Goal: Contribute content: Contribute content

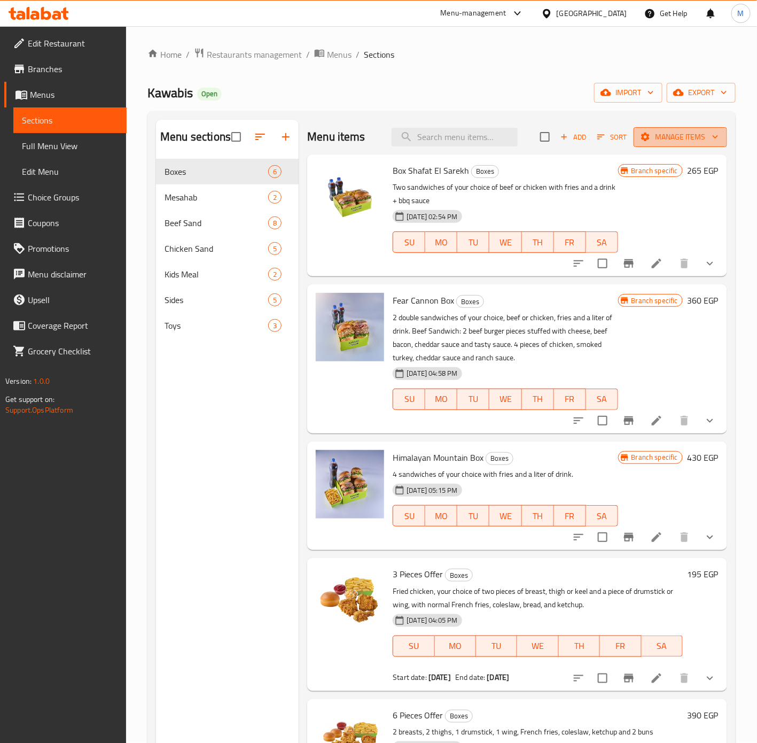
click at [668, 134] on span "Manage items" at bounding box center [680, 136] width 76 height 13
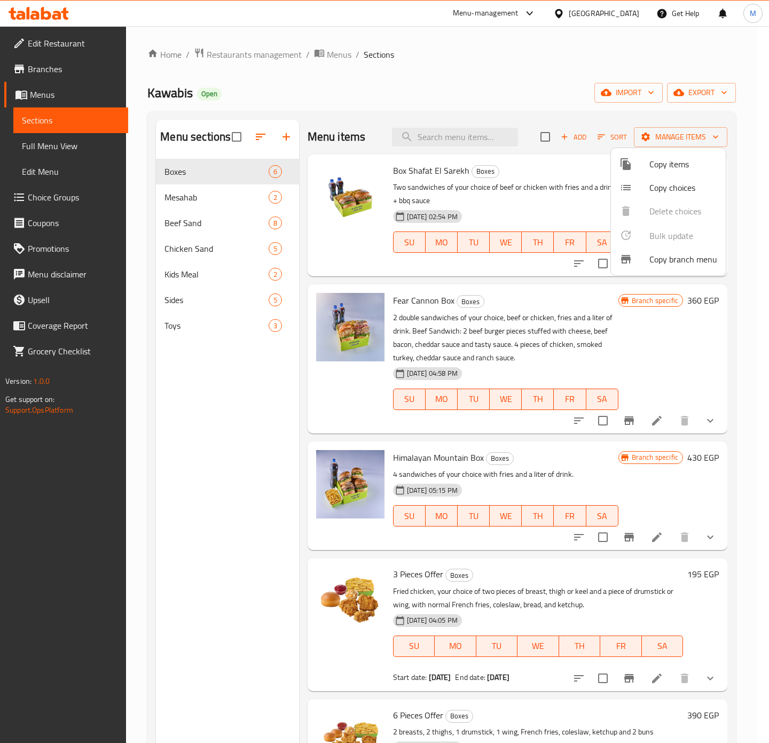
click at [689, 105] on div at bounding box center [384, 371] width 769 height 743
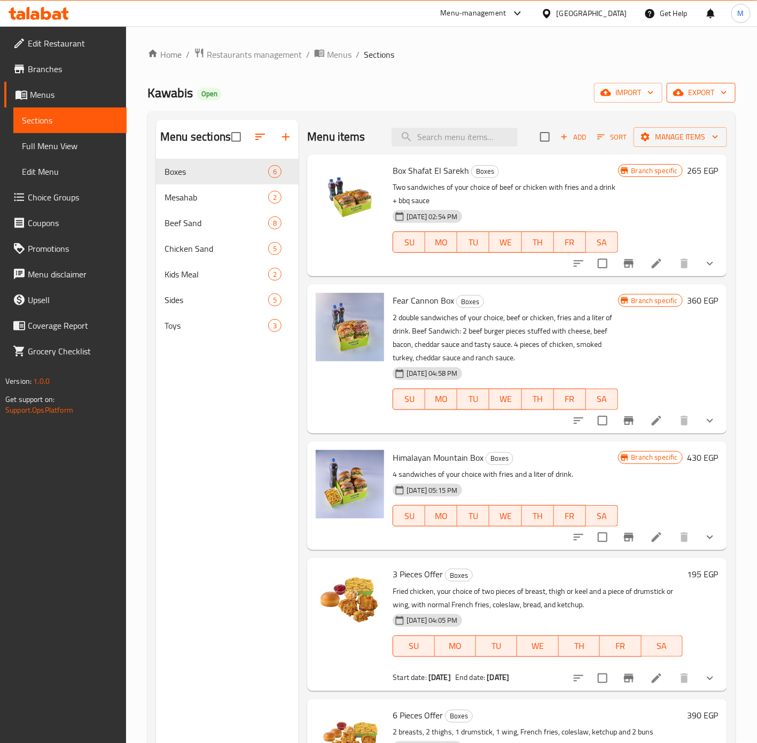
click at [693, 100] on button "export" at bounding box center [701, 93] width 69 height 20
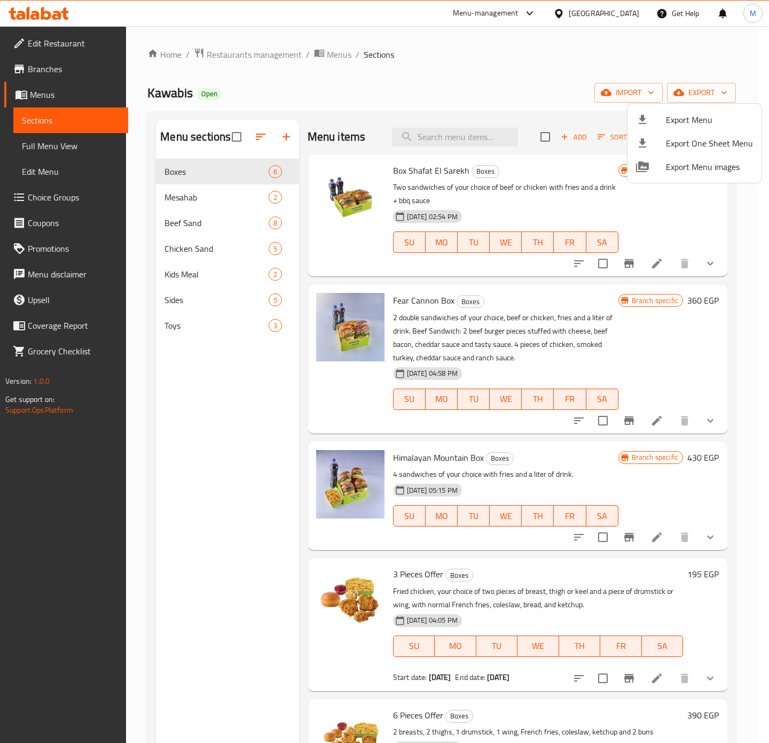
click at [691, 116] on span "Export Menu" at bounding box center [709, 119] width 87 height 13
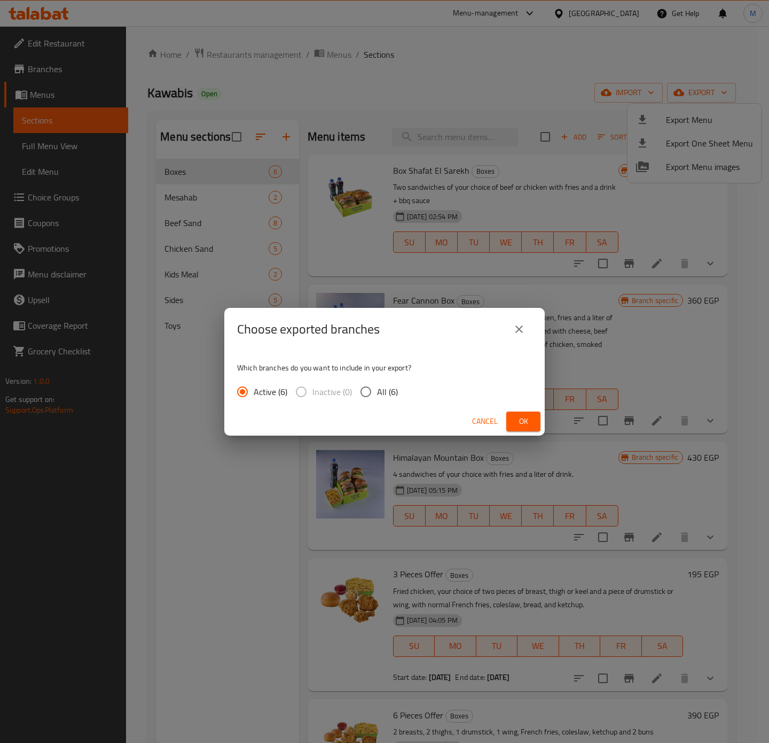
click at [522, 424] on span "Ok" at bounding box center [523, 421] width 17 height 13
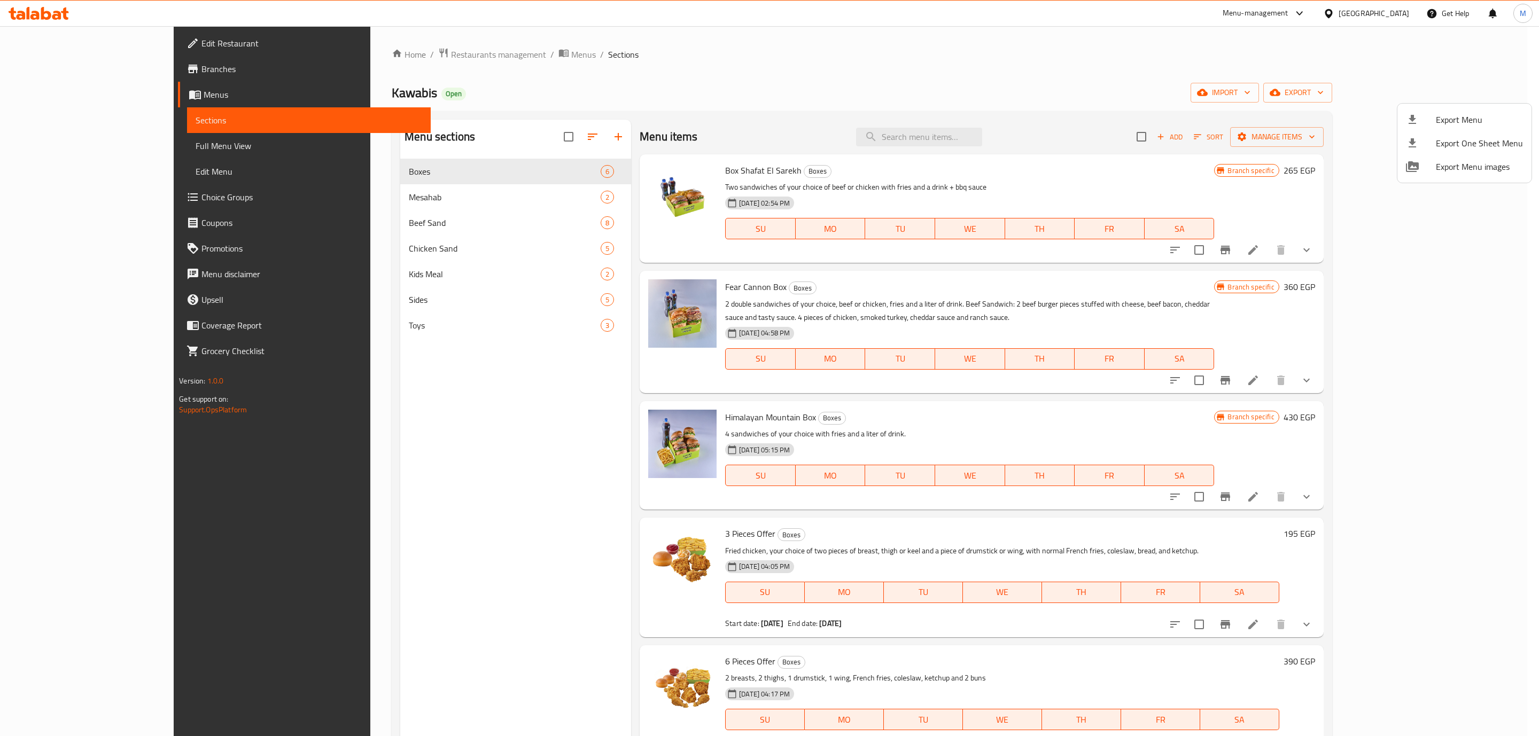
click at [393, 61] on div at bounding box center [769, 368] width 1539 height 736
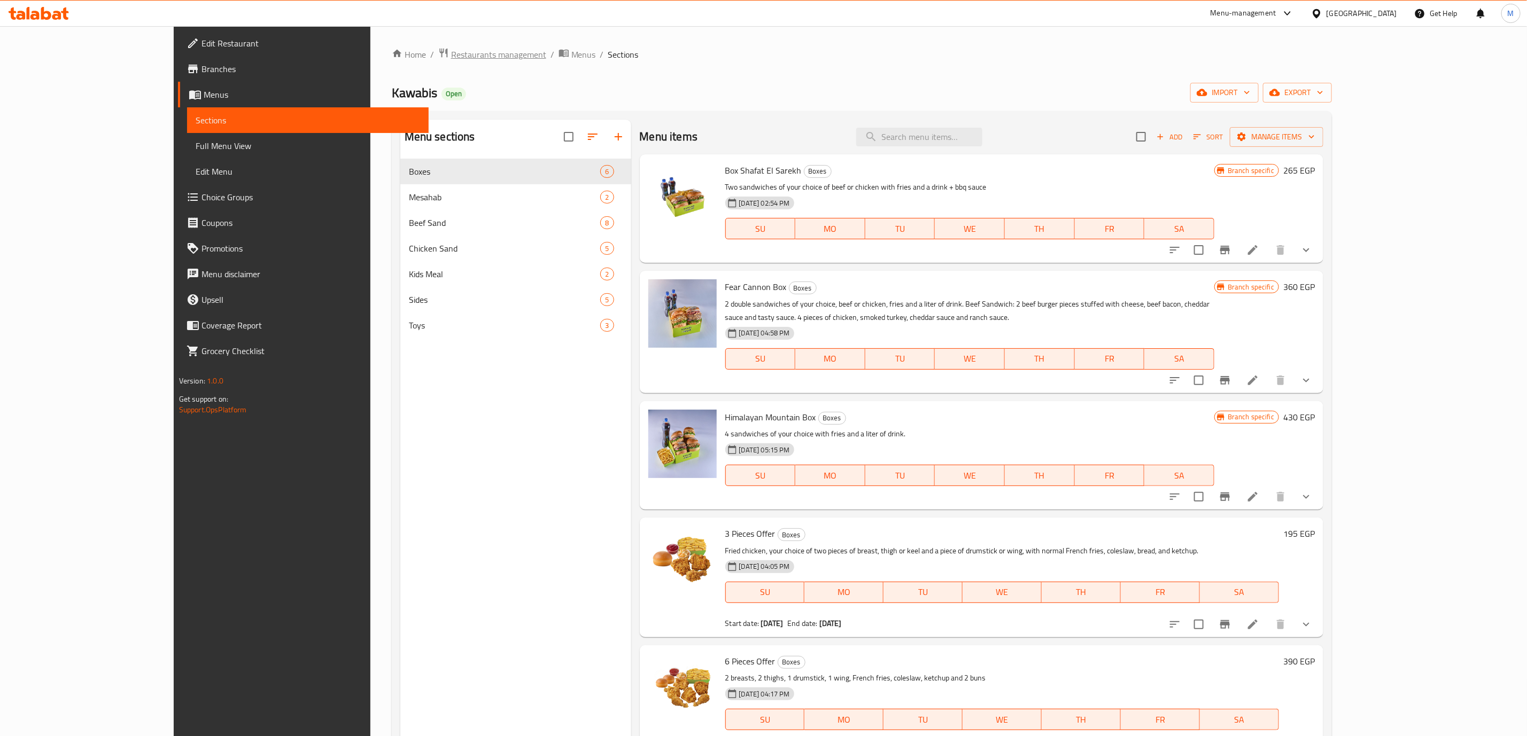
click at [451, 60] on span "Restaurants management" at bounding box center [498, 54] width 95 height 13
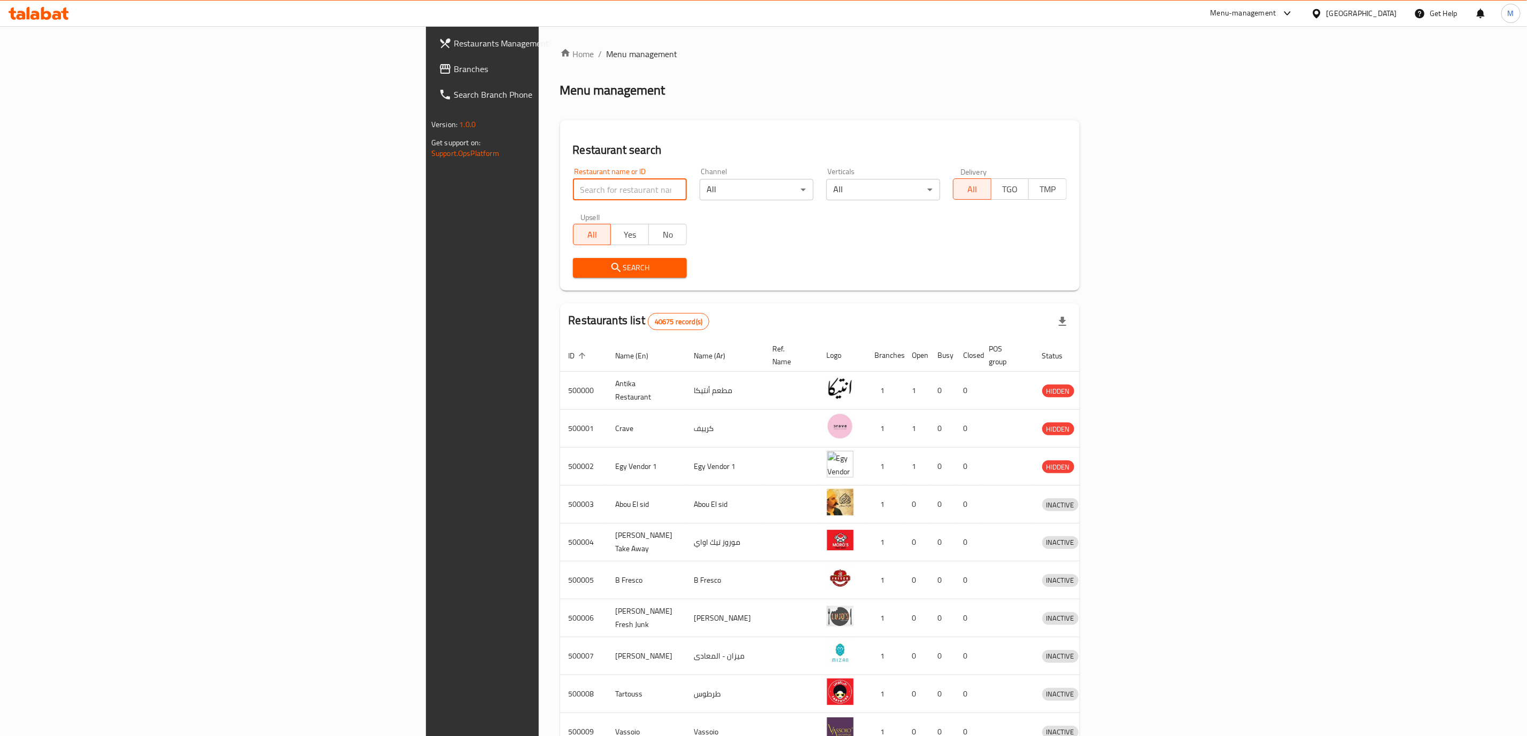
click at [573, 180] on input "search" at bounding box center [630, 189] width 114 height 21
paste input "648958"
type input "648958"
click button "Search" at bounding box center [630, 268] width 114 height 20
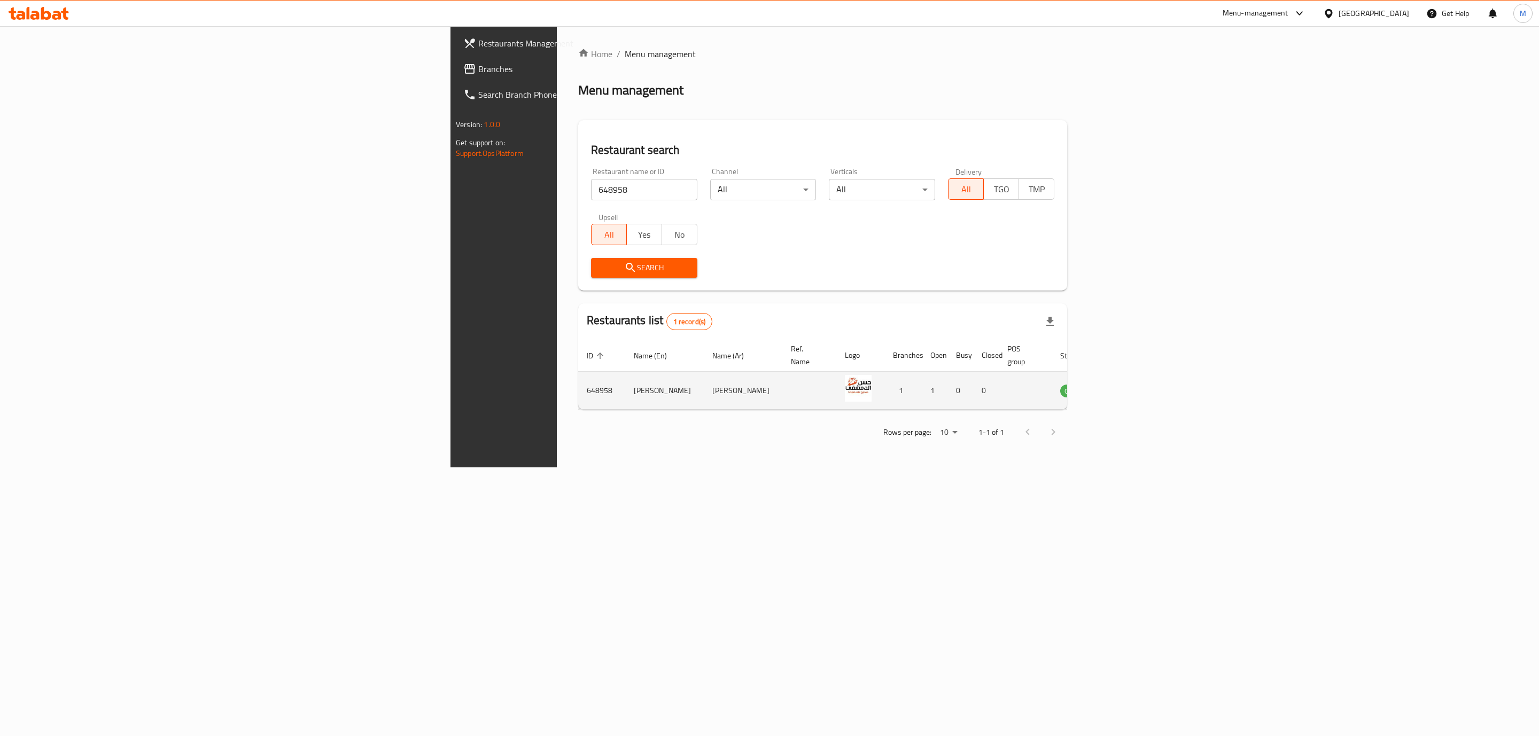
click at [757, 386] on td "enhanced table" at bounding box center [1126, 391] width 37 height 38
click at [757, 387] on icon "enhanced table" at bounding box center [1123, 391] width 12 height 9
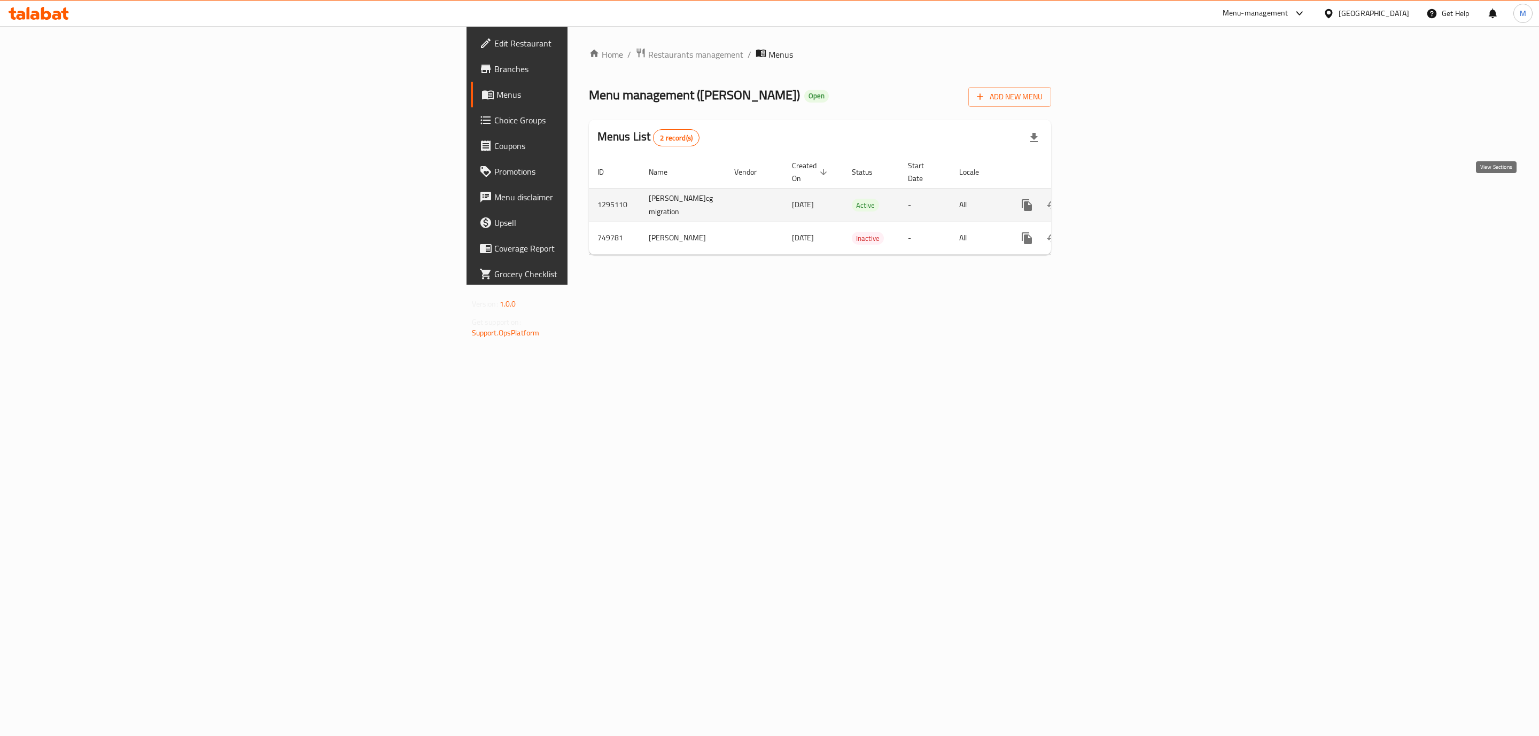
click at [757, 199] on icon "enhanced table" at bounding box center [1104, 205] width 13 height 13
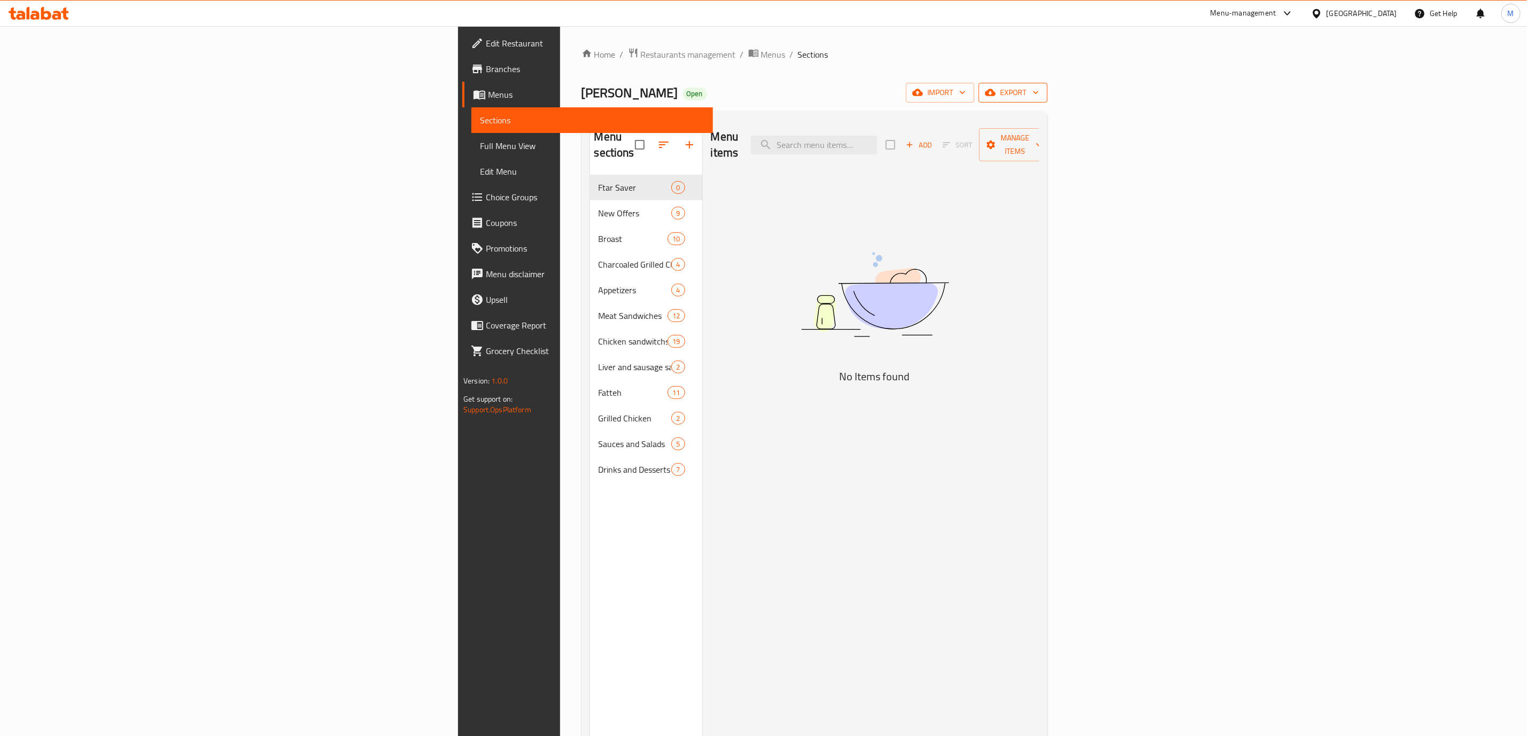
click at [757, 93] on span "export" at bounding box center [1013, 92] width 52 height 13
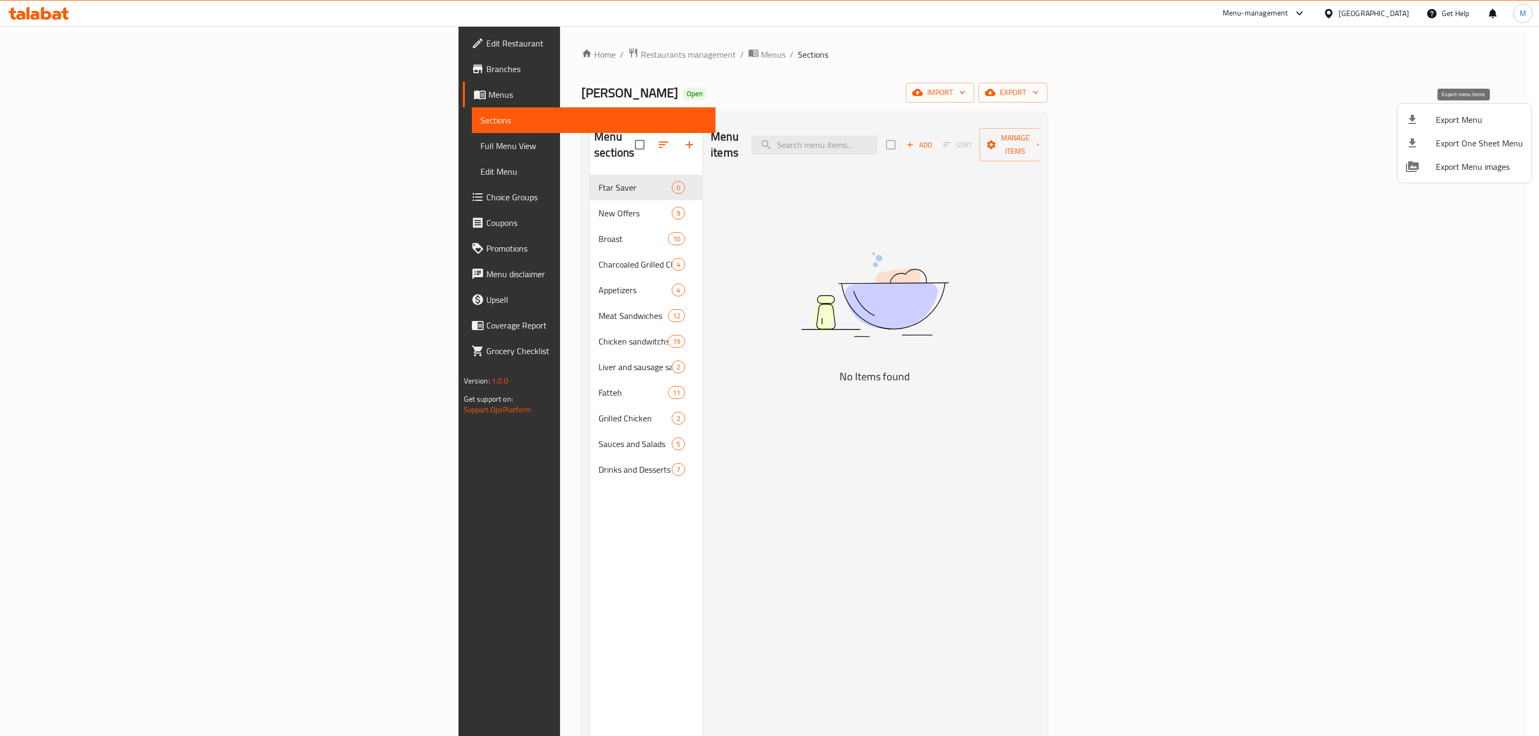
click at [757, 116] on span "Export Menu" at bounding box center [1479, 119] width 87 height 13
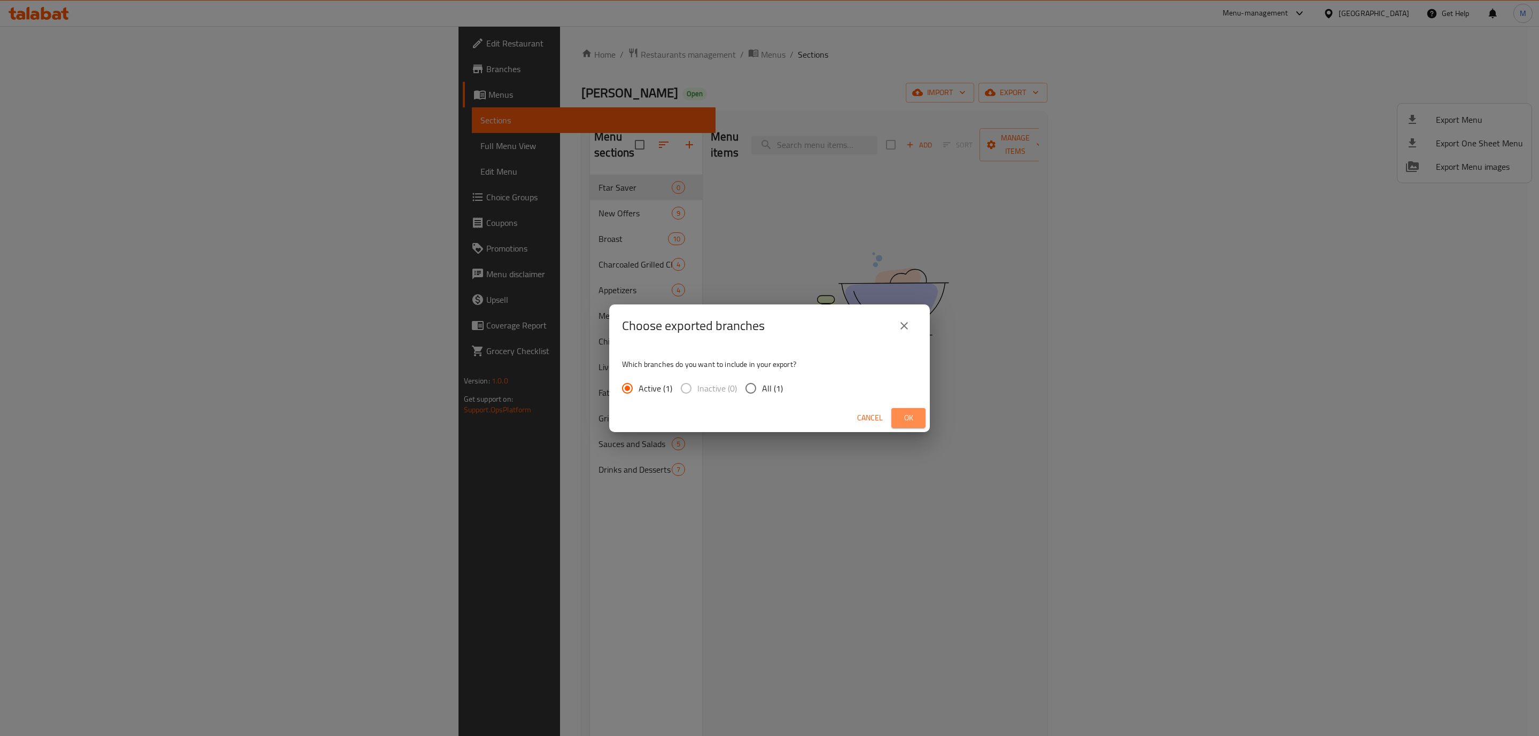
click at [757, 413] on span "Ok" at bounding box center [908, 417] width 17 height 13
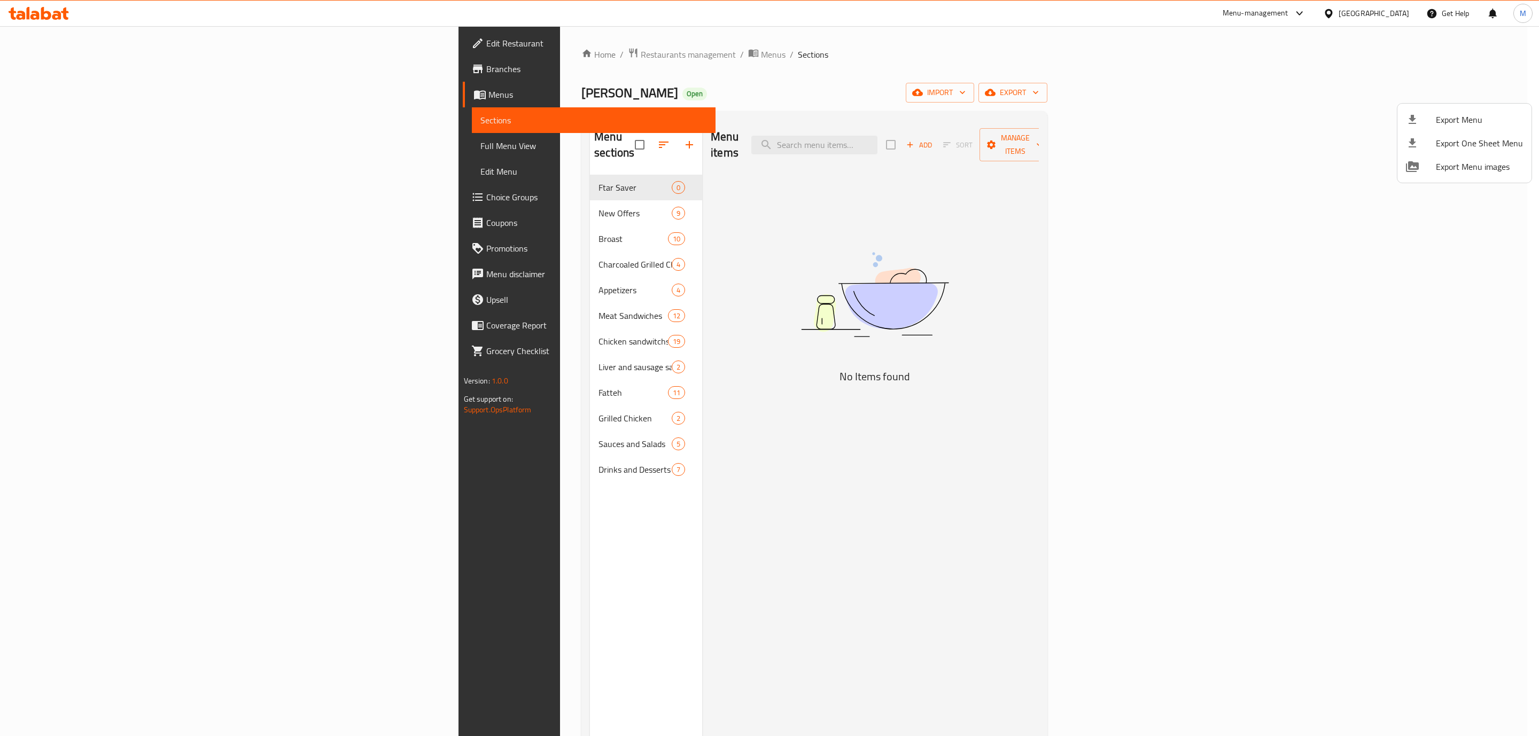
click at [447, 208] on div at bounding box center [769, 368] width 1539 height 736
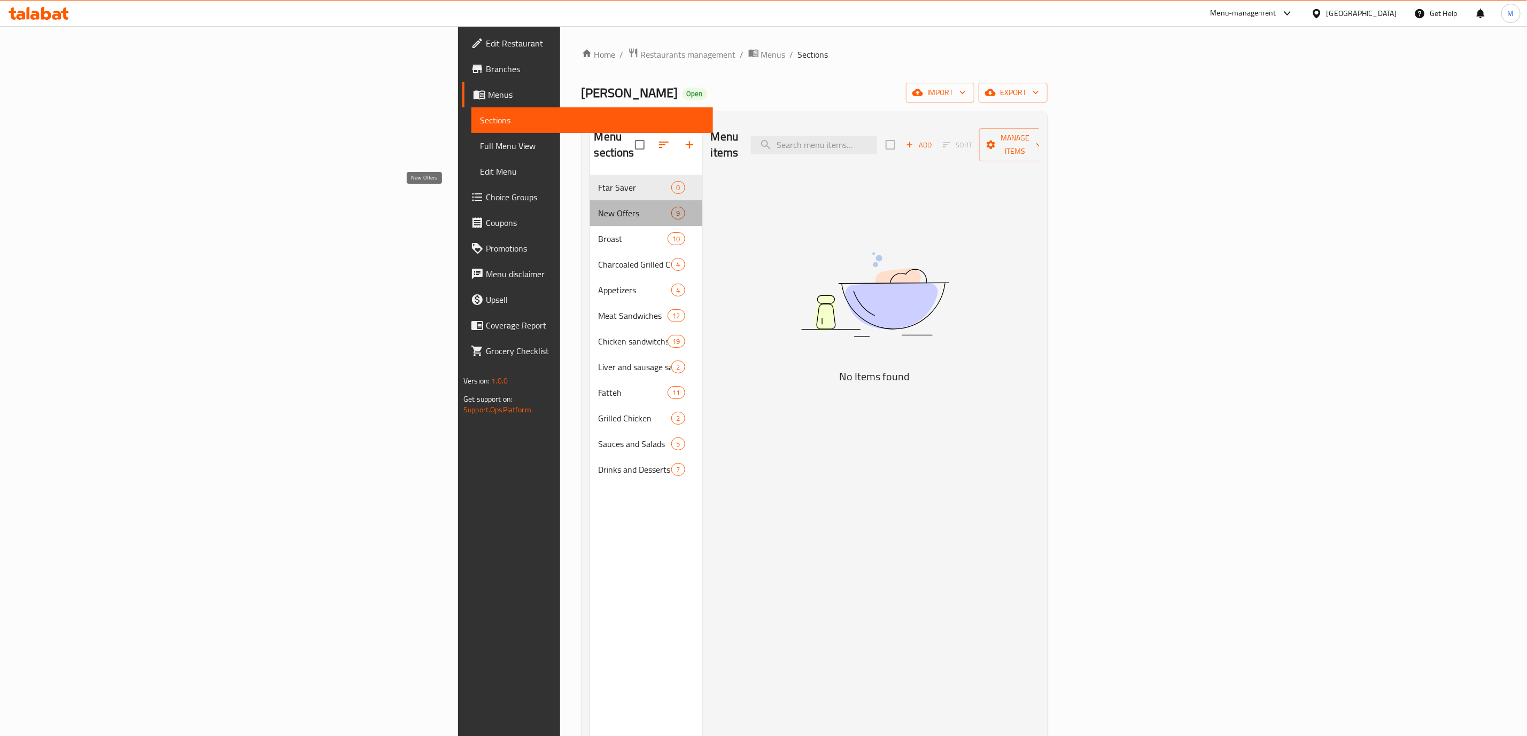
click at [598, 207] on span "New Offers" at bounding box center [634, 213] width 73 height 13
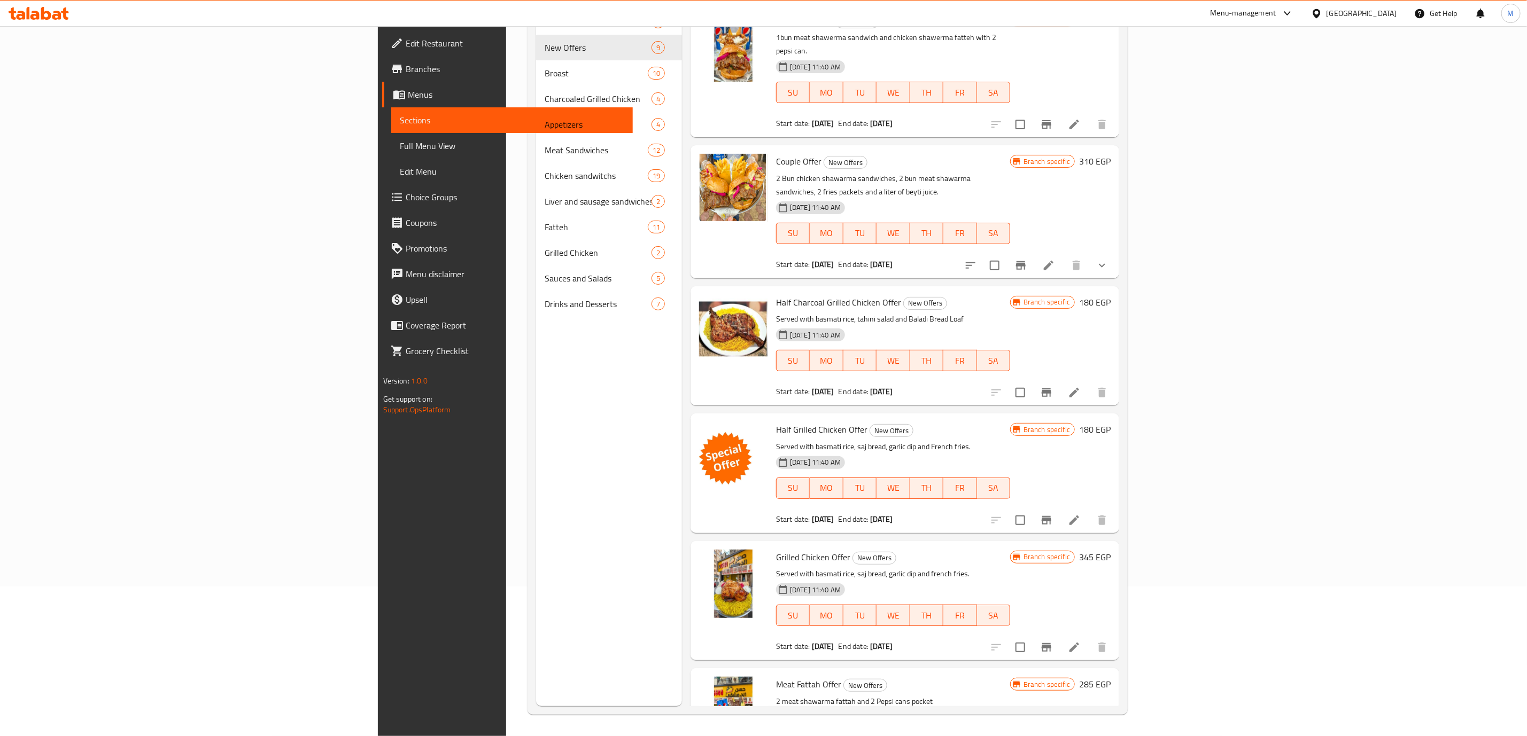
click at [757, 116] on div "Home / Restaurants management / Menus / Sections Hassan Al Demashqy Open import…" at bounding box center [827, 307] width 643 height 860
click at [757, 114] on div "Home / Restaurants management / Menus / Sections Hassan Al Demashqy Open import…" at bounding box center [827, 307] width 643 height 860
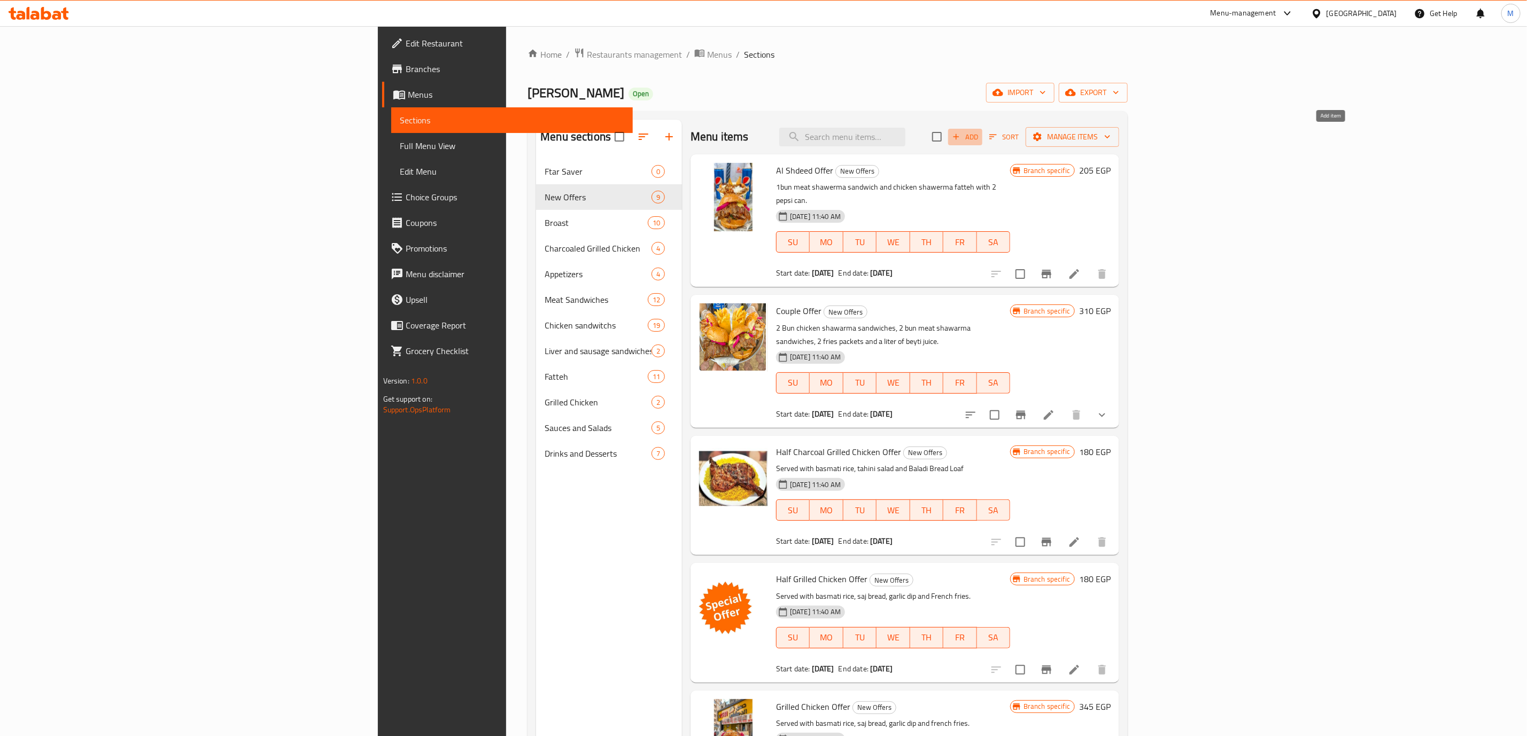
click at [757, 141] on span "Add" at bounding box center [965, 137] width 29 height 12
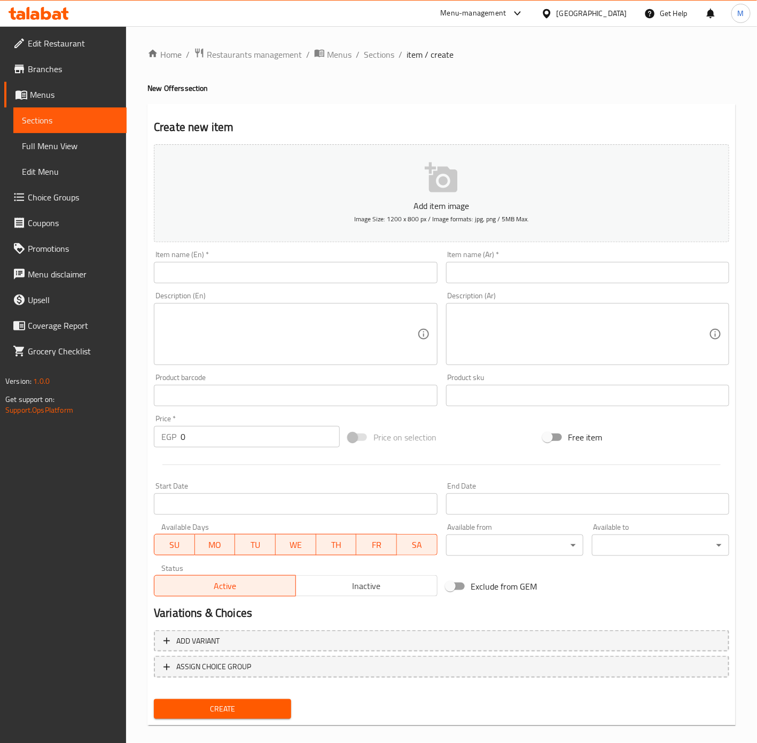
click at [513, 269] on input "text" at bounding box center [587, 272] width 283 height 21
type input "u"
type input "عرض صينية بهير"
click at [337, 263] on input "text" at bounding box center [295, 272] width 283 height 21
type input "Baheer Tray Offer"
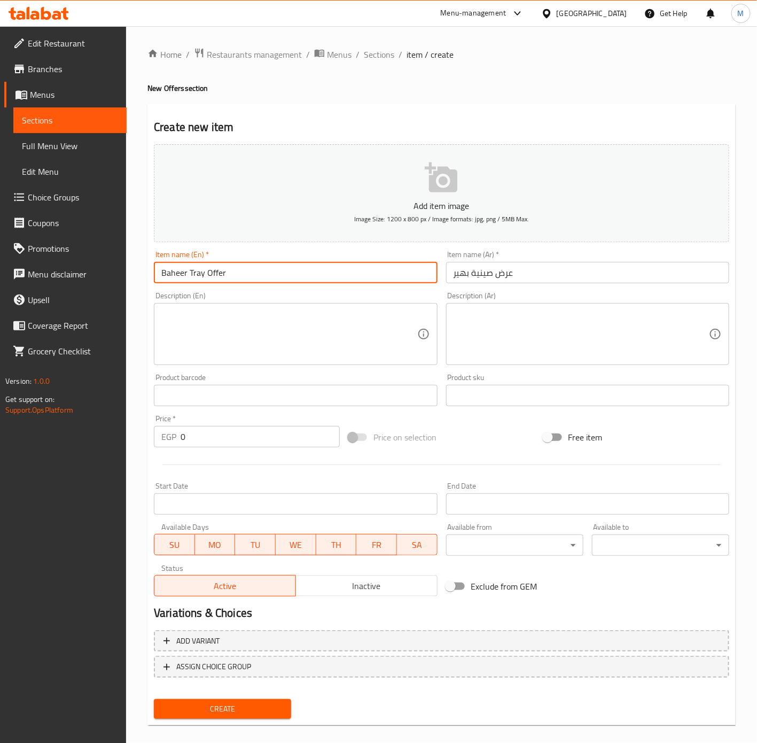
click at [657, 343] on textarea at bounding box center [581, 334] width 255 height 51
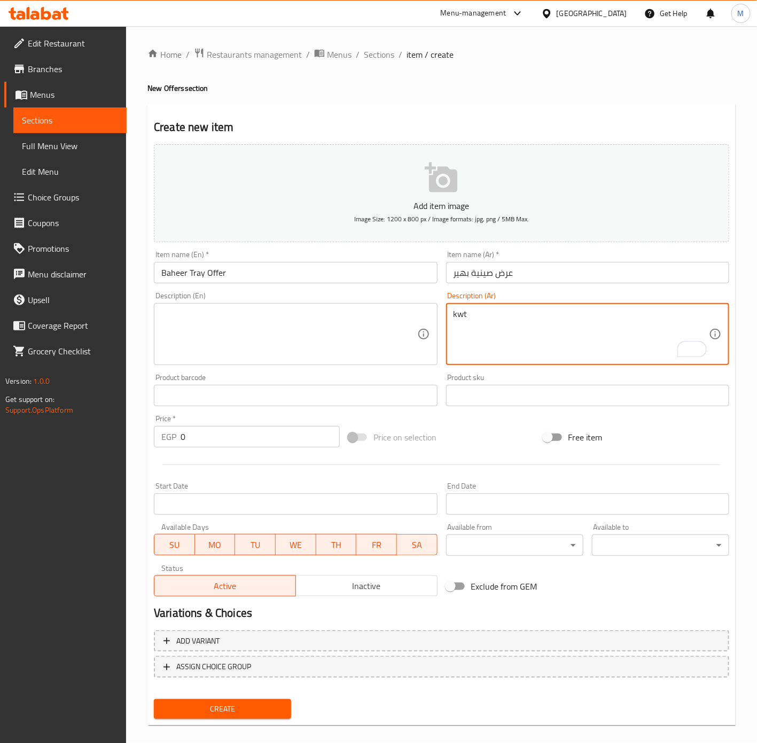
type textarea "م"
type textarea "نصف دجاجة علي الفحم، 4 قطع حواوشي لحم، 10 قطع محشي مشكل، إختيارك من أرز بسمتي أ…"
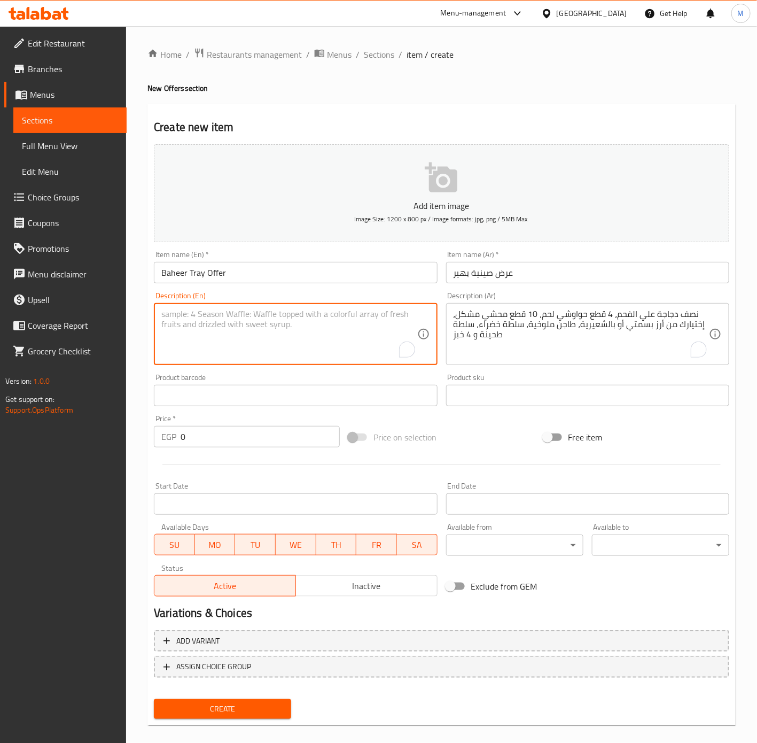
click at [327, 356] on textarea "To enrich screen reader interactions, please activate Accessibility in Grammarl…" at bounding box center [288, 334] width 255 height 51
paste textarea "Half a charcoal chicken, 4 pieces of lamb hawawshi, 10 pieces of mixed stuffed …"
click at [226, 326] on textarea "Half a charcoal chicken, 4 pieces of lamb hawawshi, 10 pieces of mixed stuffed …" at bounding box center [288, 334] width 255 height 51
drag, startPoint x: 228, startPoint y: 327, endPoint x: 162, endPoint y: 329, distance: 65.7
click at [162, 329] on textarea "Half a charcoal chicken, 4 pieces of lamb hawawshi, 10 pieces of mixed stuffed …" at bounding box center [288, 334] width 255 height 51
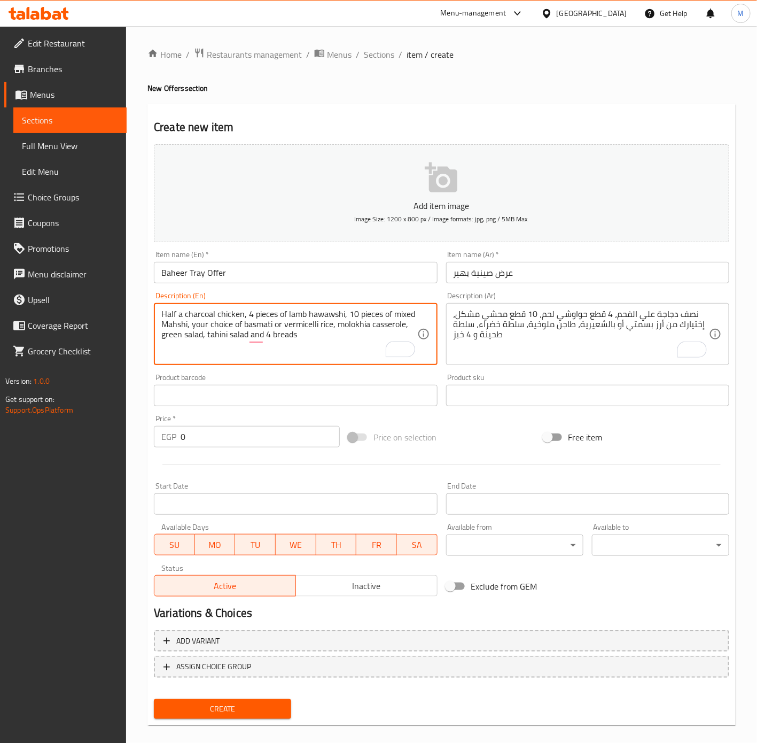
type textarea "Half a charcoal chicken, 4 pieces of lamb hawawshi, 10 pieces of mixed Mahshi, …"
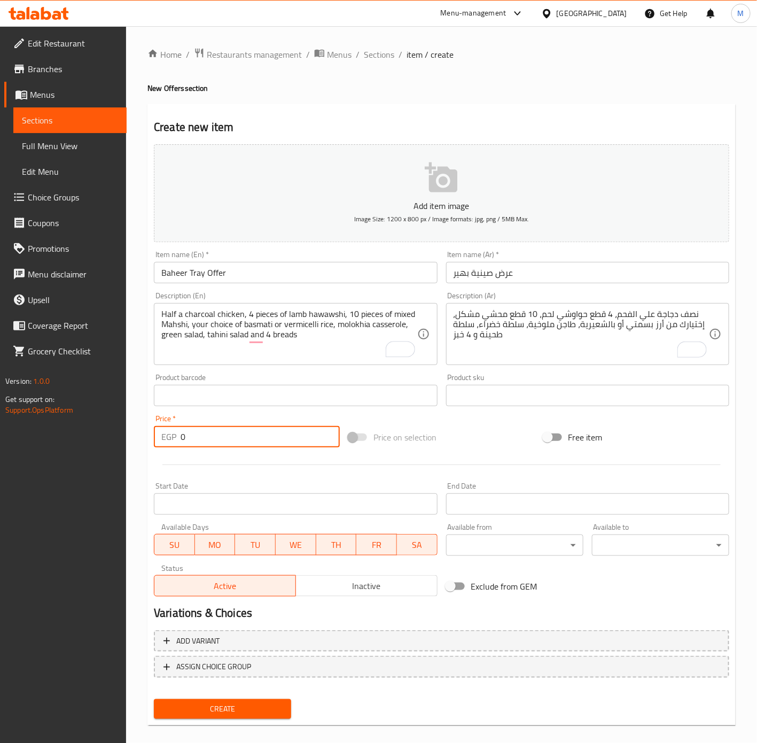
drag, startPoint x: 211, startPoint y: 435, endPoint x: 162, endPoint y: 436, distance: 48.1
click at [162, 436] on div "EGP 0 Price *" at bounding box center [247, 436] width 186 height 21
type input "640"
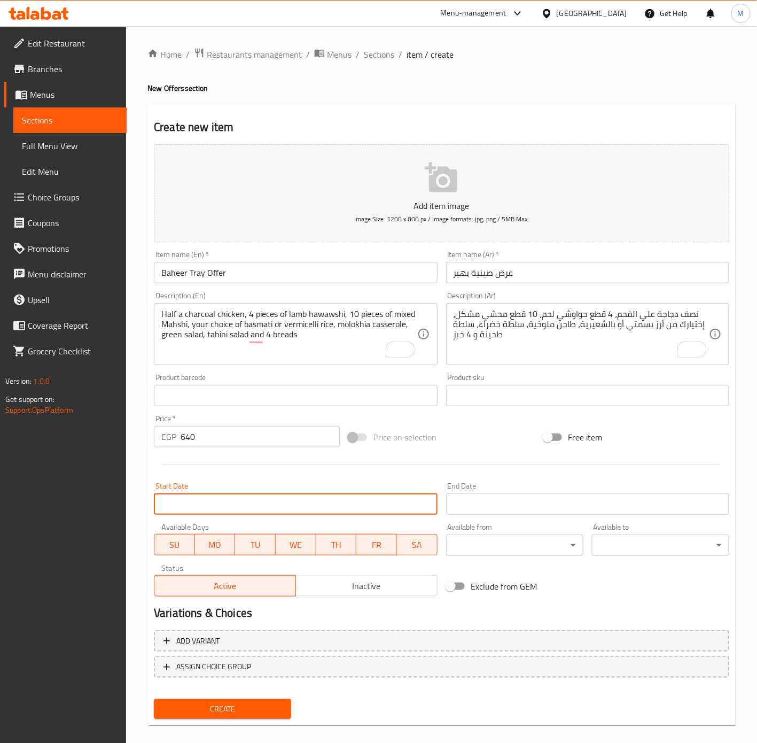
click at [298, 509] on input "Start Date" at bounding box center [295, 503] width 283 height 21
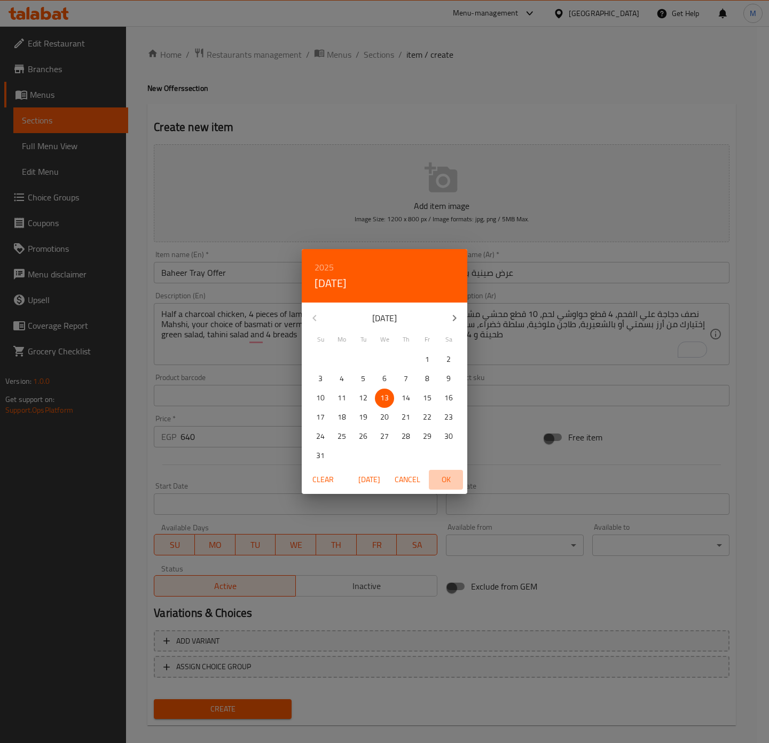
click at [450, 475] on span "OK" at bounding box center [446, 479] width 26 height 13
type input "13-08-2025"
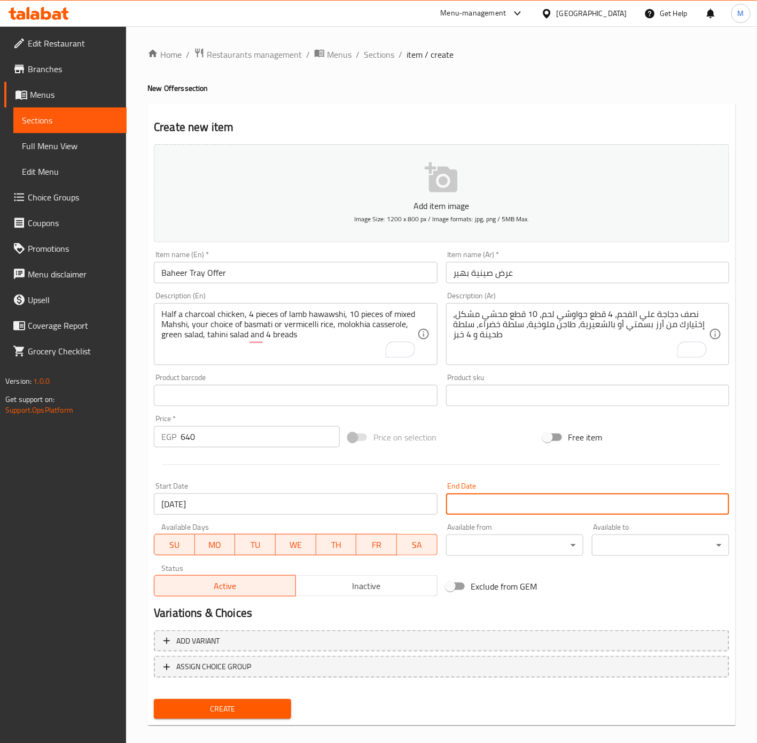
click at [474, 501] on input "Start Date" at bounding box center [587, 503] width 283 height 21
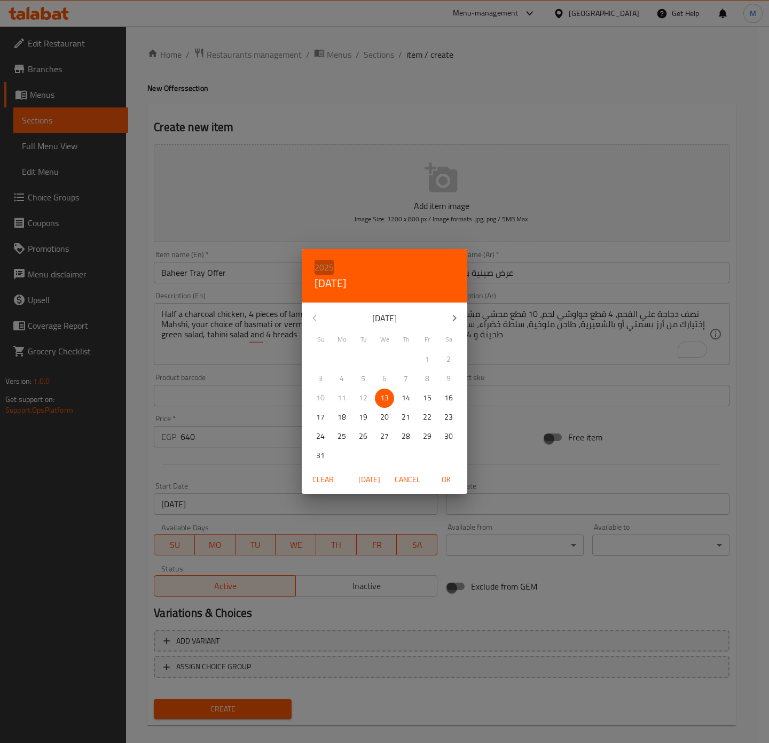
click at [327, 267] on h6 "2025" at bounding box center [324, 267] width 19 height 15
click at [383, 345] on div "2026" at bounding box center [385, 346] width 166 height 21
click at [320, 317] on icon "button" at bounding box center [314, 318] width 13 height 13
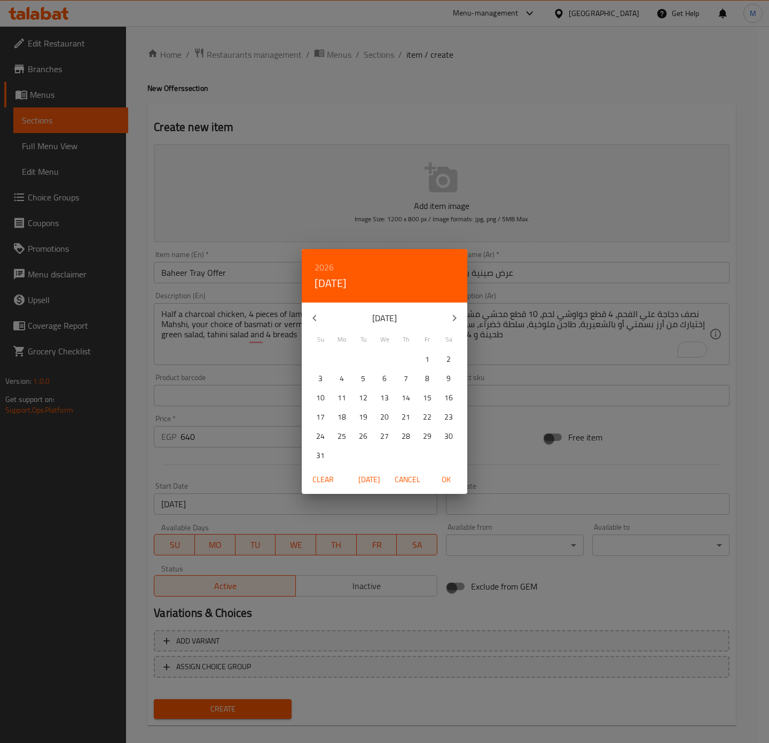
click at [320, 317] on icon "button" at bounding box center [314, 318] width 13 height 13
click at [364, 436] on p "31" at bounding box center [363, 436] width 9 height 13
click at [449, 480] on span "OK" at bounding box center [446, 479] width 26 height 13
type input "31-03-2026"
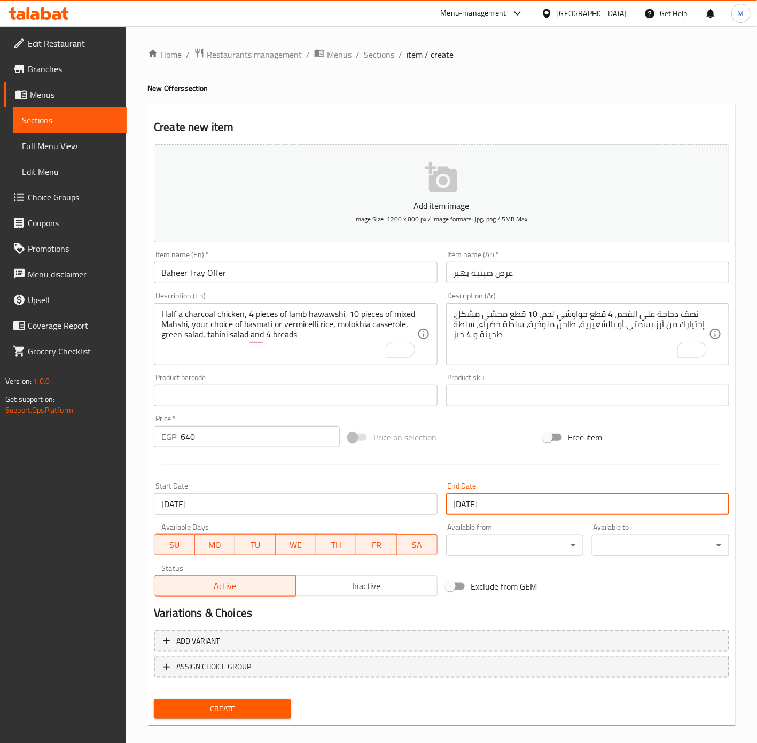
click at [352, 584] on span "Inactive" at bounding box center [366, 585] width 133 height 15
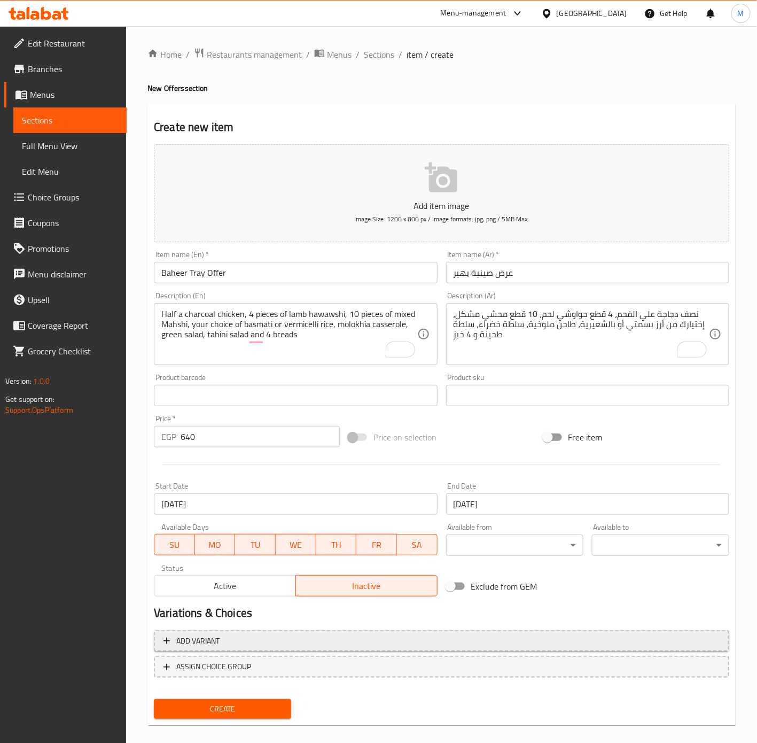
click at [254, 643] on span "Add variant" at bounding box center [442, 640] width 556 height 13
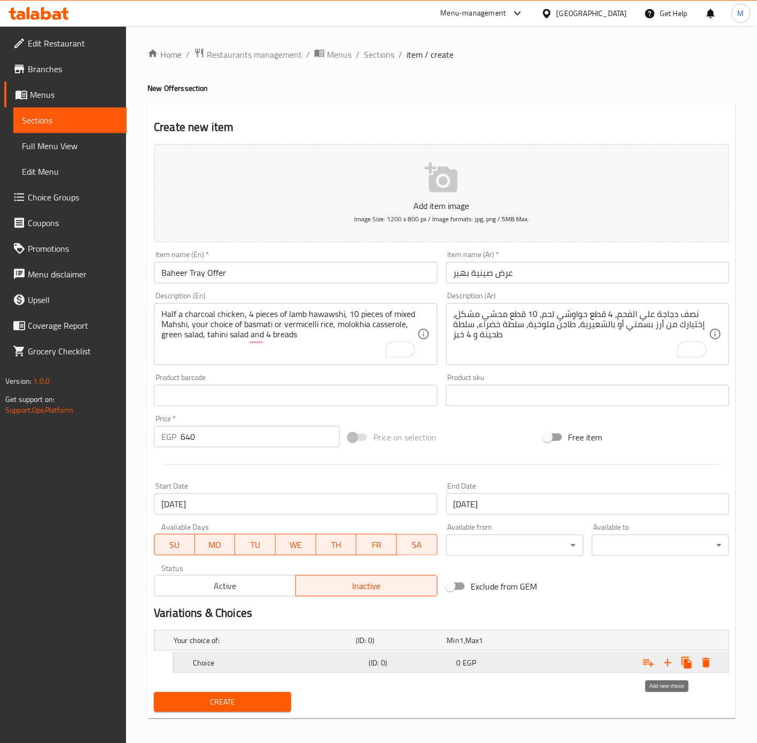
click at [668, 668] on icon "Expand" at bounding box center [668, 662] width 13 height 13
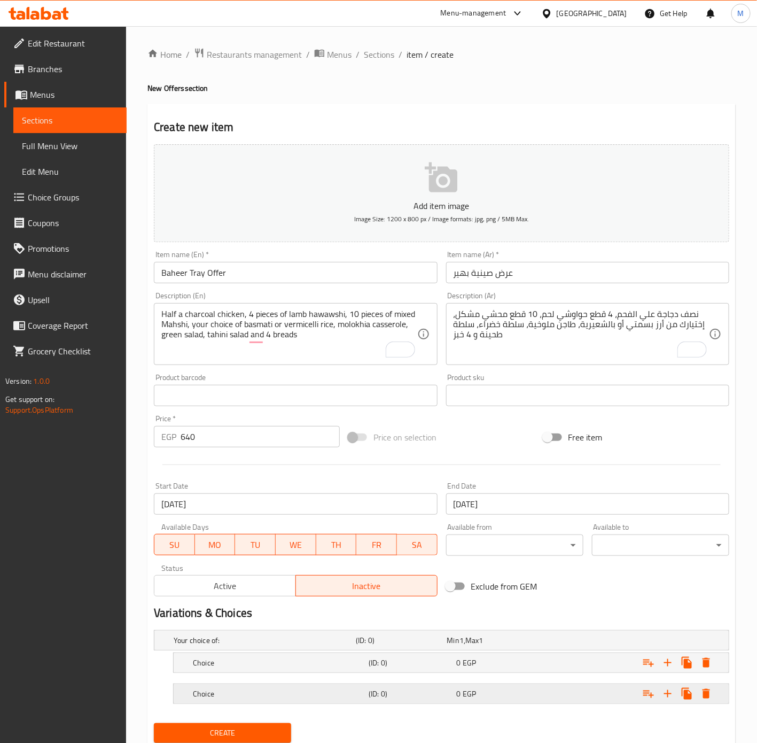
click at [440, 645] on h5 "(ID: 0)" at bounding box center [399, 640] width 87 height 11
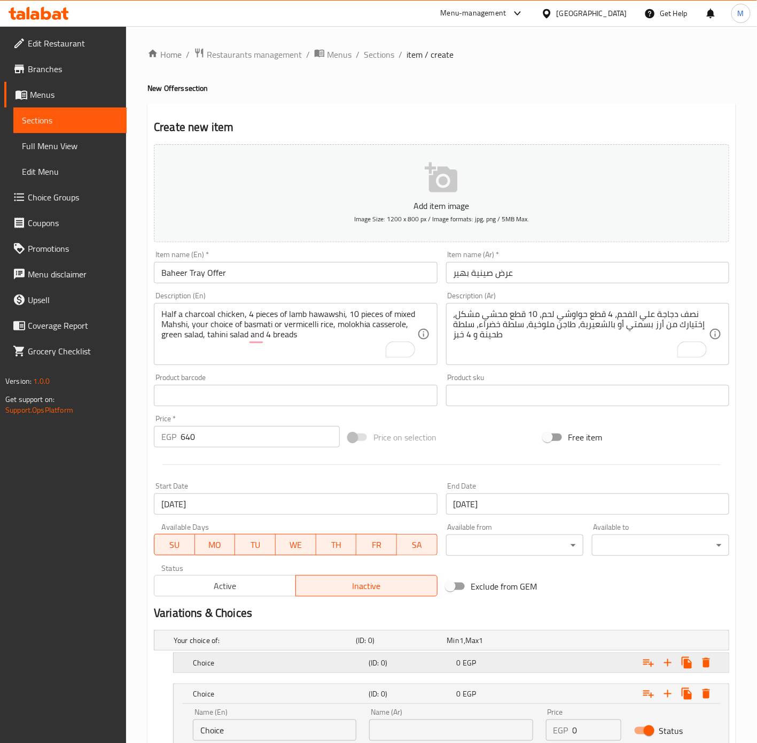
click at [428, 645] on h5 "(ID: 0)" at bounding box center [399, 640] width 87 height 11
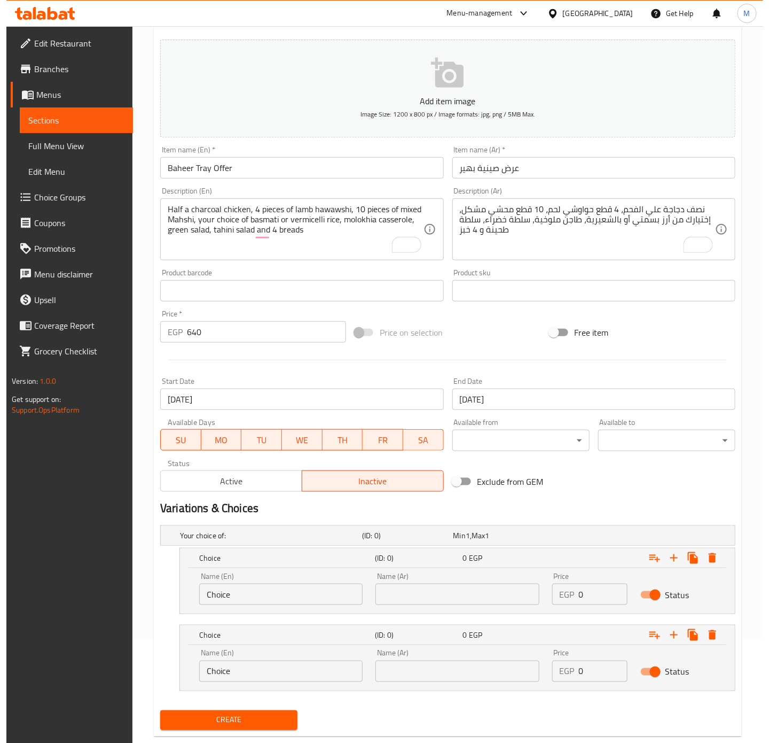
scroll to position [111, 0]
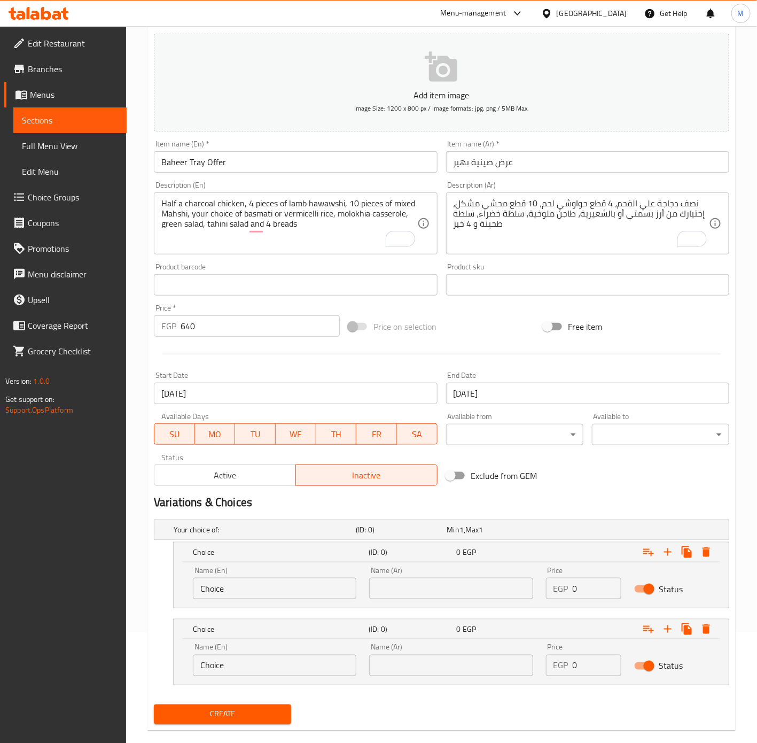
click at [472, 594] on input "text" at bounding box center [451, 588] width 164 height 21
type input "أ"
click at [704, 550] on icon "Expand" at bounding box center [706, 552] width 13 height 13
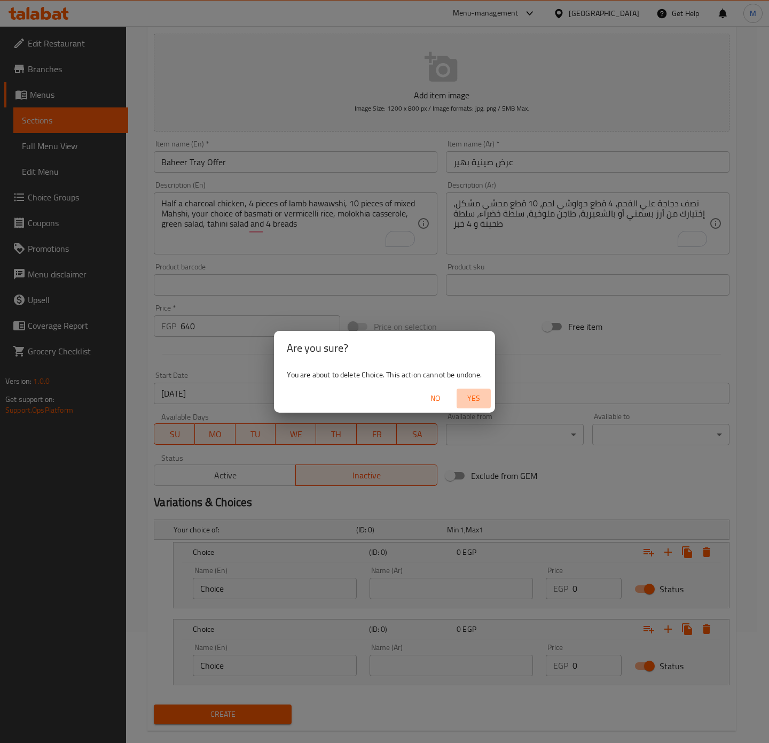
click at [481, 398] on span "Yes" at bounding box center [474, 398] width 26 height 13
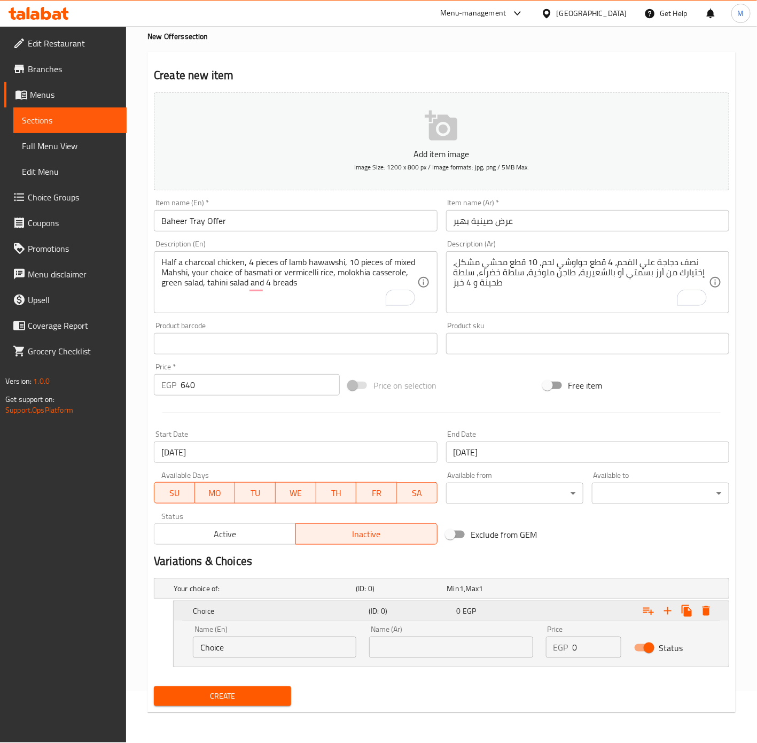
click at [711, 613] on icon "Expand" at bounding box center [706, 610] width 13 height 13
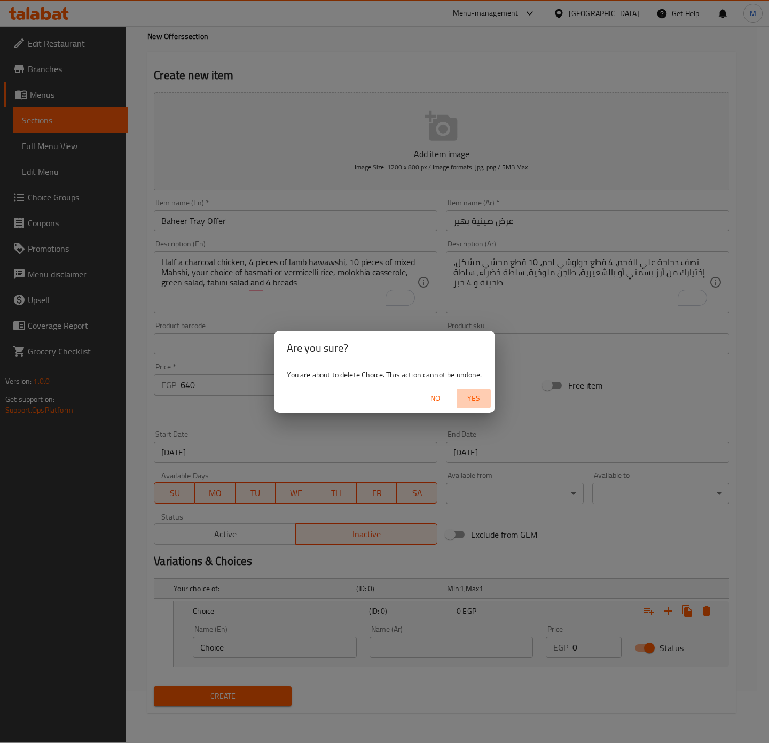
click at [475, 394] on span "Yes" at bounding box center [474, 398] width 26 height 13
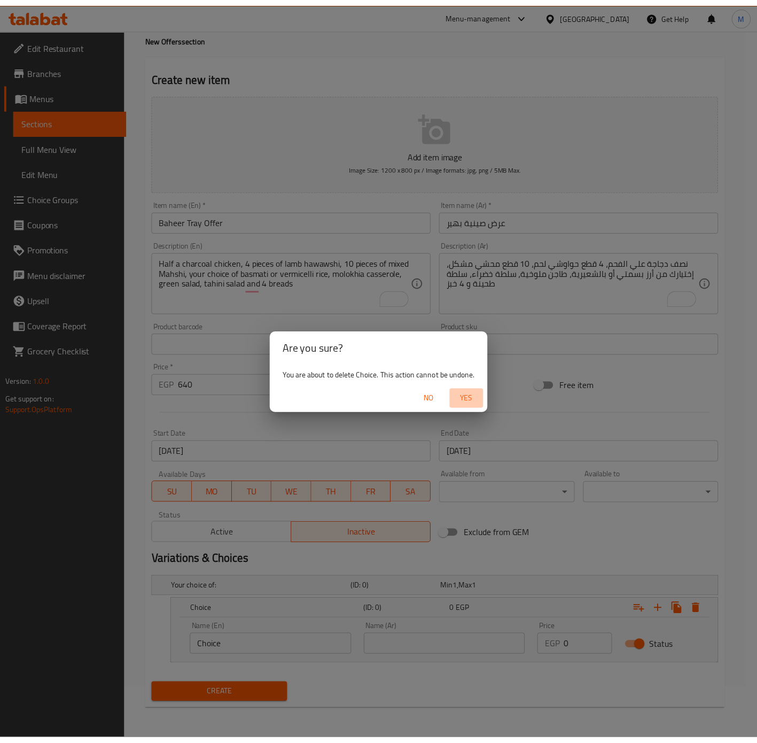
scroll to position [11, 0]
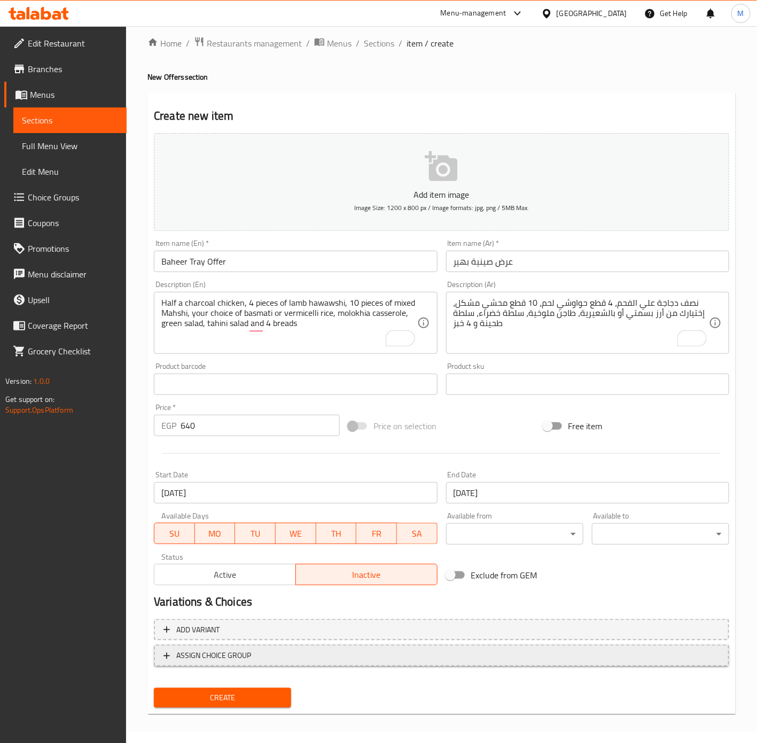
click at [226, 649] on span "ASSIGN CHOICE GROUP" at bounding box center [213, 655] width 75 height 13
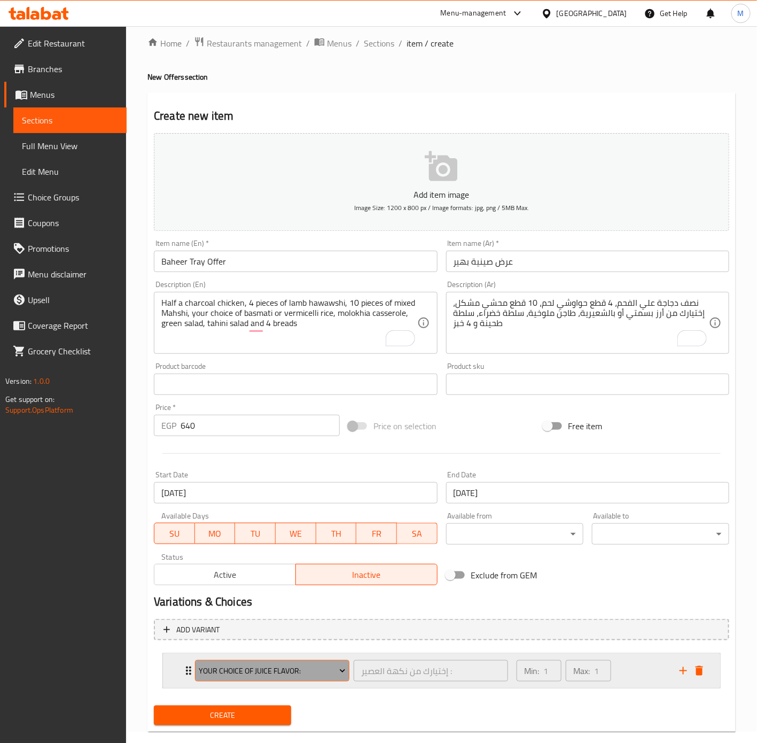
click at [271, 665] on span "Your Choice Of Juice Flavor:" at bounding box center [272, 670] width 146 height 13
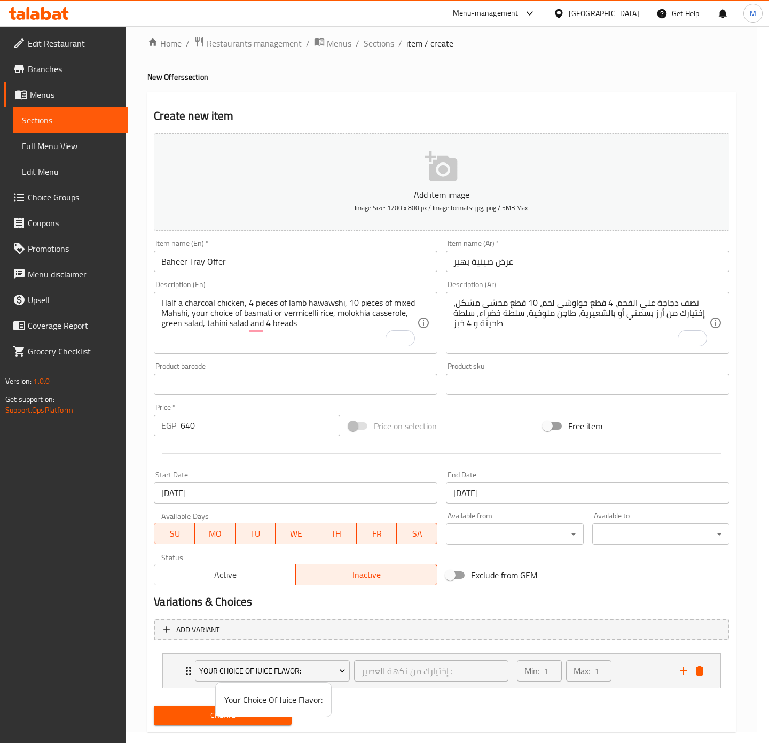
click at [701, 672] on div at bounding box center [384, 371] width 769 height 743
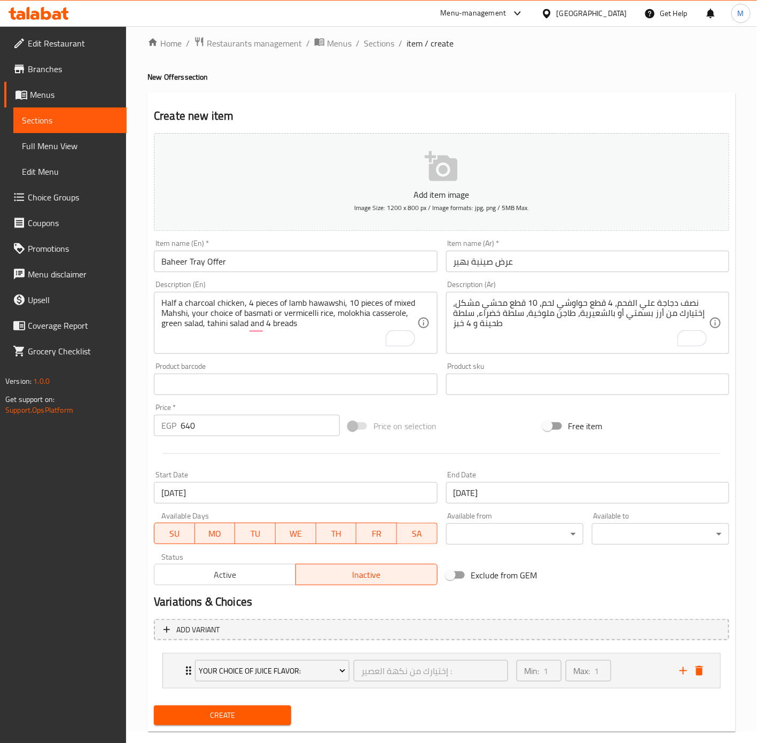
click at [701, 672] on icon "delete" at bounding box center [699, 671] width 7 height 10
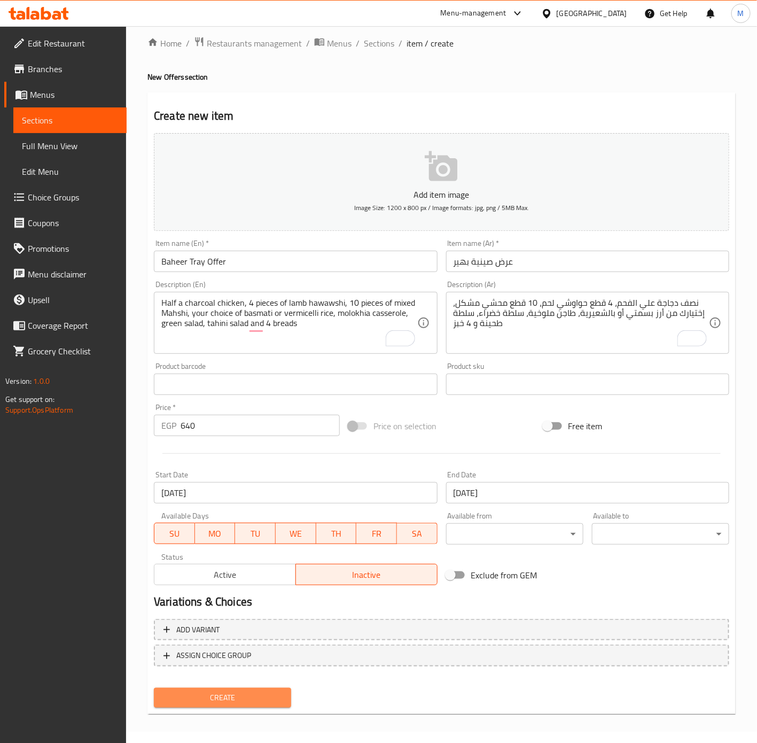
click at [263, 702] on span "Create" at bounding box center [222, 697] width 120 height 13
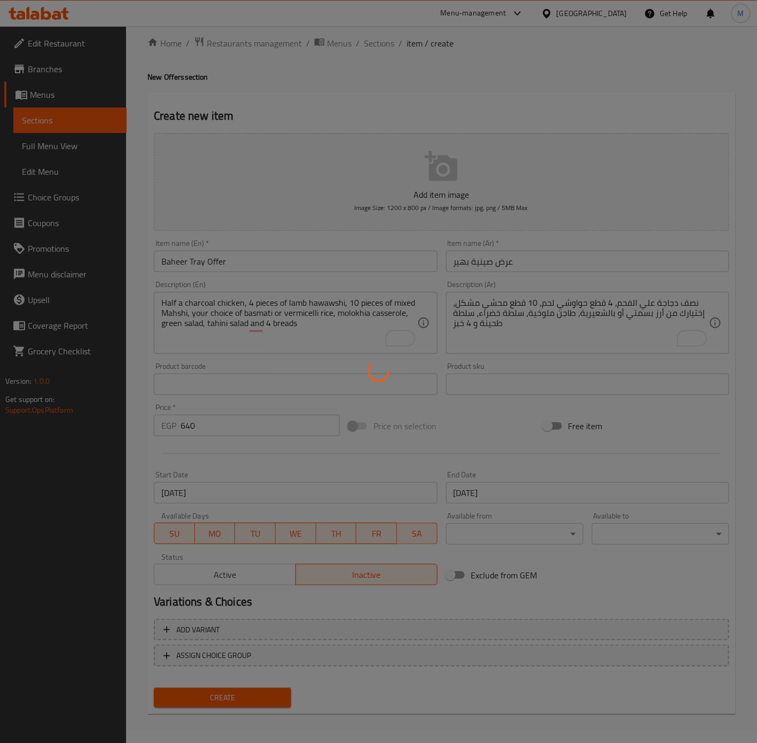
type input "0"
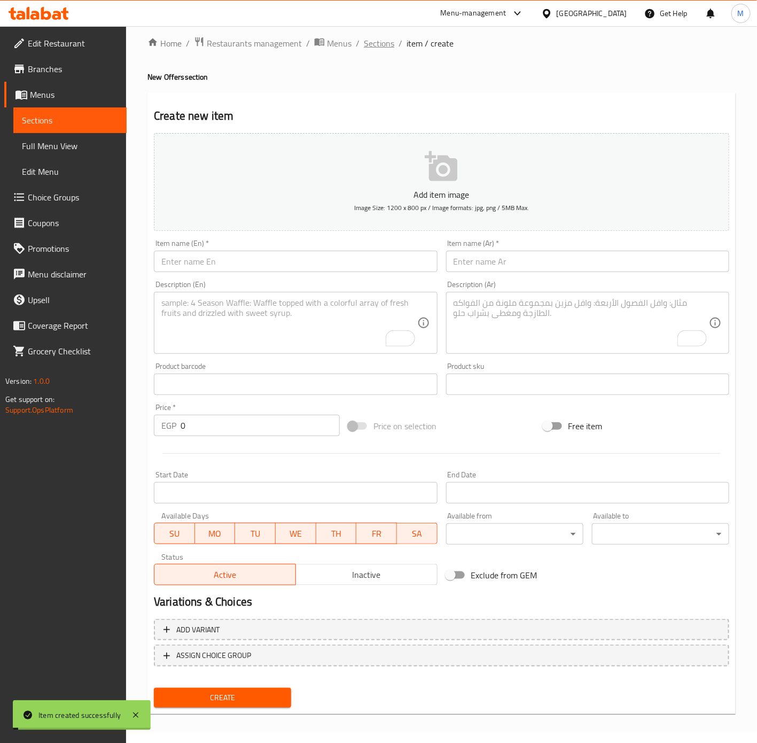
click at [372, 48] on span "Sections" at bounding box center [379, 43] width 30 height 13
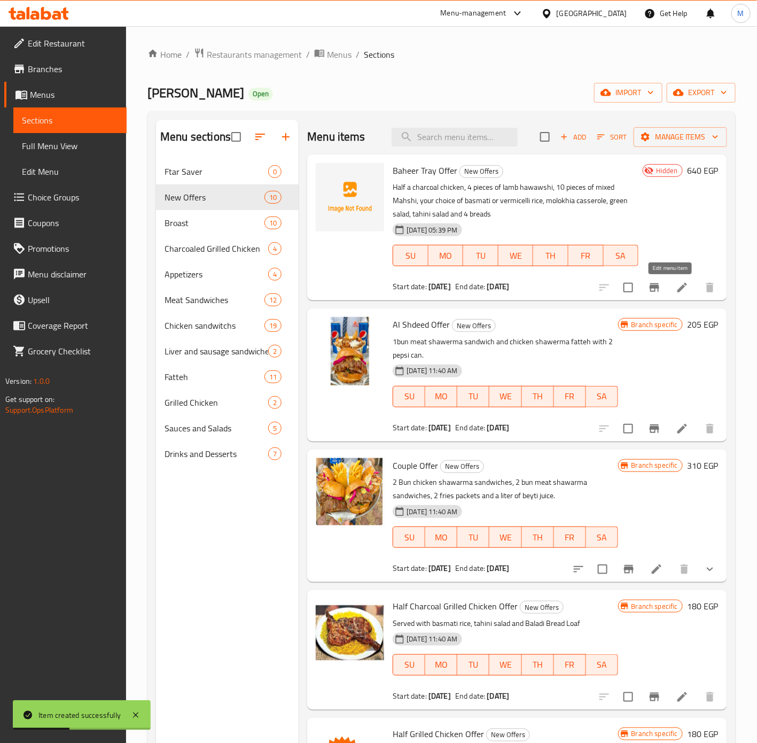
click at [678, 292] on icon at bounding box center [683, 288] width 10 height 10
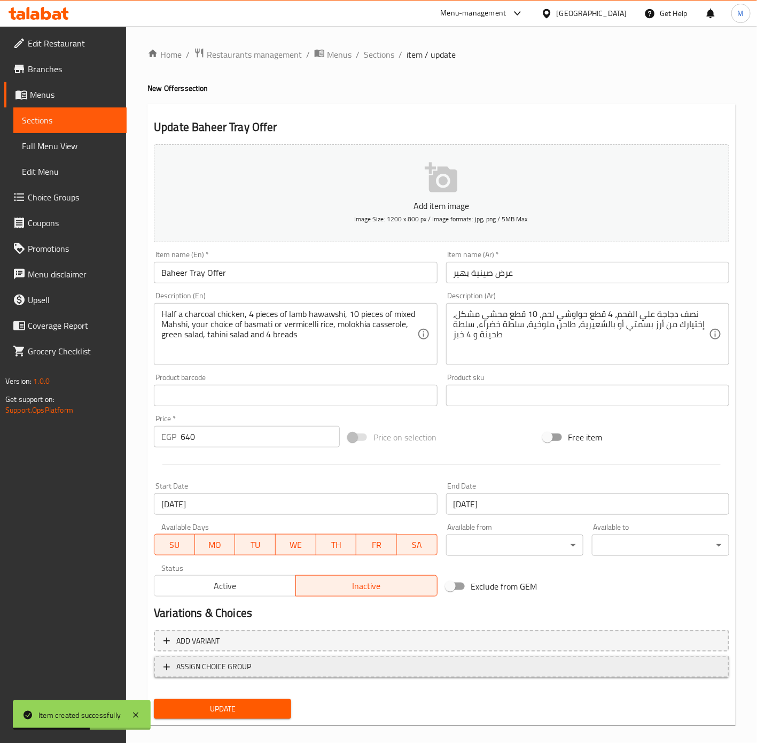
click at [267, 663] on span "ASSIGN CHOICE GROUP" at bounding box center [442, 666] width 556 height 13
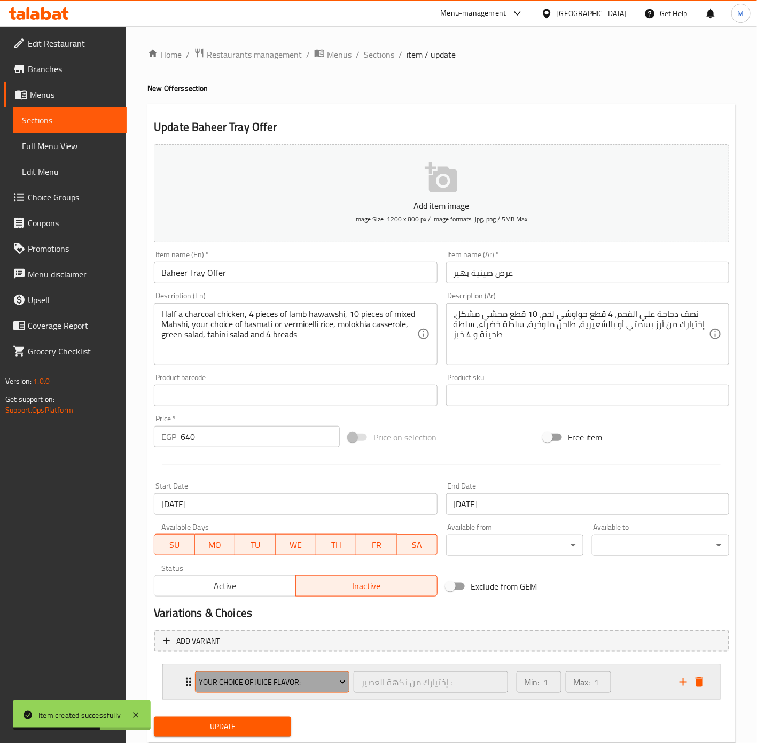
click at [242, 680] on span "Your Choice Of Juice Flavor:" at bounding box center [272, 681] width 146 height 13
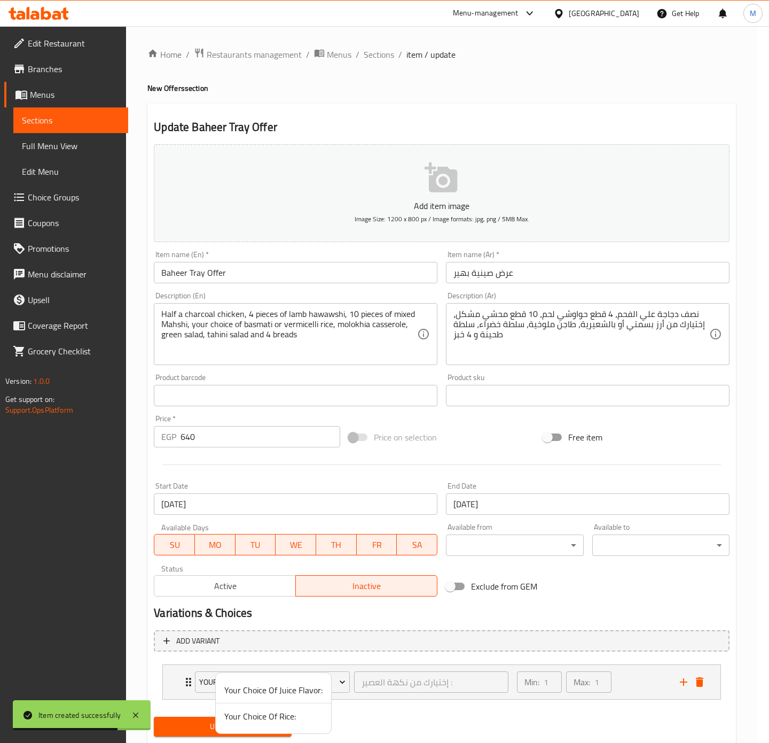
click at [268, 718] on span "Your Choice Of Rice:" at bounding box center [273, 716] width 98 height 13
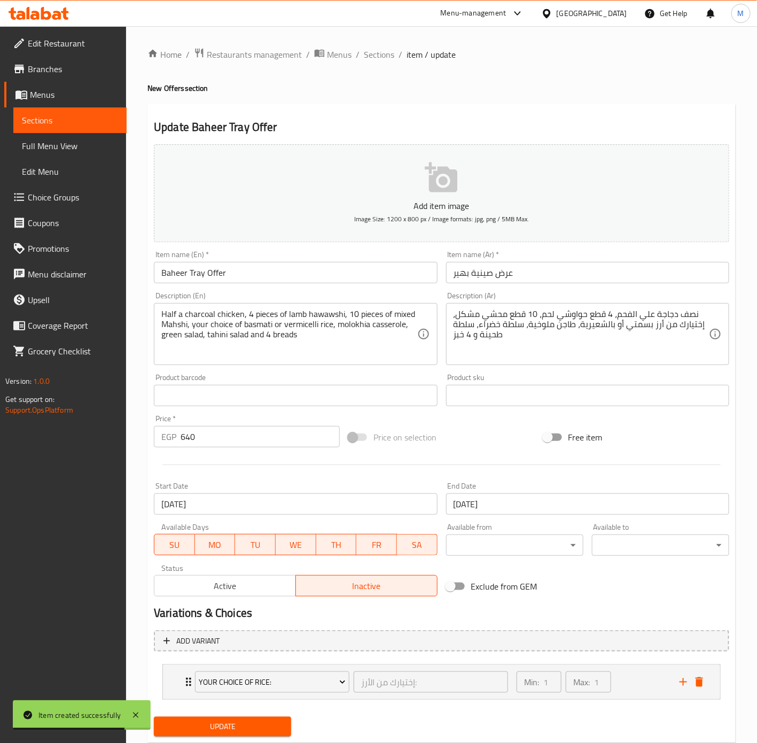
click at [268, 724] on span "Update" at bounding box center [222, 726] width 120 height 13
click at [380, 58] on span "Sections" at bounding box center [379, 54] width 30 height 13
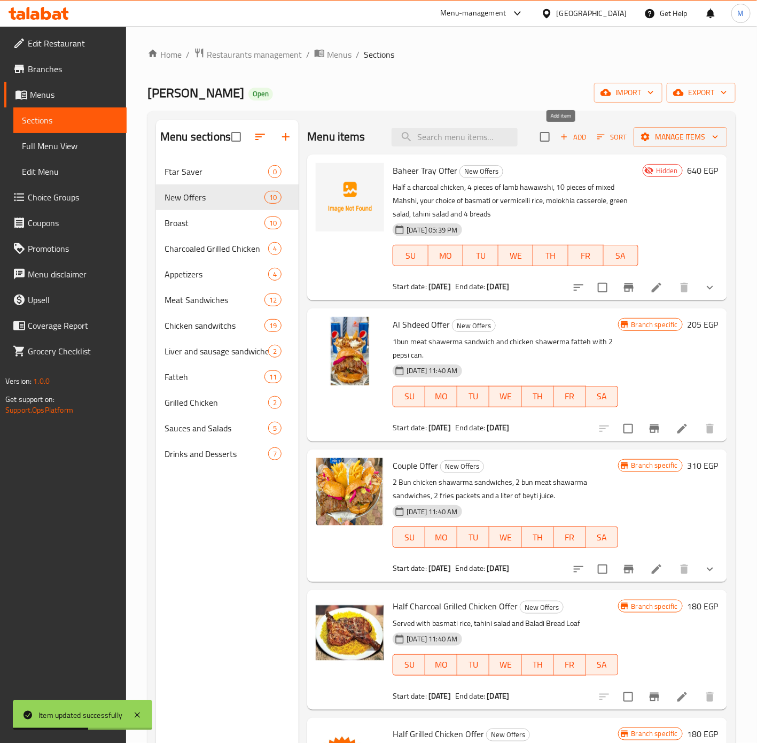
click at [574, 138] on span "Add" at bounding box center [573, 137] width 29 height 12
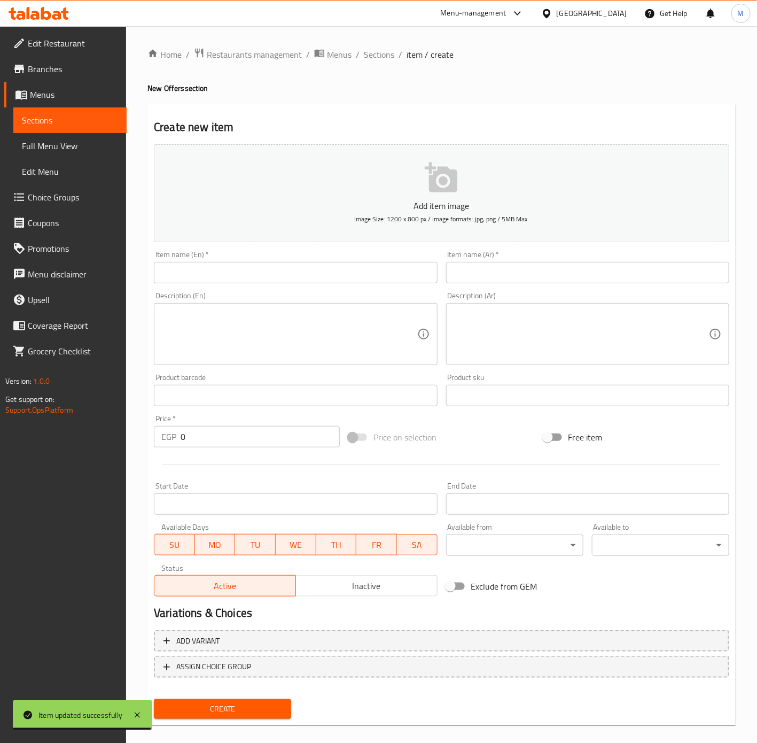
click at [503, 271] on input "text" at bounding box center [587, 272] width 283 height 21
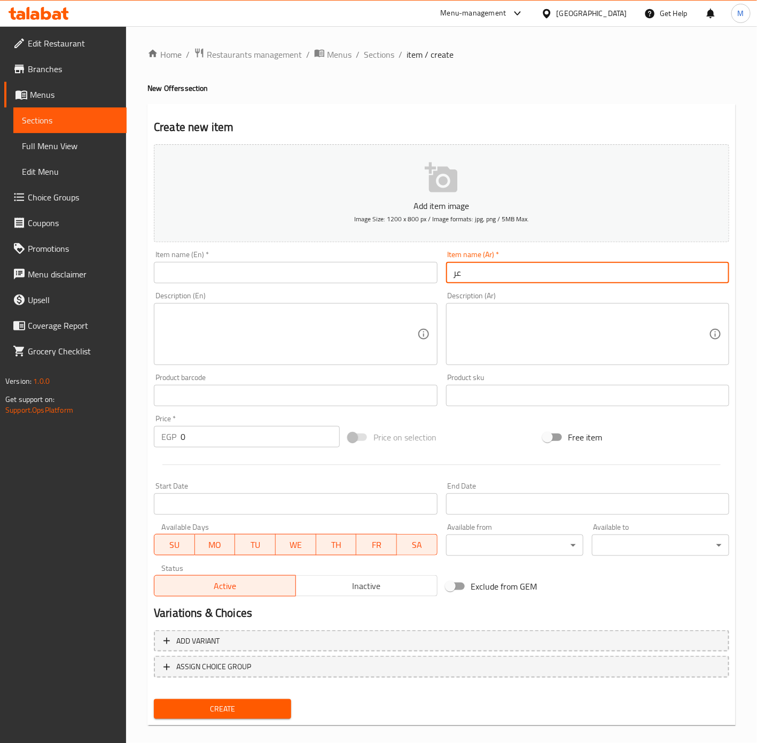
type input "ع"
type input "عرض صينية سمير"
click at [317, 269] on input "text" at bounding box center [295, 272] width 283 height 21
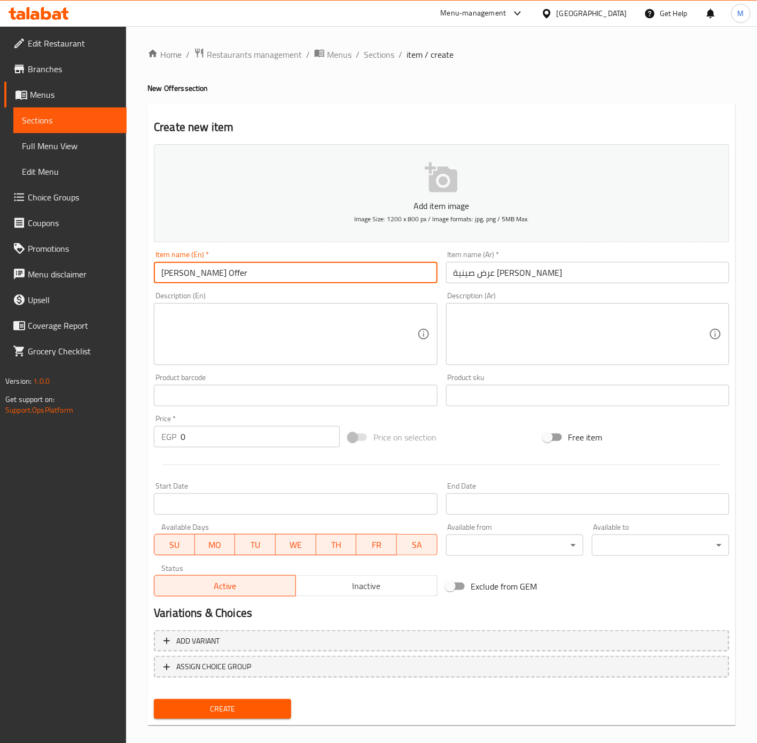
type input "Samir Tray Offer"
click at [587, 322] on textarea at bounding box center [581, 334] width 255 height 51
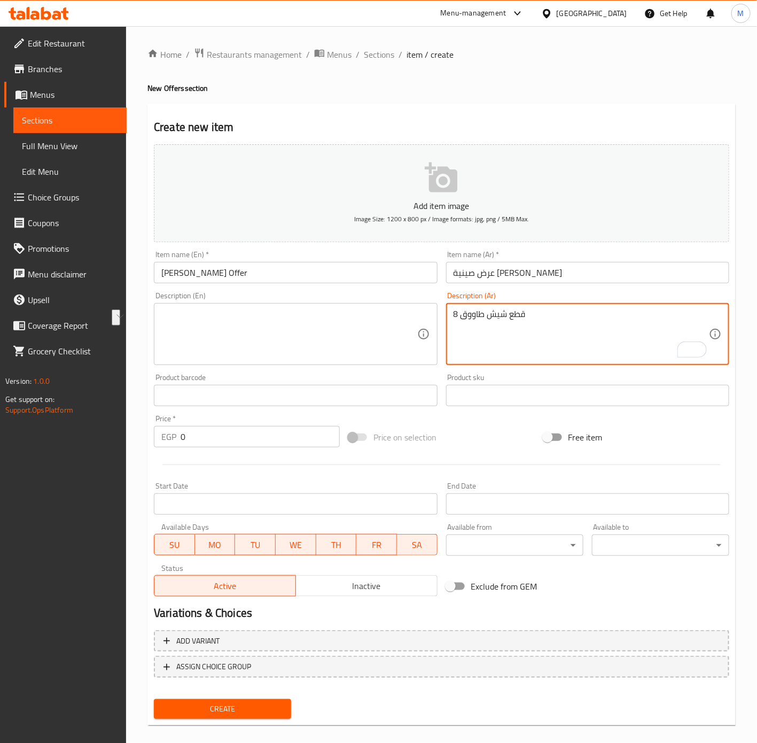
paste textarea "، 4 قطع حواوشي لحم، 10 قطع محشي مشكل، إختيارك من أرز بسمتي أو بالشعيرية، طاجن م…"
type textarea "8 قطع شيش طاووق، 4 قطع حواوشي لحم، 10 قطع محشي مشكل، إختيارك من أرز بسمتي أو با…"
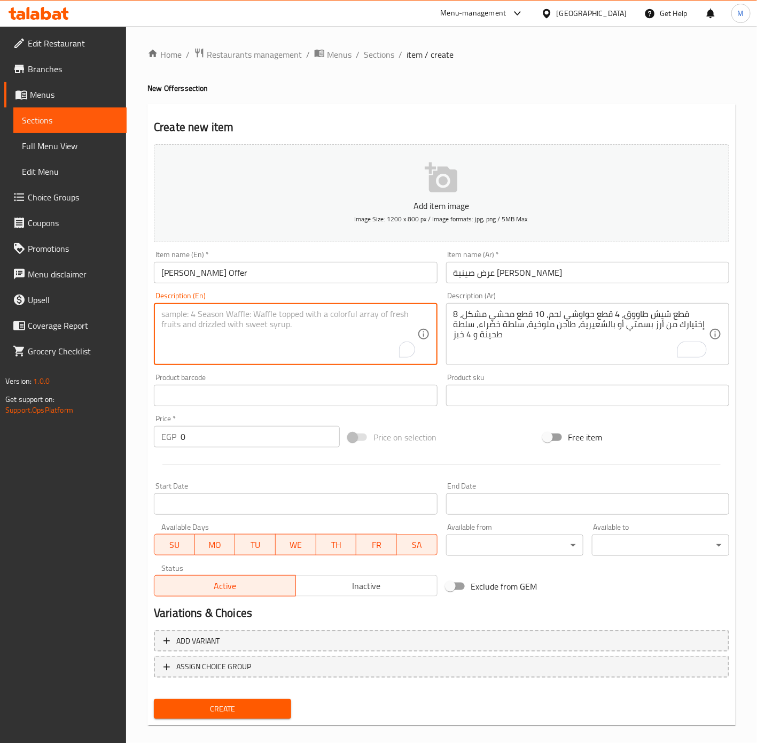
click at [304, 340] on textarea "To enrich screen reader interactions, please activate Accessibility in Grammarl…" at bounding box center [288, 334] width 255 height 51
paste textarea "8 pieces of shish tawook, 4 pieces of lamb hawawshi, 10 pieces of mixed stuffed…"
click at [298, 313] on textarea "8 pieces of shish tawook, 4 pieces of lamb hawawshi, 10 pieces of mixed stuffed…" at bounding box center [288, 334] width 255 height 51
drag, startPoint x: 251, startPoint y: 326, endPoint x: 186, endPoint y: 328, distance: 64.1
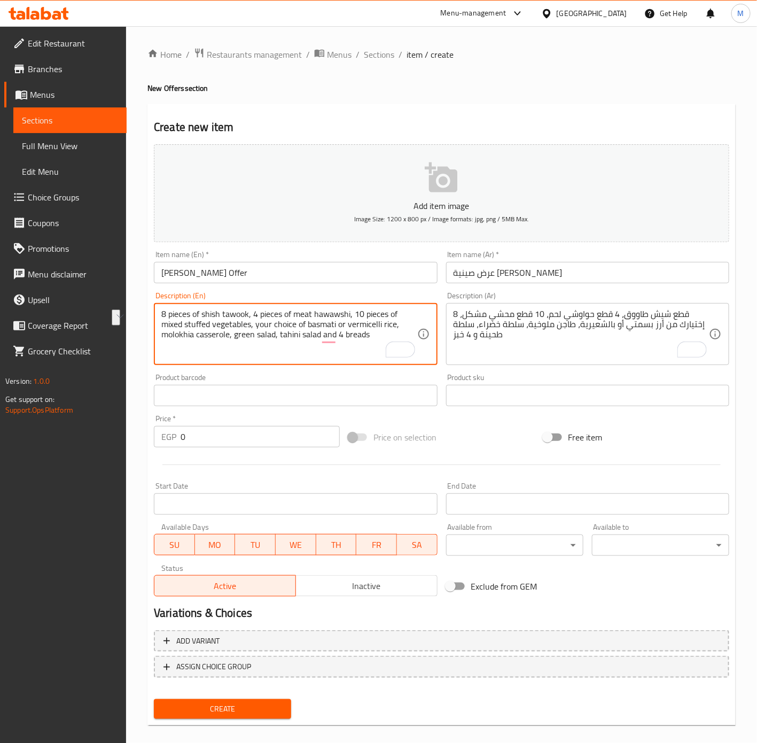
click at [186, 328] on textarea "8 pieces of shish tawook, 4 pieces of meat hawawshi, 10 pieces of mixed stuffed…" at bounding box center [288, 334] width 255 height 51
click at [302, 315] on textarea "8 pieces of shish tawook, 4 pieces of meat hawawshi, 10 pieces of mixed Mahshi,…" at bounding box center [288, 334] width 255 height 51
type textarea "8 pieces of shish tawook, 4 pieces of meat hawawshi, 10 pieces of mixed Mahshi,…"
click at [241, 669] on span "ASSIGN CHOICE GROUP" at bounding box center [213, 666] width 75 height 13
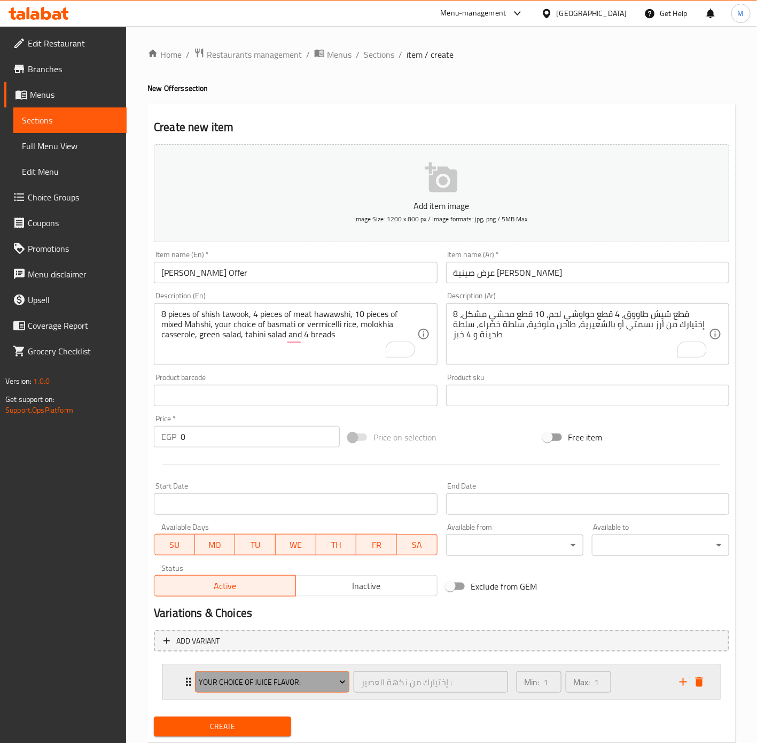
click at [256, 683] on span "Your Choice Of Juice Flavor:" at bounding box center [272, 681] width 146 height 13
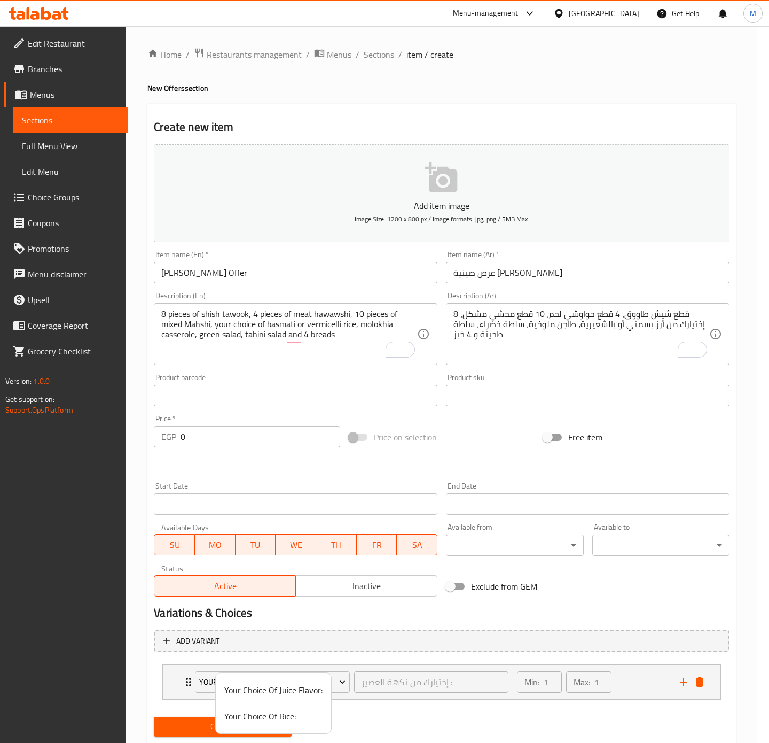
click at [268, 721] on span "Your Choice Of Rice:" at bounding box center [273, 716] width 98 height 13
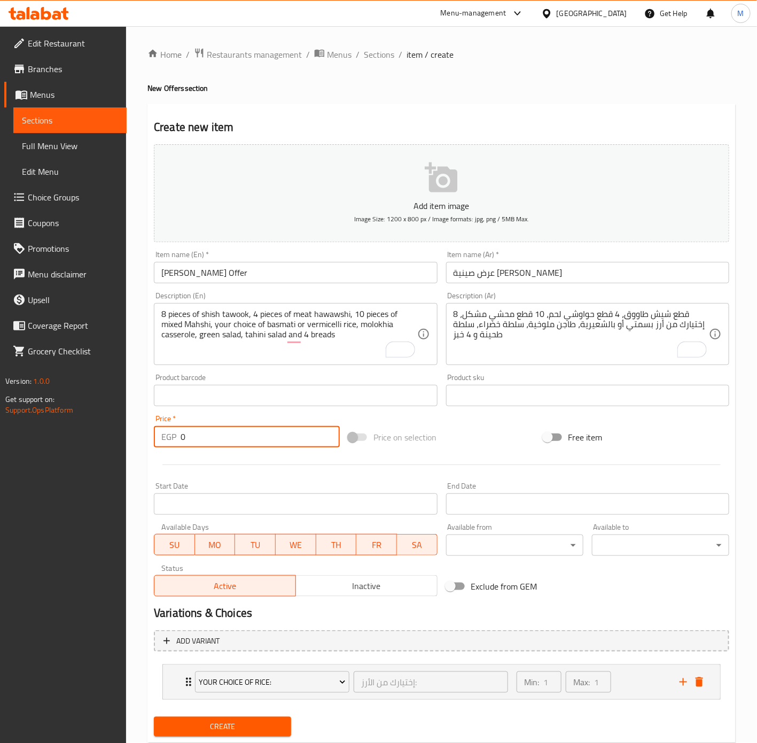
drag, startPoint x: 249, startPoint y: 435, endPoint x: 170, endPoint y: 436, distance: 79.1
click at [170, 436] on div "EGP 0 Price *" at bounding box center [247, 436] width 186 height 21
type input "615"
click at [220, 497] on input "Start Date" at bounding box center [295, 503] width 283 height 21
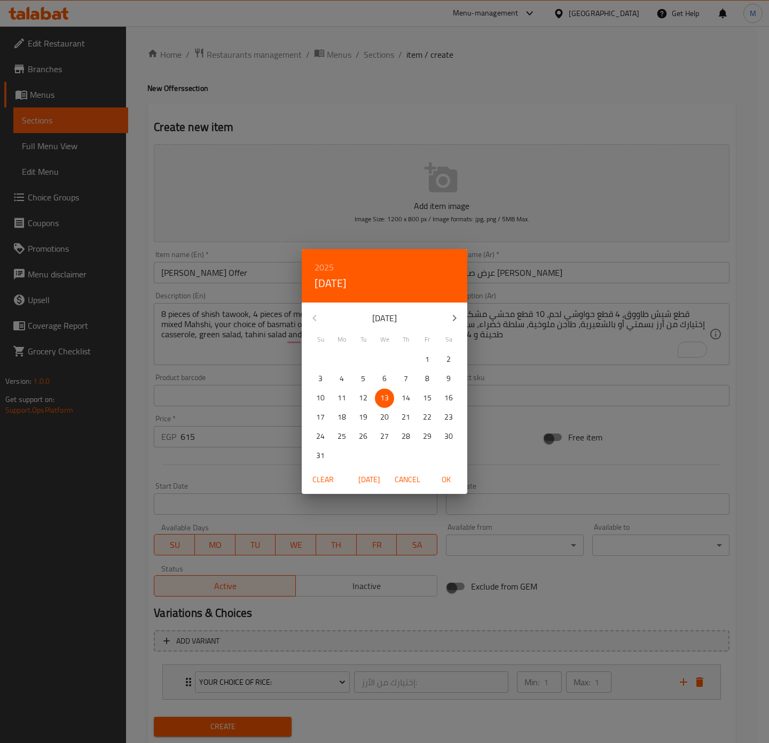
click at [451, 478] on span "OK" at bounding box center [446, 479] width 26 height 13
type input "13-08-2025"
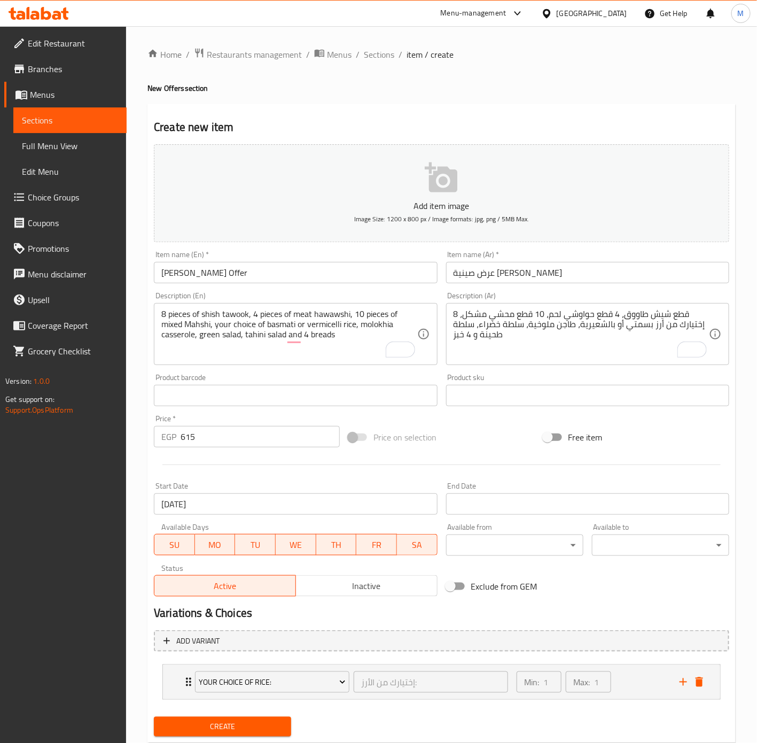
click at [494, 505] on input "Start Date" at bounding box center [587, 503] width 283 height 21
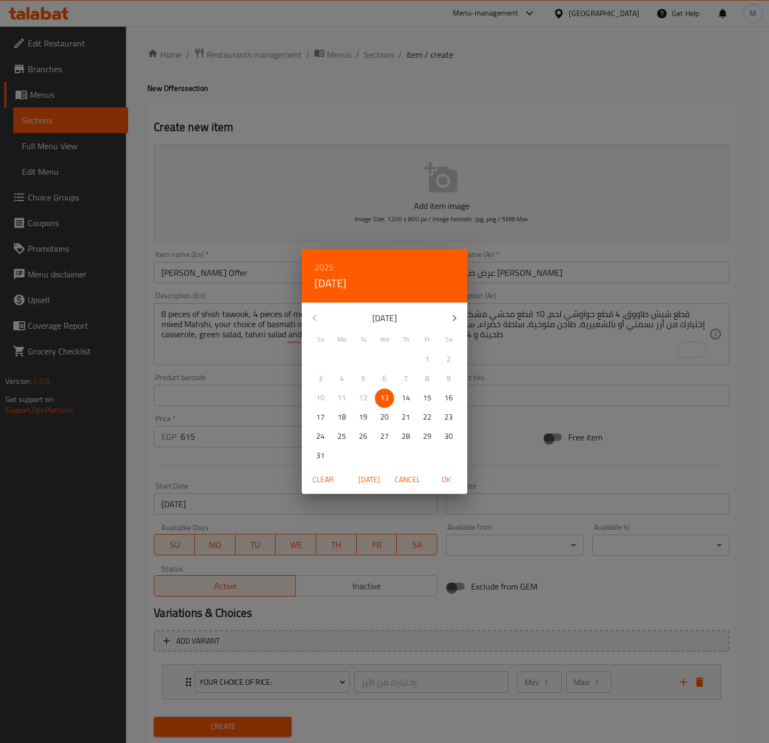
click at [330, 267] on h6 "2025" at bounding box center [324, 267] width 19 height 15
click at [388, 345] on div "2026" at bounding box center [385, 346] width 166 height 21
click at [317, 316] on icon "button" at bounding box center [314, 318] width 13 height 13
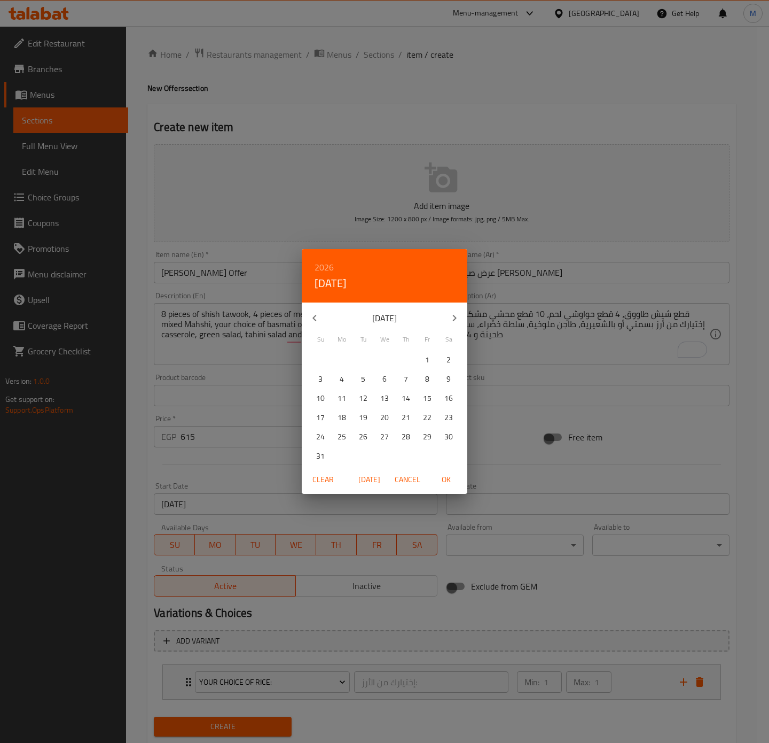
click at [316, 316] on icon "button" at bounding box center [314, 318] width 13 height 13
click at [364, 435] on p "31" at bounding box center [363, 436] width 9 height 13
click at [448, 478] on span "OK" at bounding box center [446, 479] width 26 height 13
type input "31-03-2026"
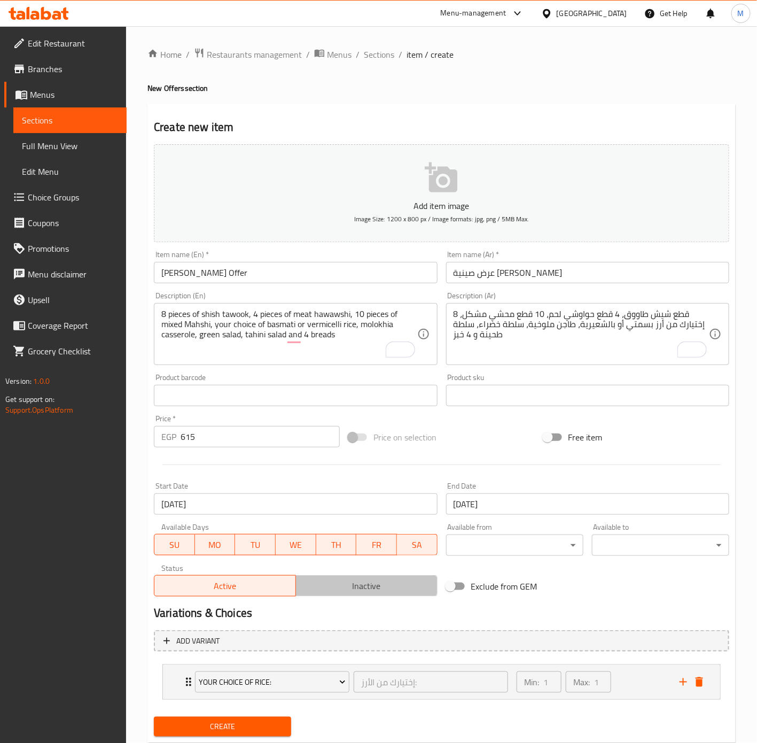
click at [358, 593] on span "Inactive" at bounding box center [366, 585] width 133 height 15
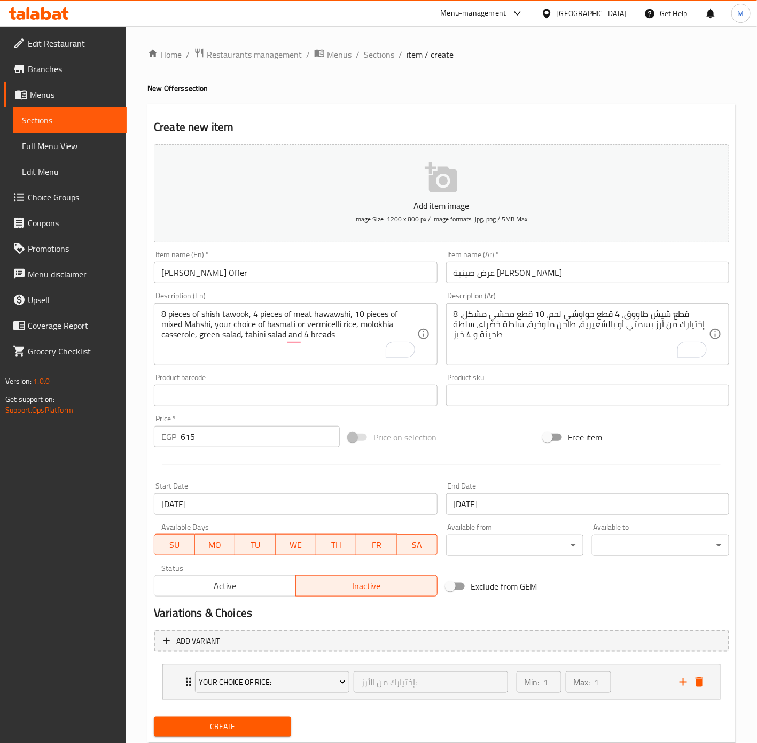
click at [262, 725] on span "Create" at bounding box center [222, 726] width 120 height 13
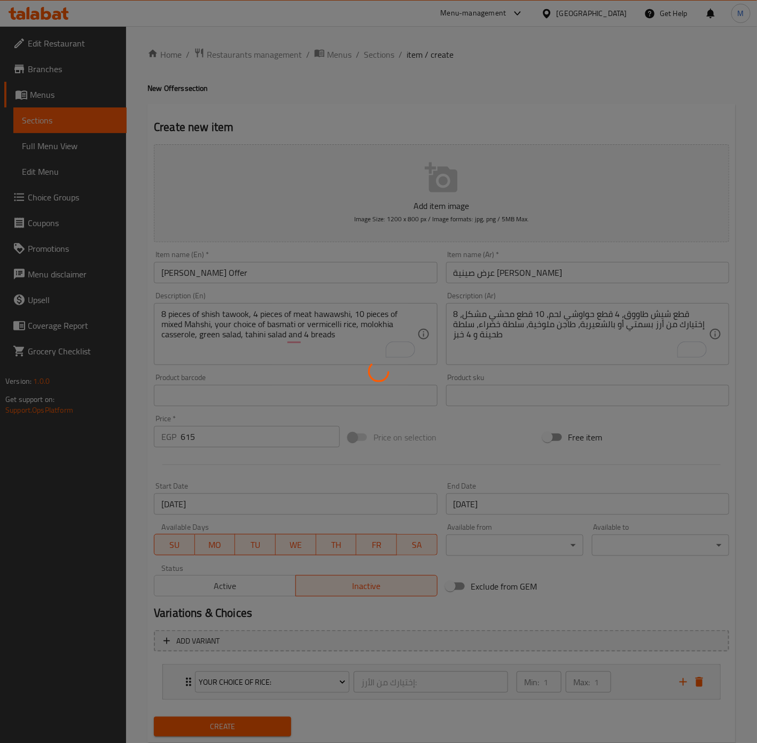
type input "0"
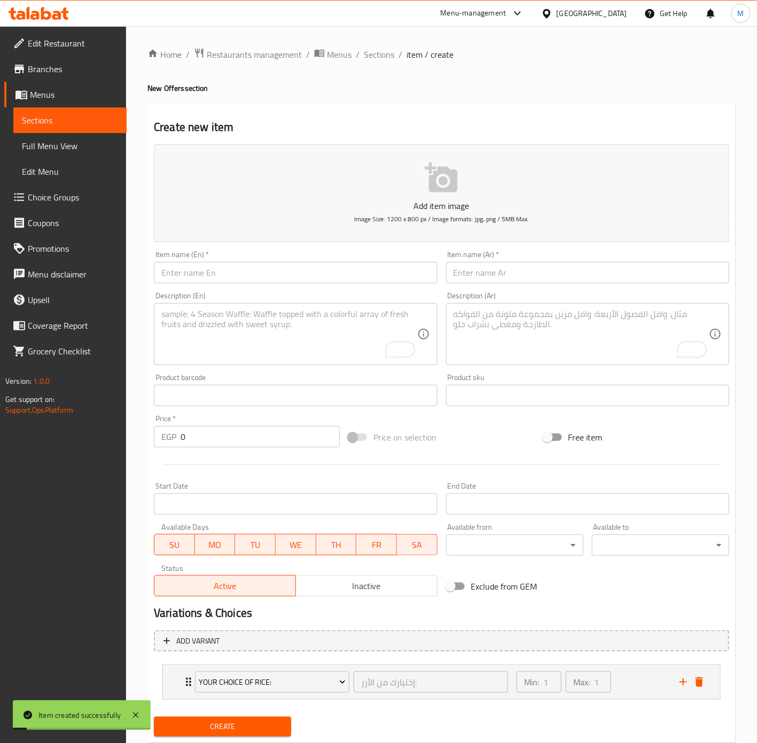
click at [538, 275] on input "text" at bounding box center [587, 272] width 283 height 21
type input "عرض صينية شهير"
click at [239, 284] on div "Item name (En)   * Item name (En) *" at bounding box center [296, 266] width 292 height 41
click at [242, 276] on input "text" at bounding box center [295, 272] width 283 height 21
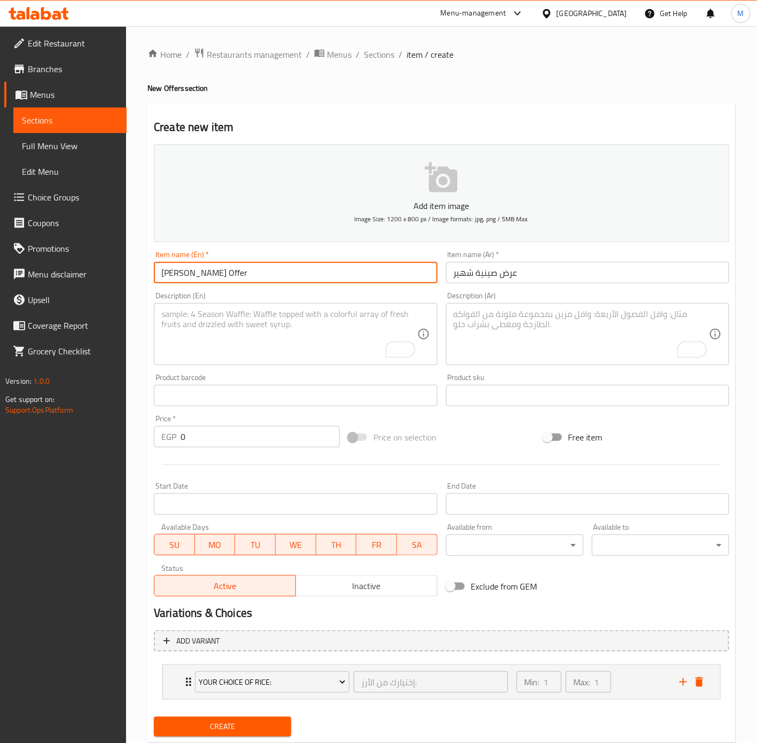
type input "Shaheer Tray Offer"
click at [547, 335] on textarea "To enrich screen reader interactions, please activate Accessibility in Grammarl…" at bounding box center [581, 334] width 255 height 51
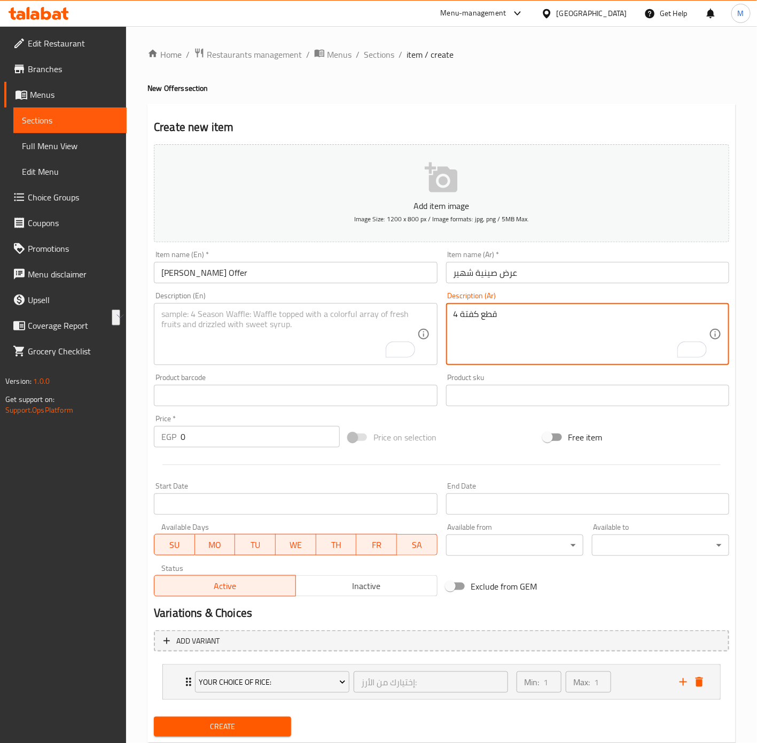
paste textarea "، 4 قطع حواوشي لحم، 10 قطع محشي مشكل، إختيارك من أرز بسمتي أو بالشعيرية، طاجن م…"
type textarea "4 قطع كفتة، 4 قطع حواوشي لحم، 10 قطع محشي مشكل، إختيارك من أرز بسمتي أو بالشعير…"
click at [314, 325] on textarea "To enrich screen reader interactions, please activate Accessibility in Grammarl…" at bounding box center [288, 334] width 255 height 51
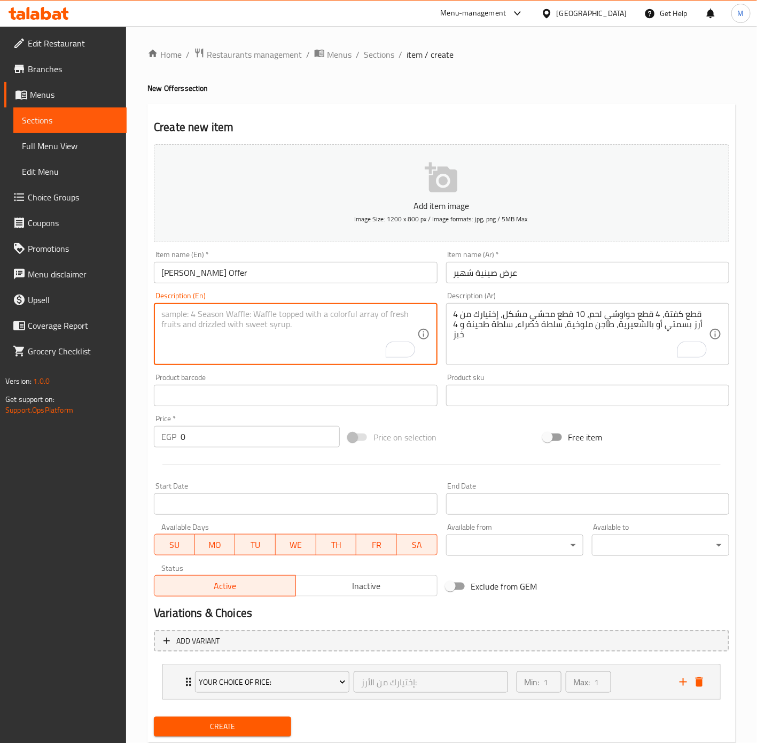
paste textarea "4 pieces of kofta, 4 pieces of lamb hawawshi, 10 pieces of mixed stuffed vegeta…"
type textarea "4 pieces of kofta, 4 pieces of lamb hawawshi, 10 pieces of mixed stuffed vegeta…"
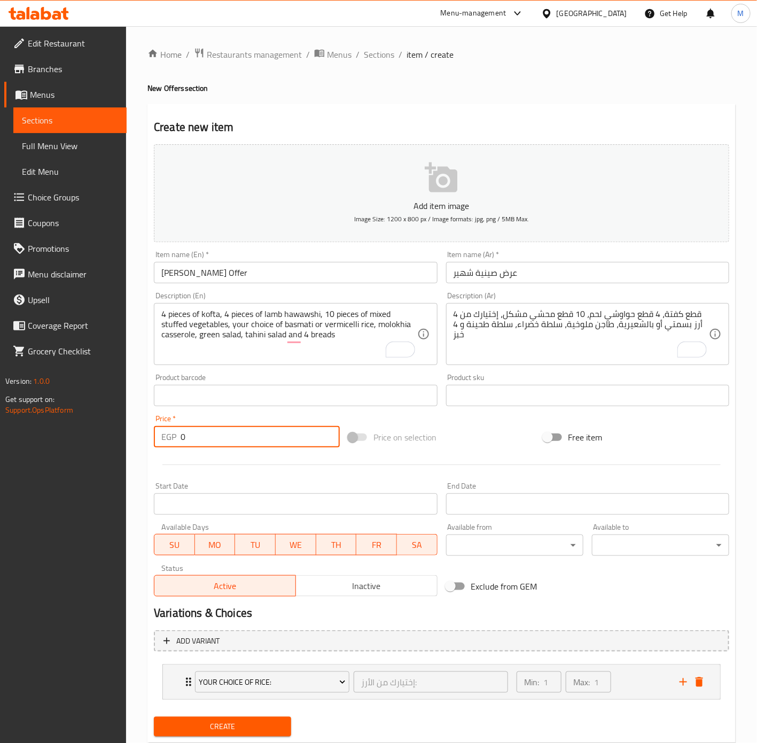
drag, startPoint x: 203, startPoint y: 434, endPoint x: 172, endPoint y: 438, distance: 30.7
click at [172, 438] on div "EGP 0 Price *" at bounding box center [247, 436] width 186 height 21
type input "710"
click at [299, 511] on input "Start Date" at bounding box center [295, 503] width 283 height 21
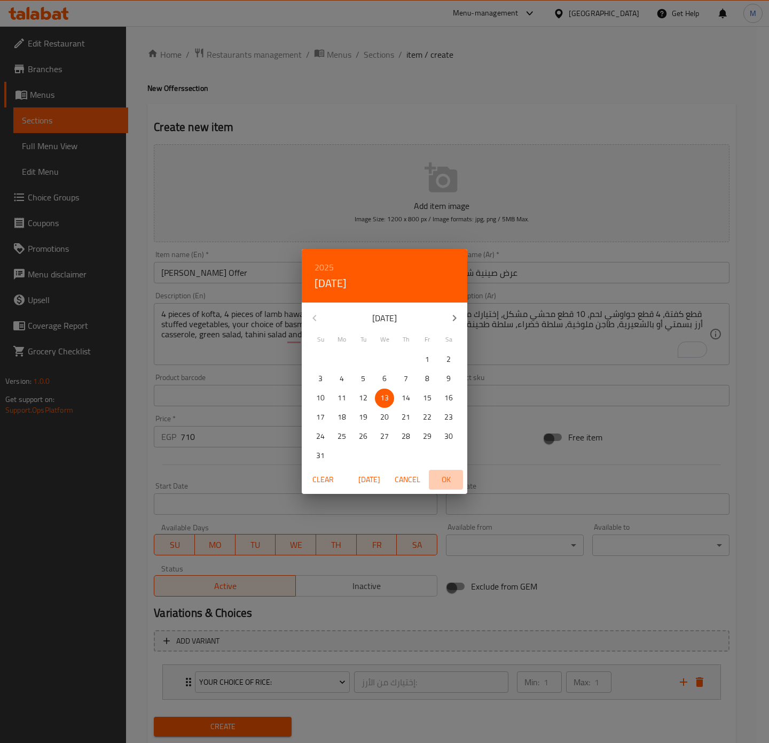
click at [446, 480] on span "OK" at bounding box center [446, 479] width 26 height 13
type input "13-08-2025"
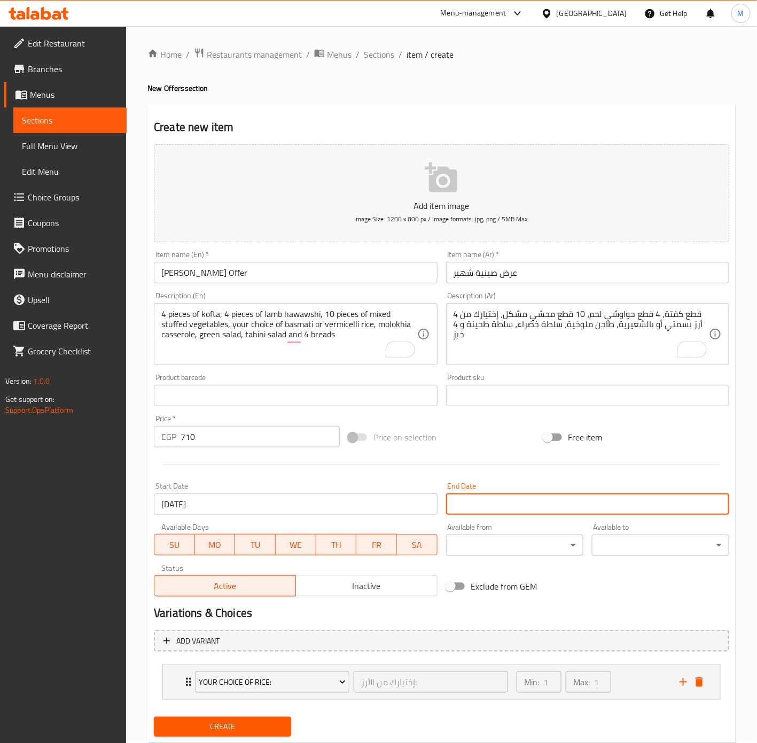
click at [464, 500] on input "Start Date" at bounding box center [587, 503] width 283 height 21
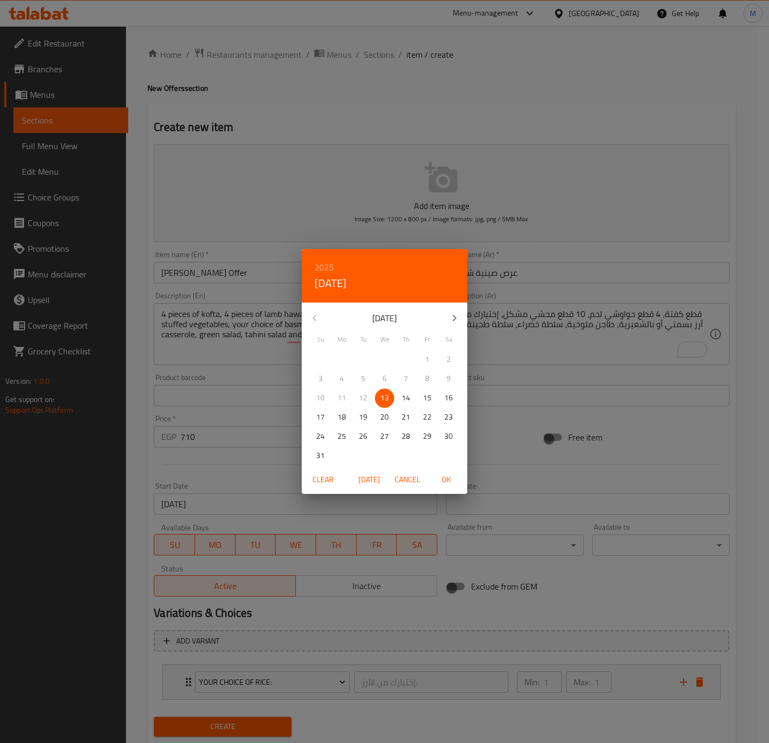
click at [316, 316] on div "August 2025" at bounding box center [385, 318] width 166 height 26
click at [314, 316] on div "August 2025" at bounding box center [385, 318] width 166 height 26
click at [325, 269] on h6 "2025" at bounding box center [324, 267] width 19 height 15
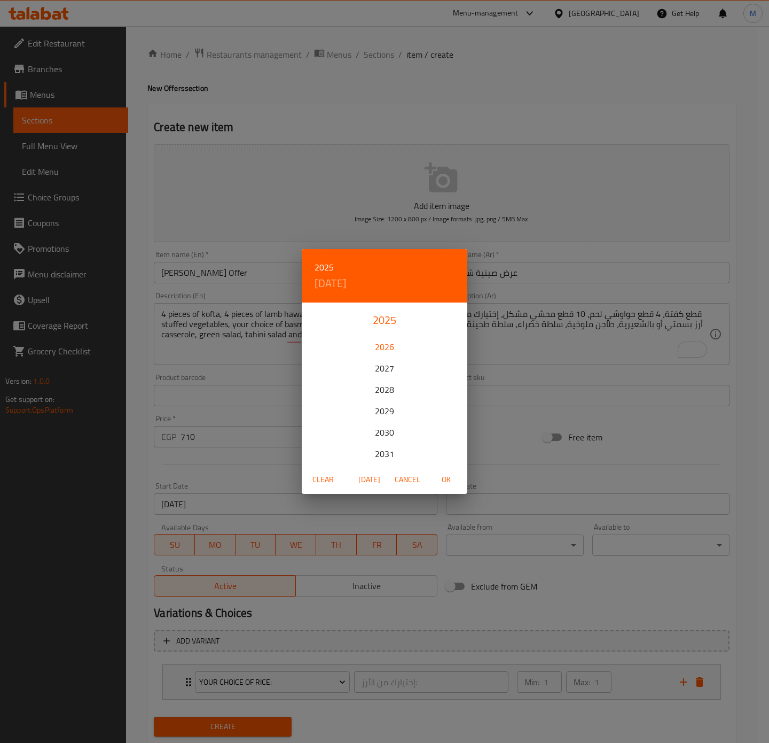
click at [372, 348] on div "2026" at bounding box center [385, 346] width 166 height 21
click at [318, 321] on icon "button" at bounding box center [314, 318] width 13 height 13
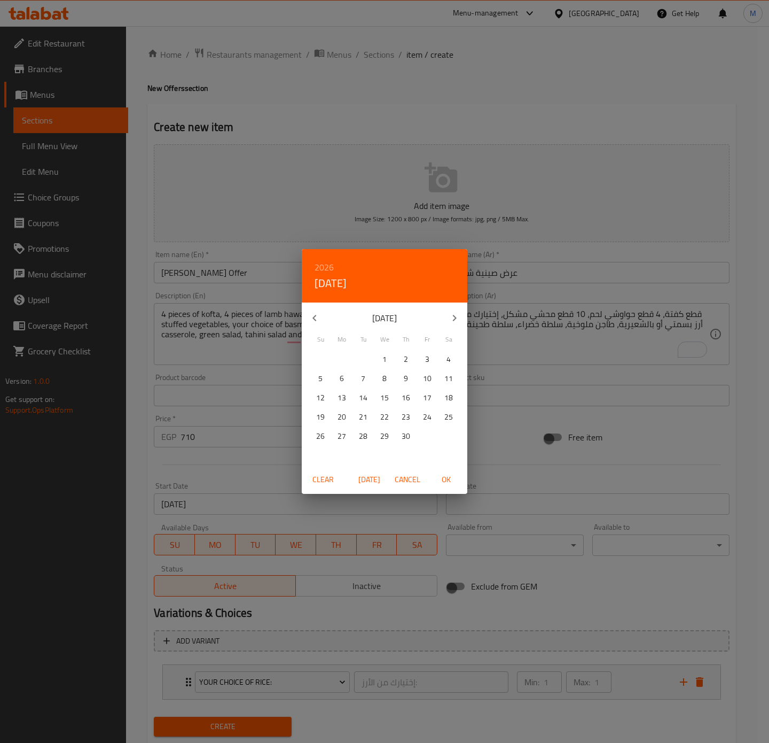
click at [318, 321] on icon "button" at bounding box center [314, 318] width 13 height 13
click at [359, 438] on p "31" at bounding box center [363, 436] width 9 height 13
click at [449, 478] on span "OK" at bounding box center [446, 479] width 26 height 13
type input "31-03-2026"
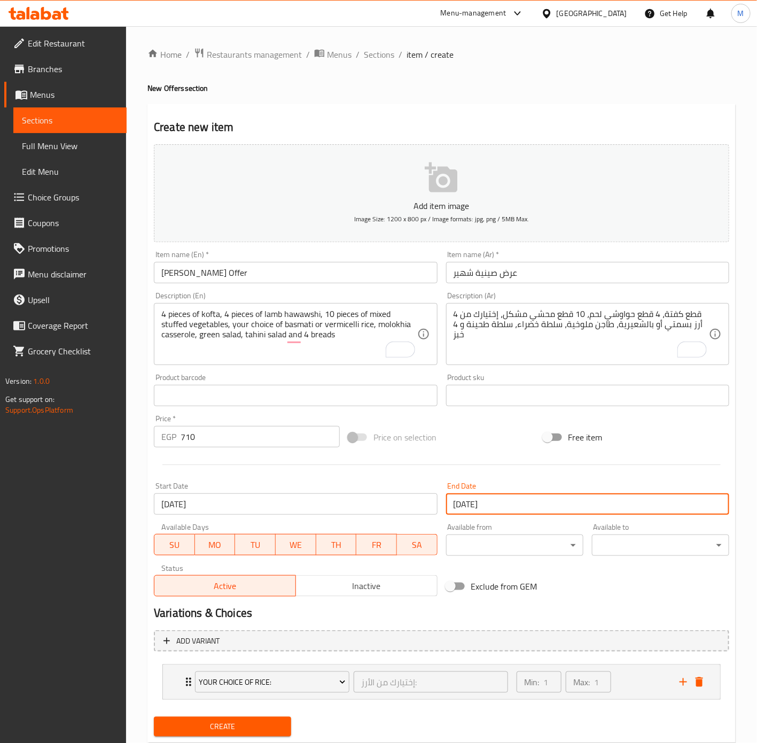
click at [382, 579] on span "Inactive" at bounding box center [366, 585] width 133 height 15
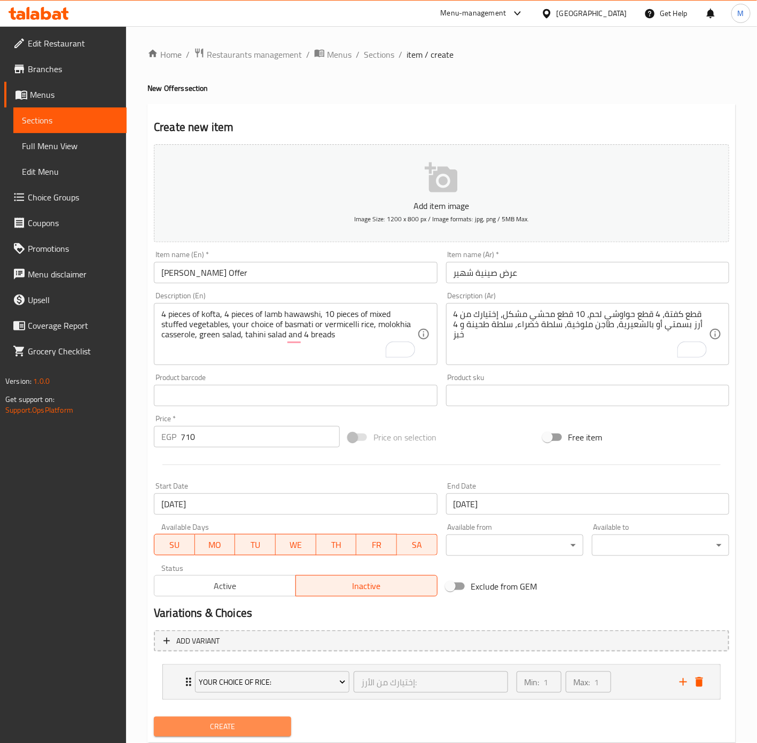
click at [259, 725] on span "Create" at bounding box center [222, 726] width 120 height 13
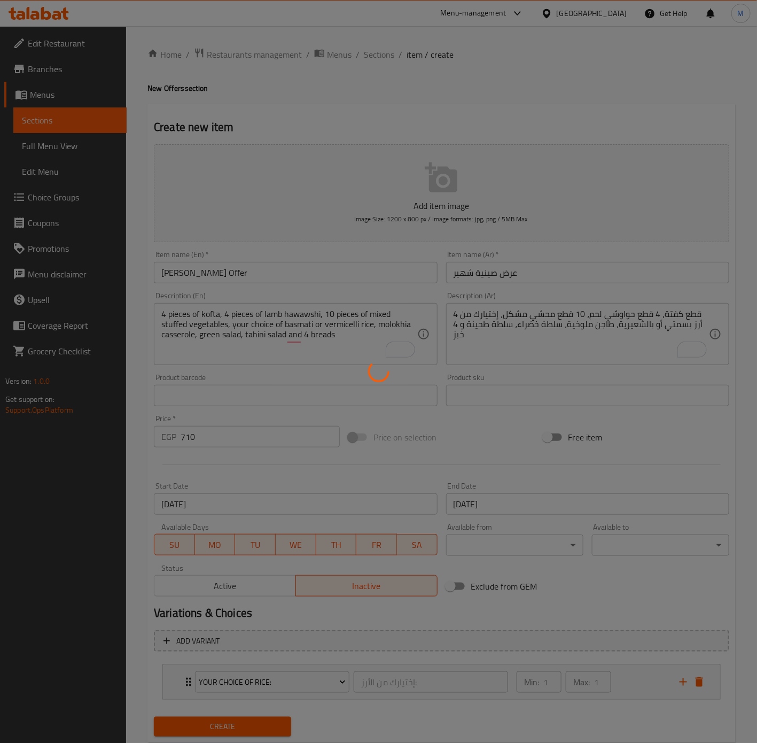
type input "0"
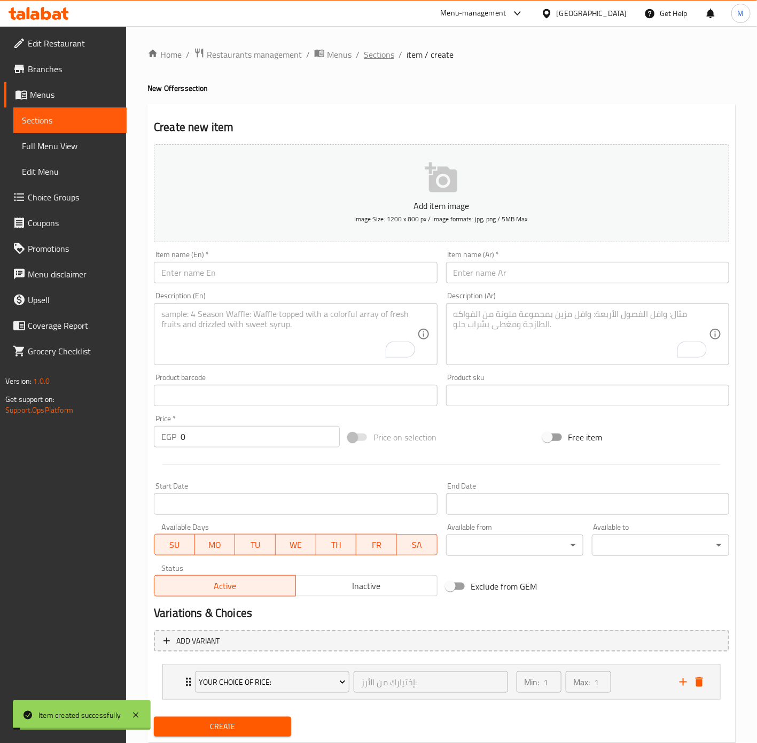
click at [374, 57] on span "Sections" at bounding box center [379, 54] width 30 height 13
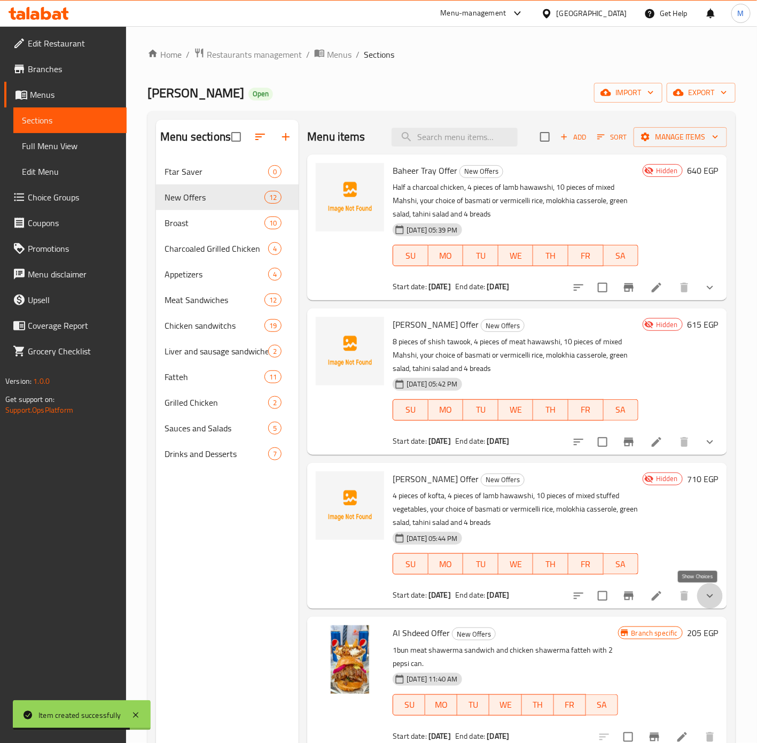
click at [704, 600] on icon "show more" at bounding box center [710, 595] width 13 height 13
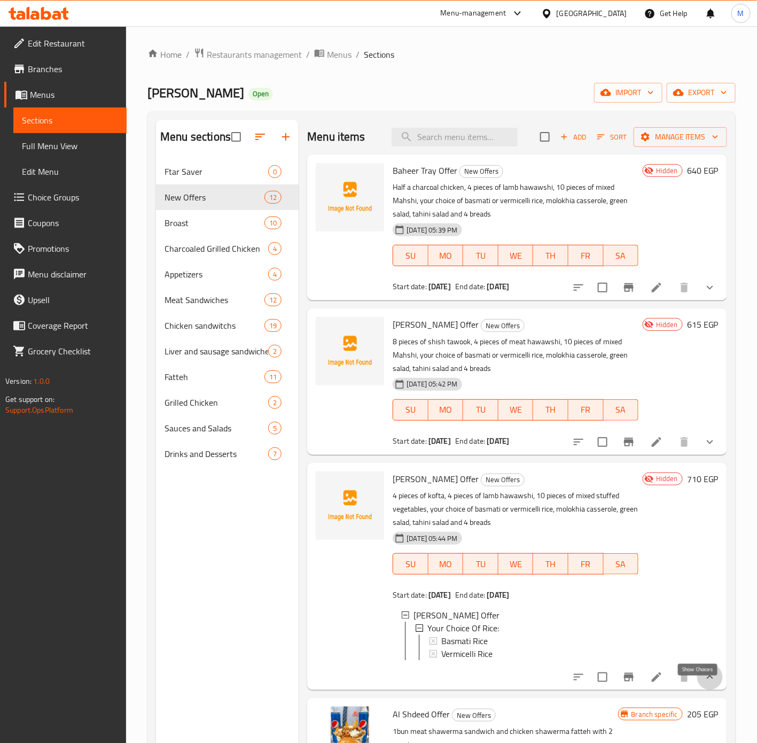
click at [704, 683] on icon "show more" at bounding box center [710, 677] width 13 height 13
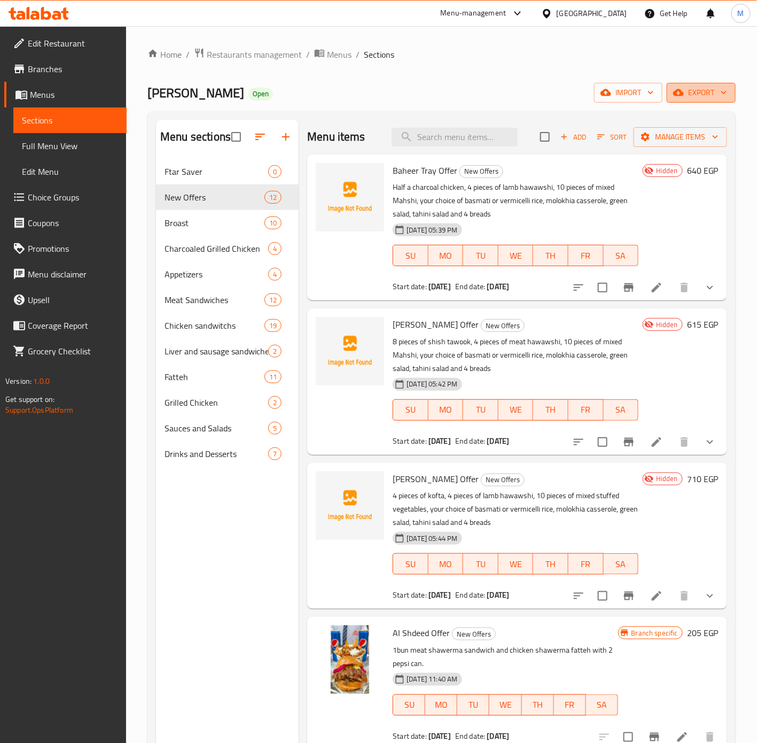
click at [709, 92] on span "export" at bounding box center [701, 92] width 52 height 13
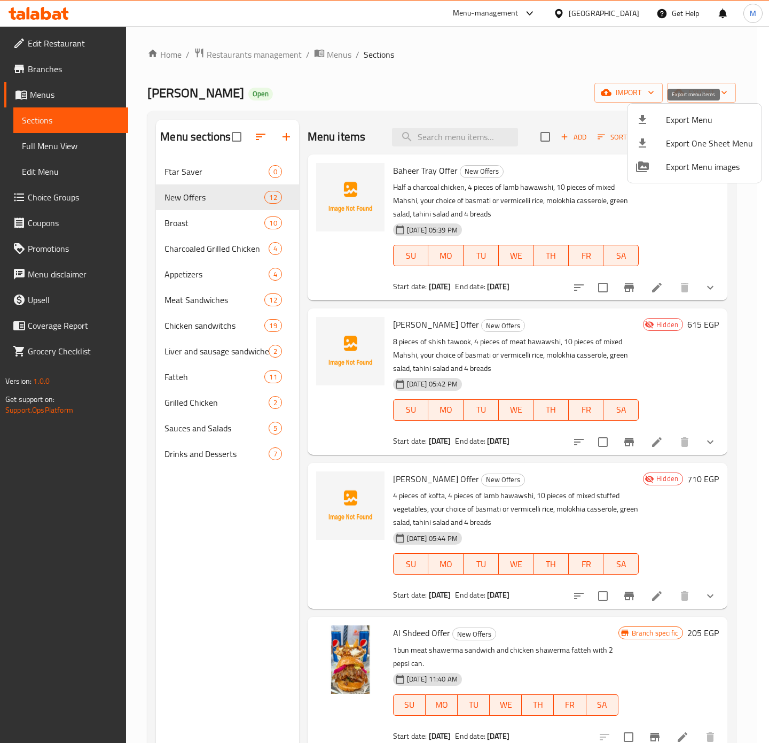
click at [702, 115] on span "Export Menu" at bounding box center [709, 119] width 87 height 13
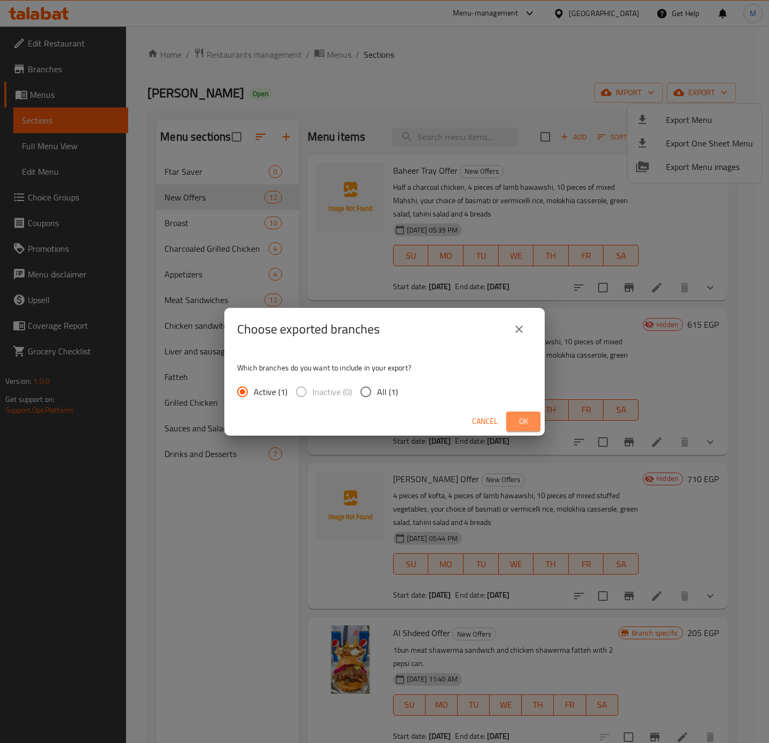
click at [515, 416] on span "Ok" at bounding box center [523, 421] width 17 height 13
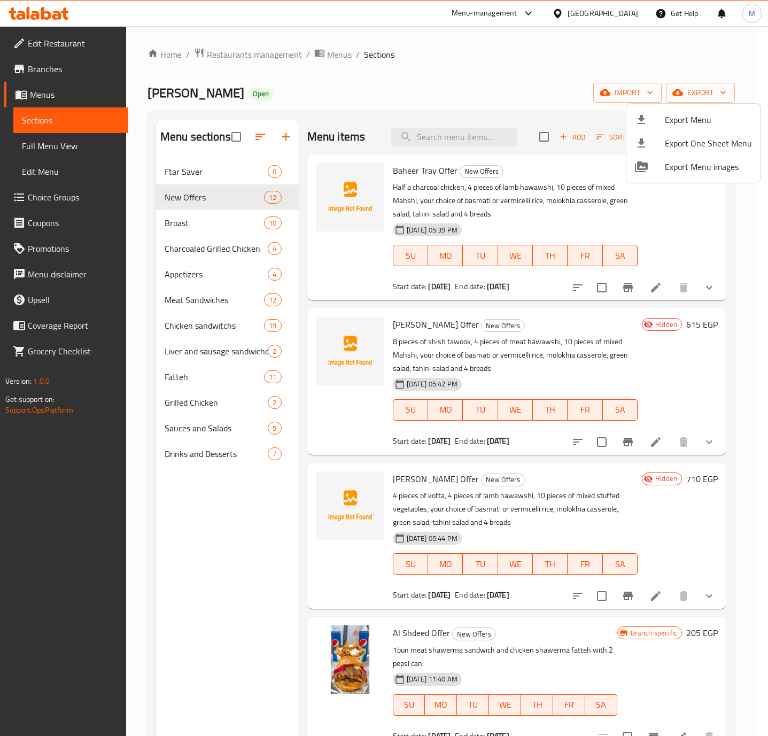
click at [639, 205] on div at bounding box center [384, 368] width 768 height 736
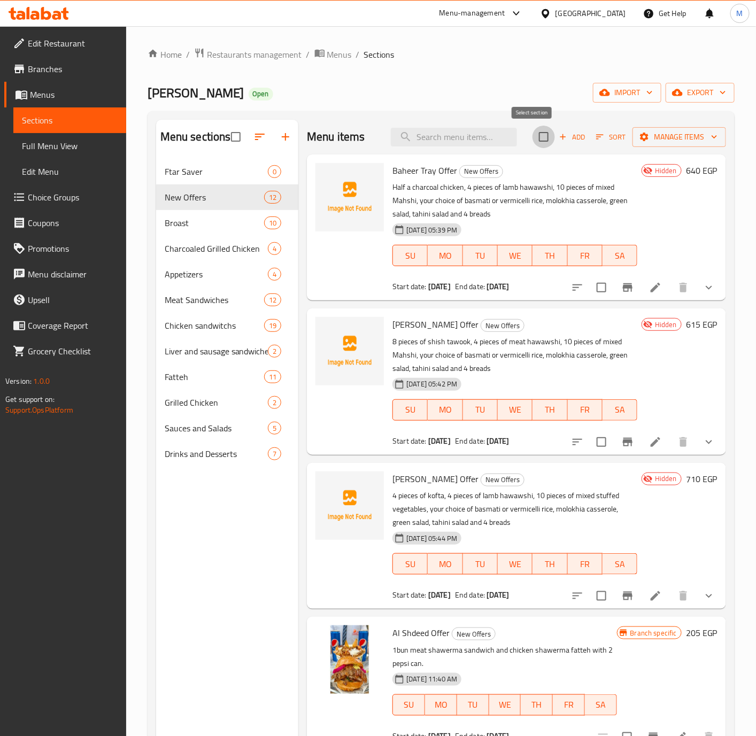
click at [533, 142] on input "checkbox" at bounding box center [543, 137] width 22 height 22
checkbox input "true"
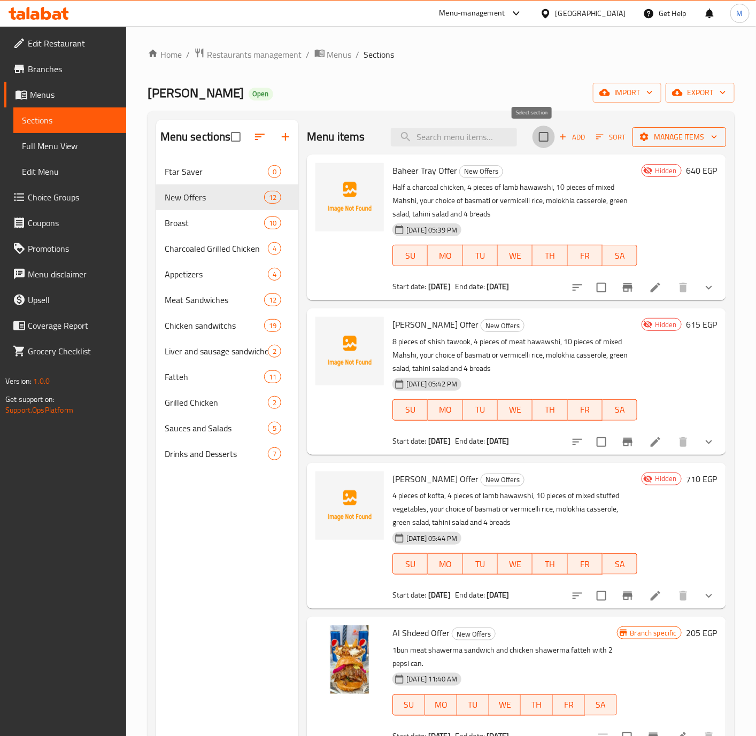
checkbox input "true"
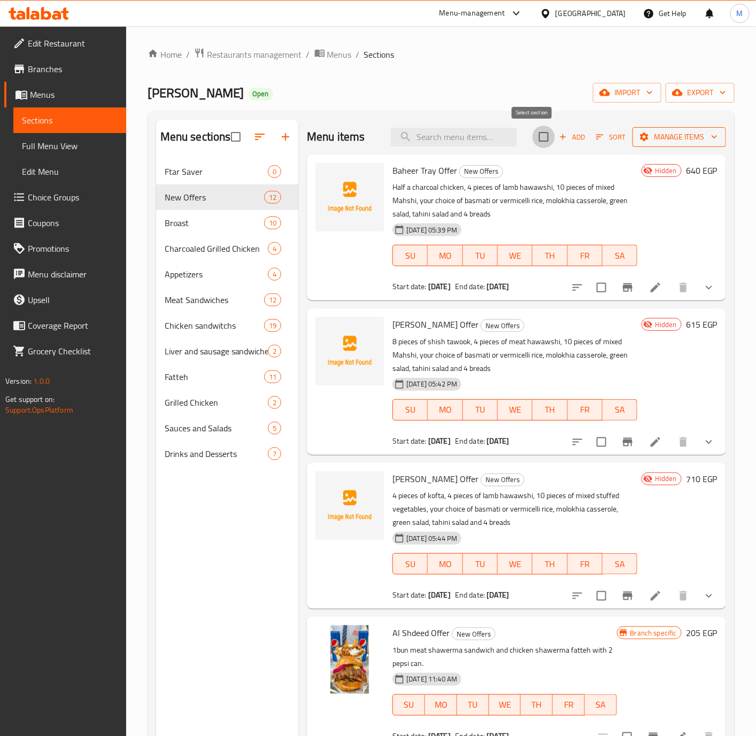
checkbox input "true"
click at [648, 137] on span "Manage items" at bounding box center [679, 136] width 76 height 13
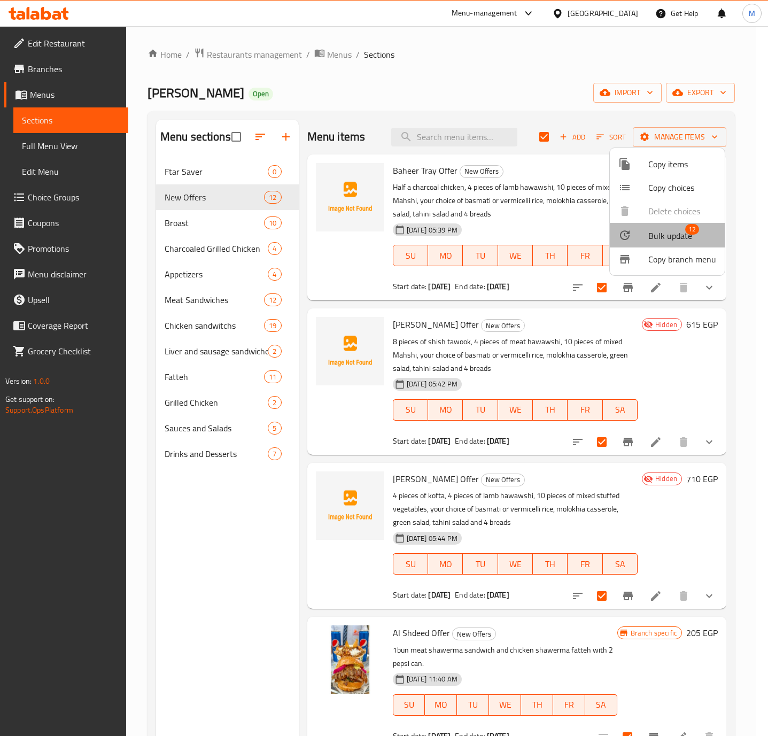
click at [680, 237] on span "Bulk update" at bounding box center [670, 235] width 44 height 13
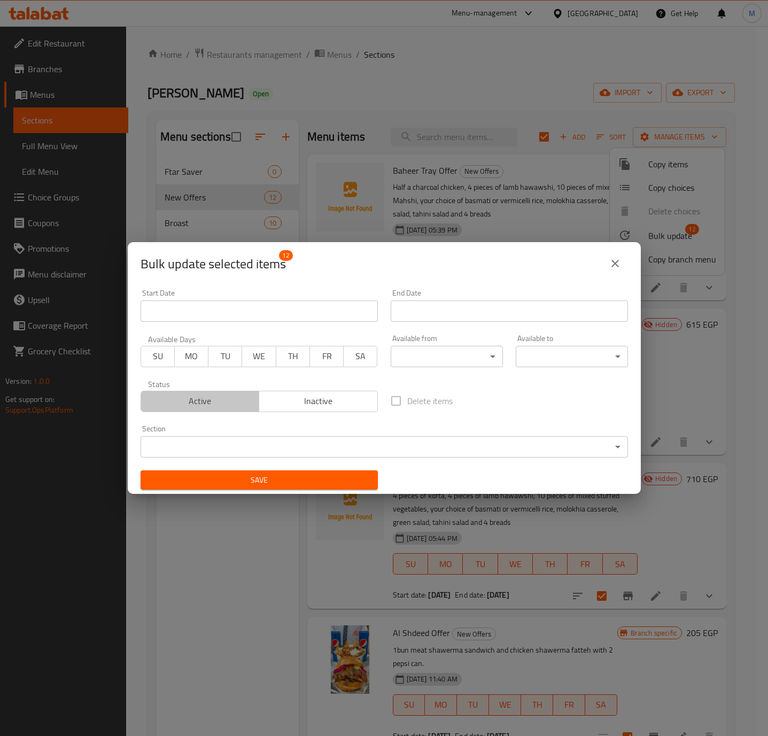
click at [208, 405] on span "Active" at bounding box center [200, 400] width 110 height 15
click at [265, 481] on span "Save" at bounding box center [259, 479] width 220 height 13
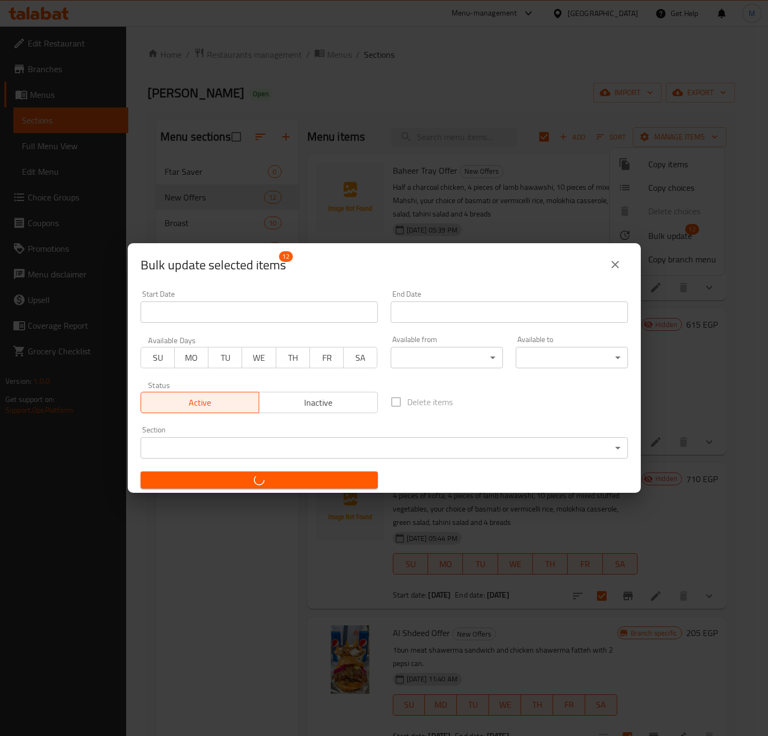
checkbox input "false"
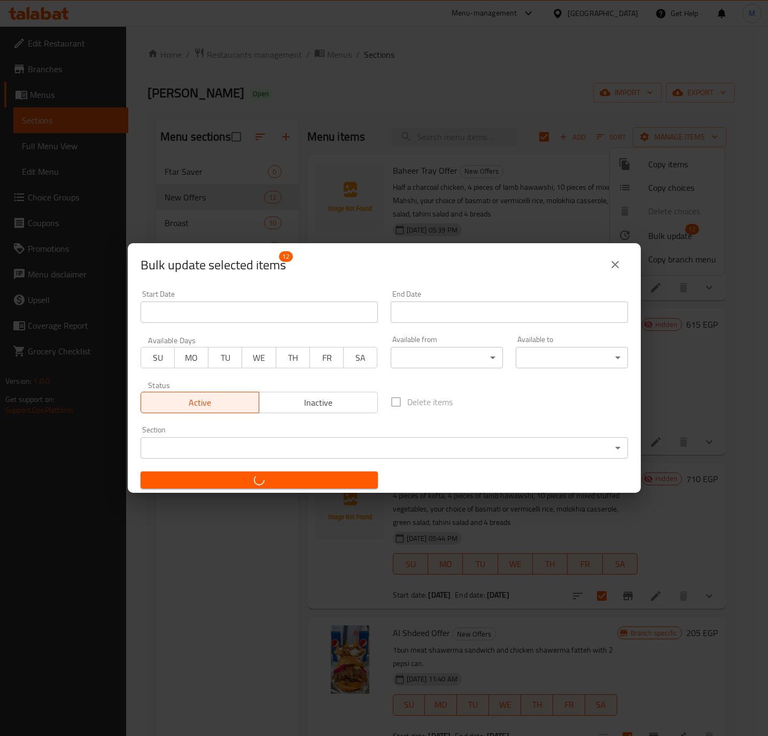
checkbox input "false"
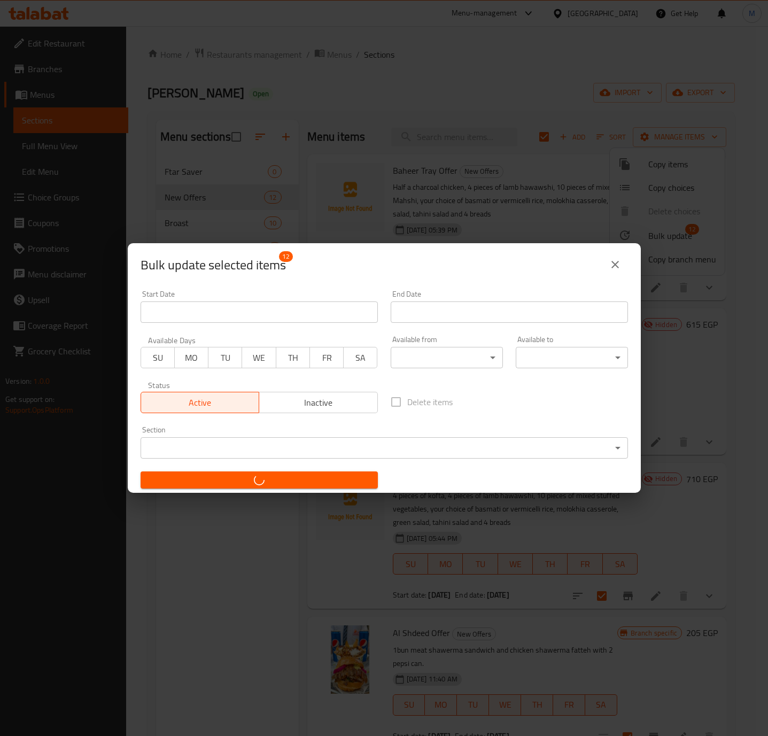
checkbox input "false"
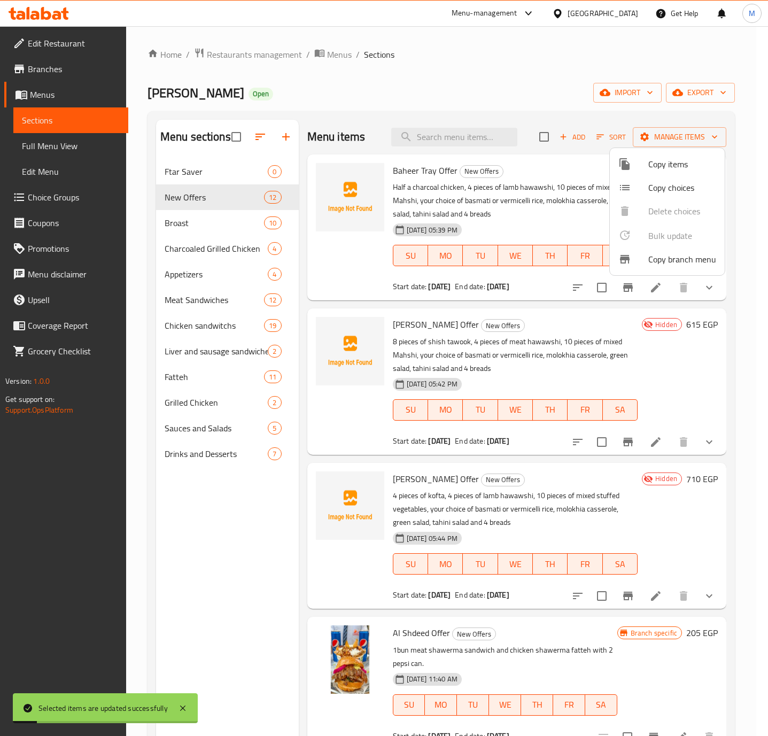
click at [526, 83] on div at bounding box center [384, 368] width 768 height 736
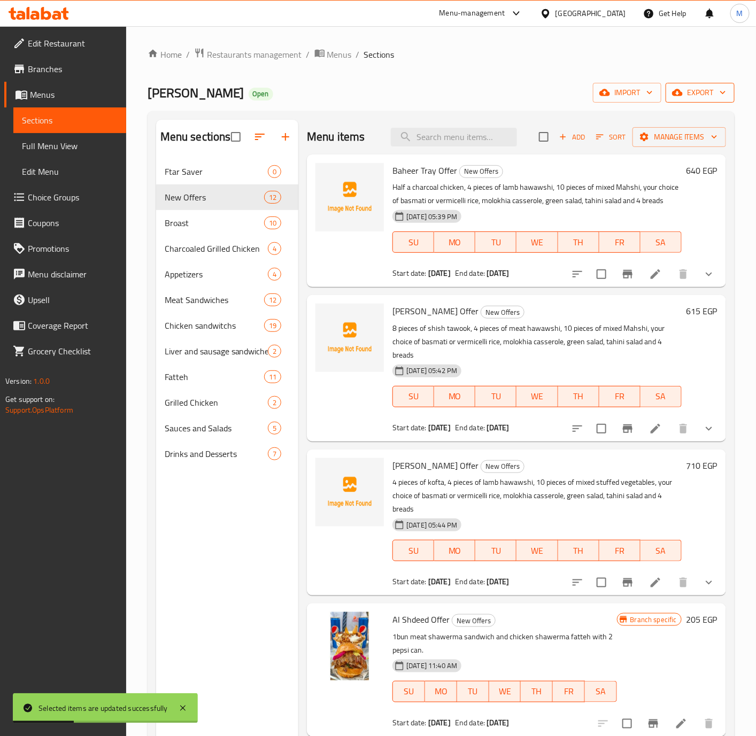
click at [701, 98] on span "export" at bounding box center [700, 92] width 52 height 13
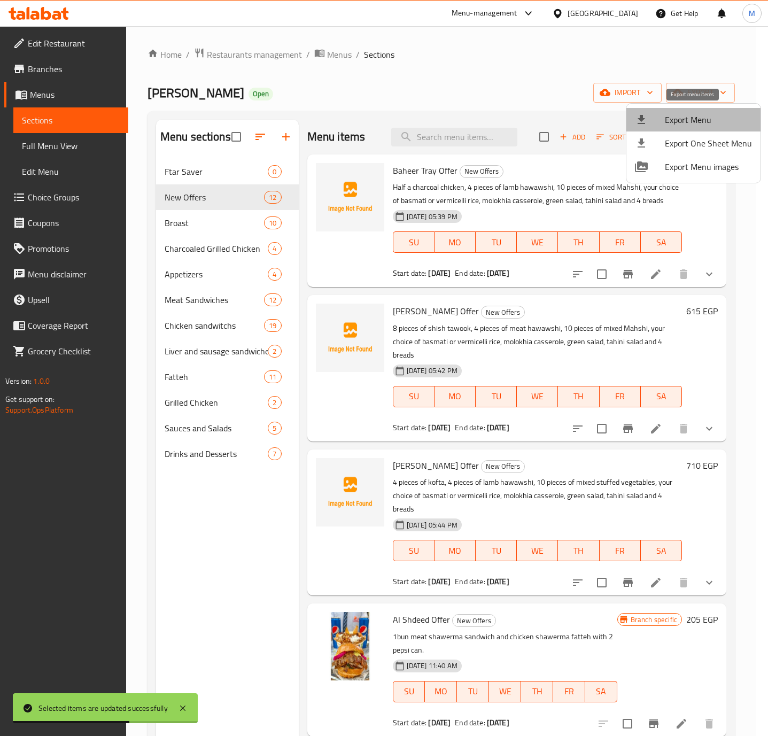
click at [694, 119] on span "Export Menu" at bounding box center [708, 119] width 87 height 13
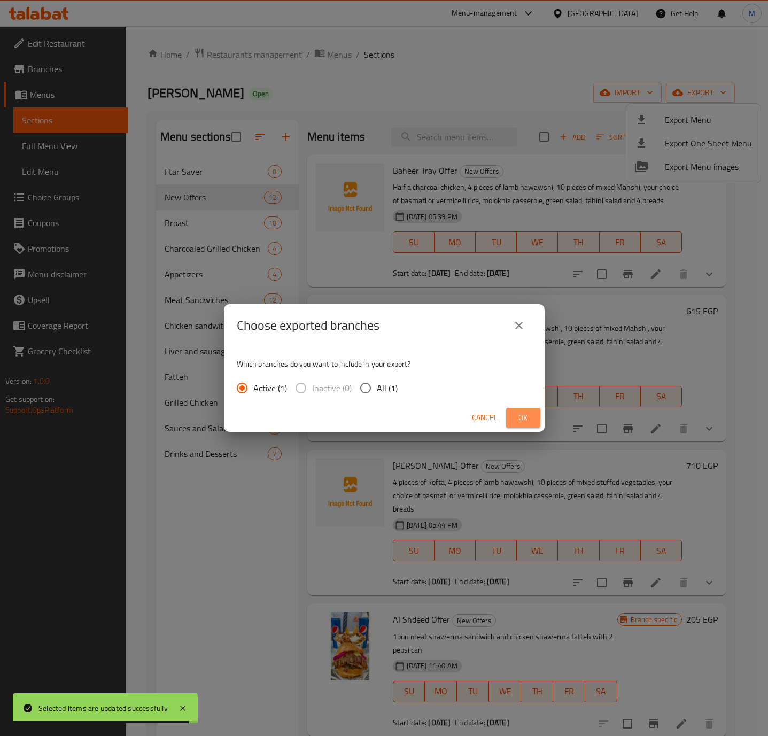
click at [522, 413] on span "Ok" at bounding box center [523, 417] width 17 height 13
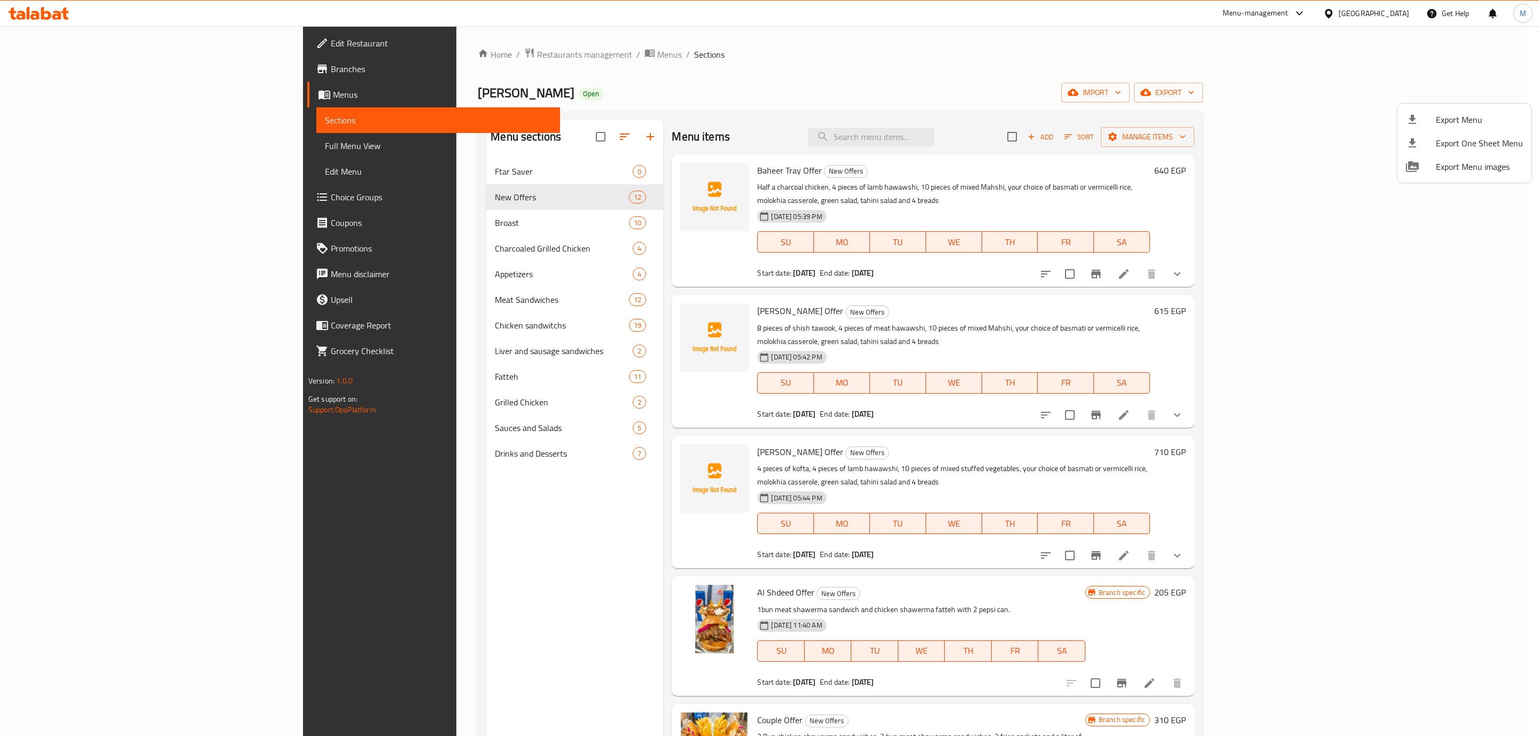
click at [757, 260] on div at bounding box center [769, 368] width 1539 height 736
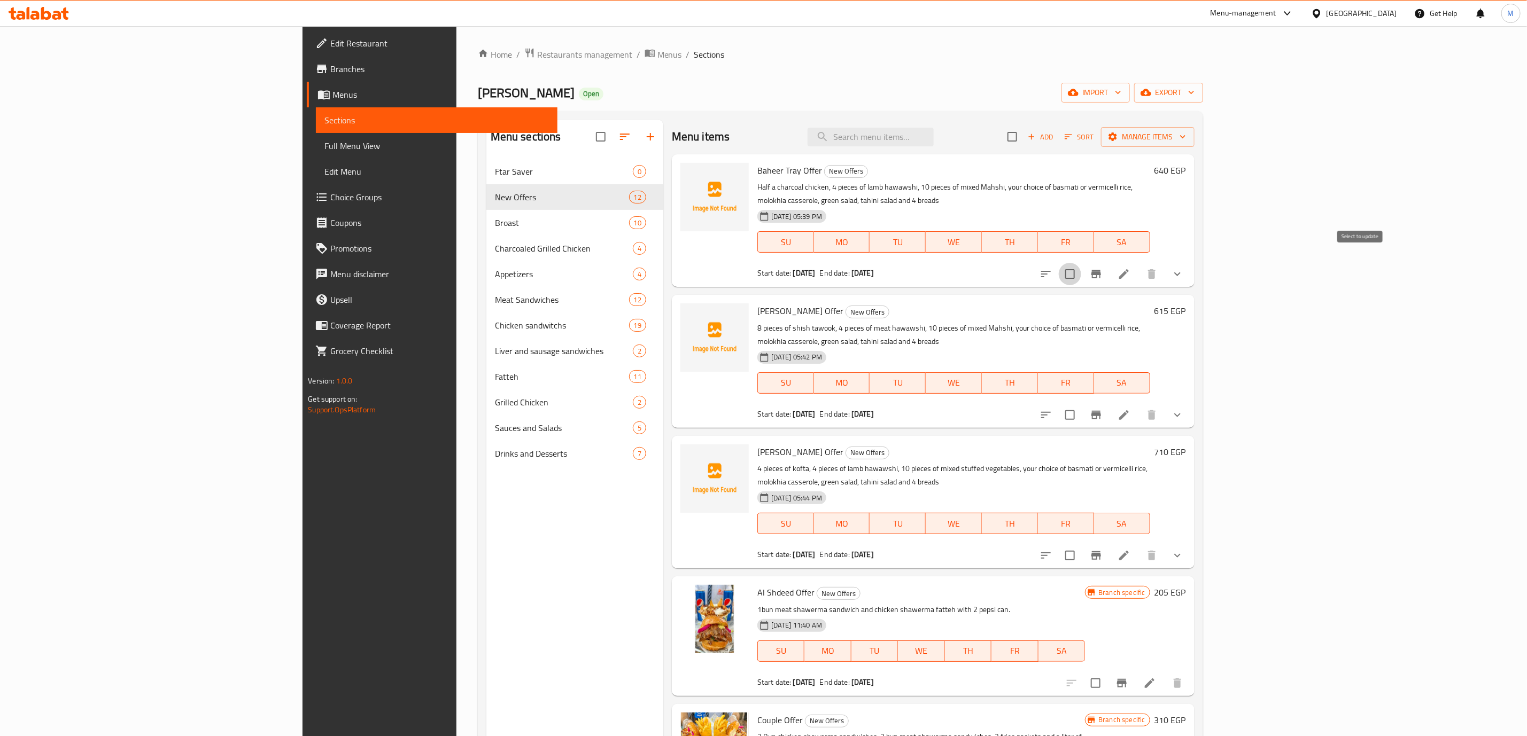
click at [757, 263] on input "checkbox" at bounding box center [1070, 274] width 22 height 22
checkbox input "true"
click at [757, 404] on input "checkbox" at bounding box center [1070, 415] width 22 height 22
checkbox input "true"
click at [757, 544] on input "checkbox" at bounding box center [1070, 555] width 22 height 22
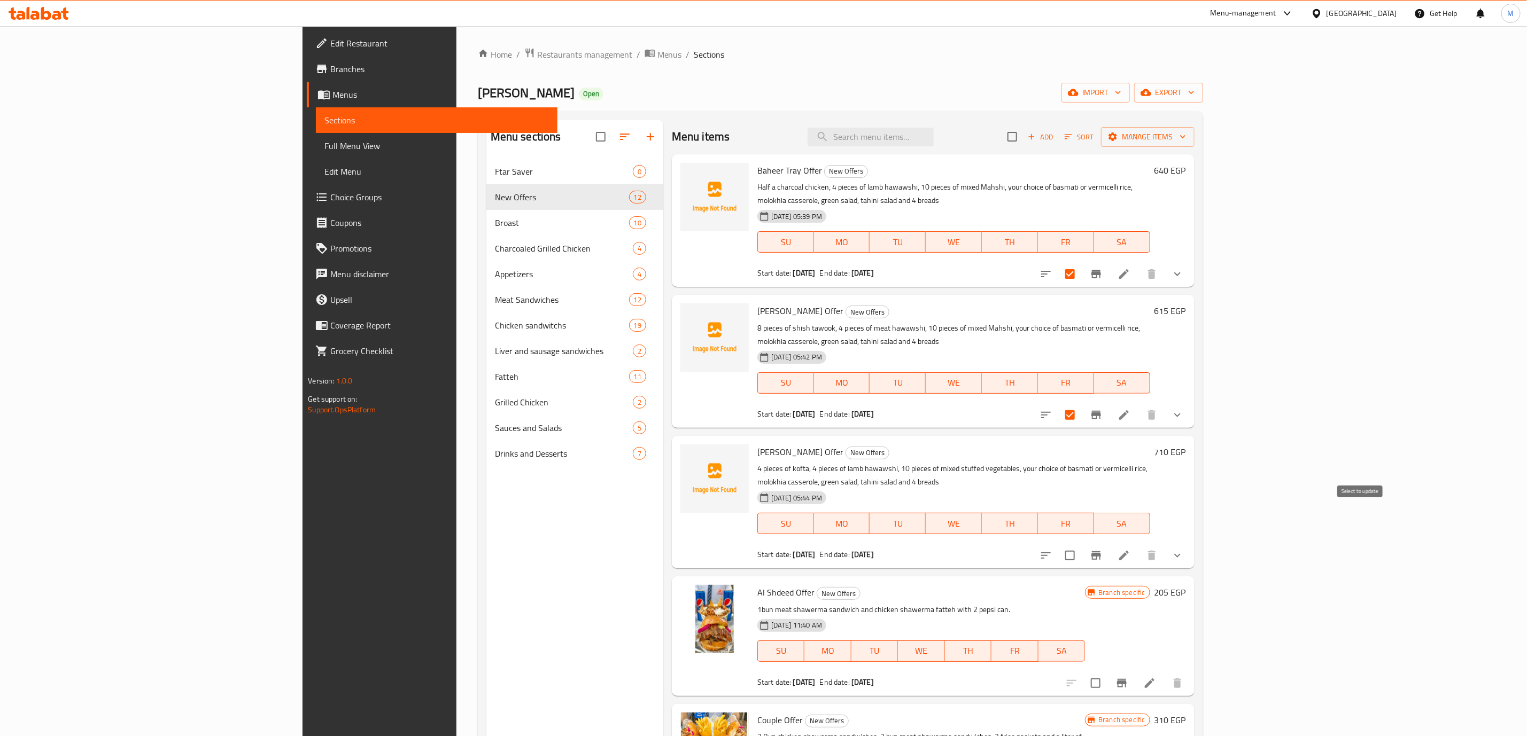
checkbox input "true"
click at [757, 137] on span "Manage items" at bounding box center [1147, 136] width 76 height 13
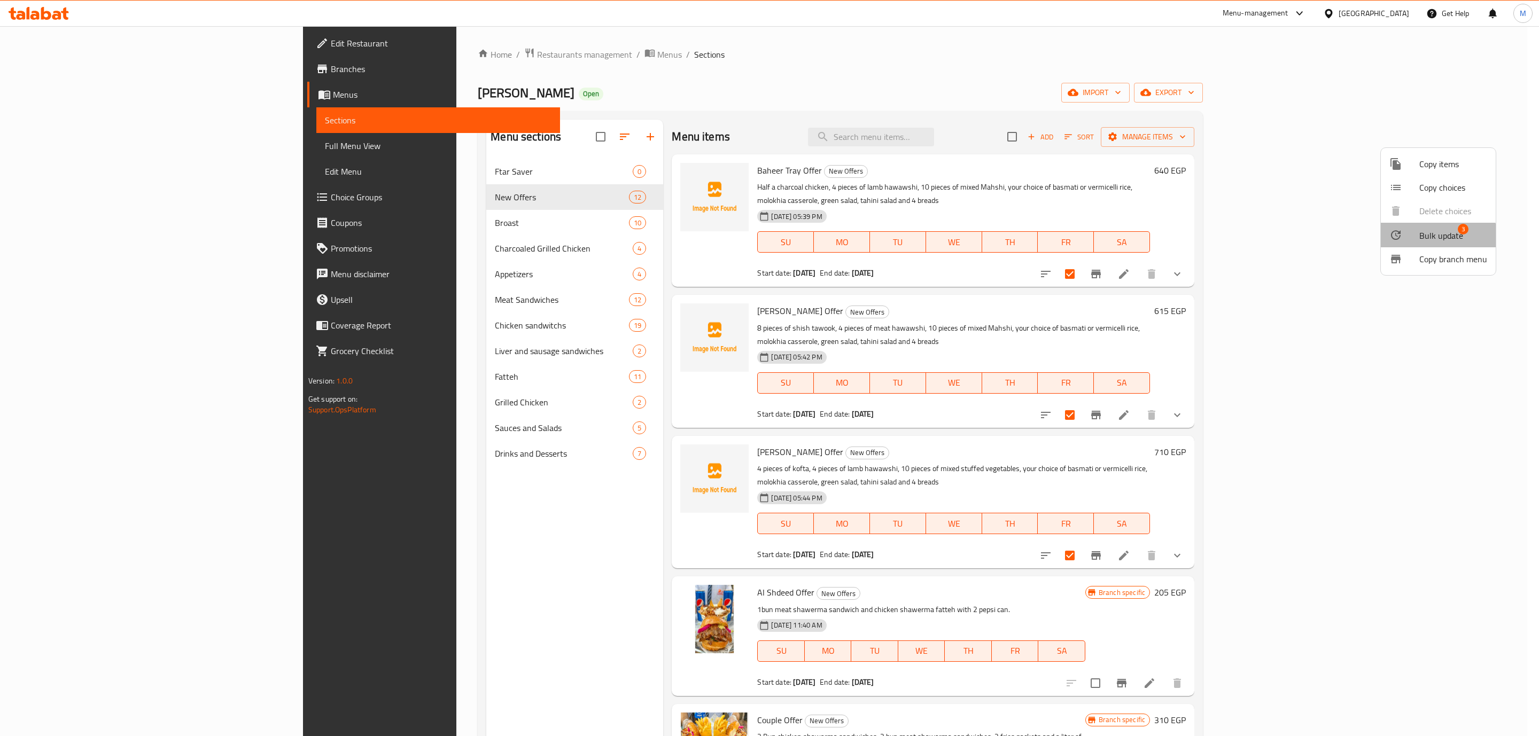
click at [757, 242] on span "Bulk update" at bounding box center [1441, 235] width 44 height 13
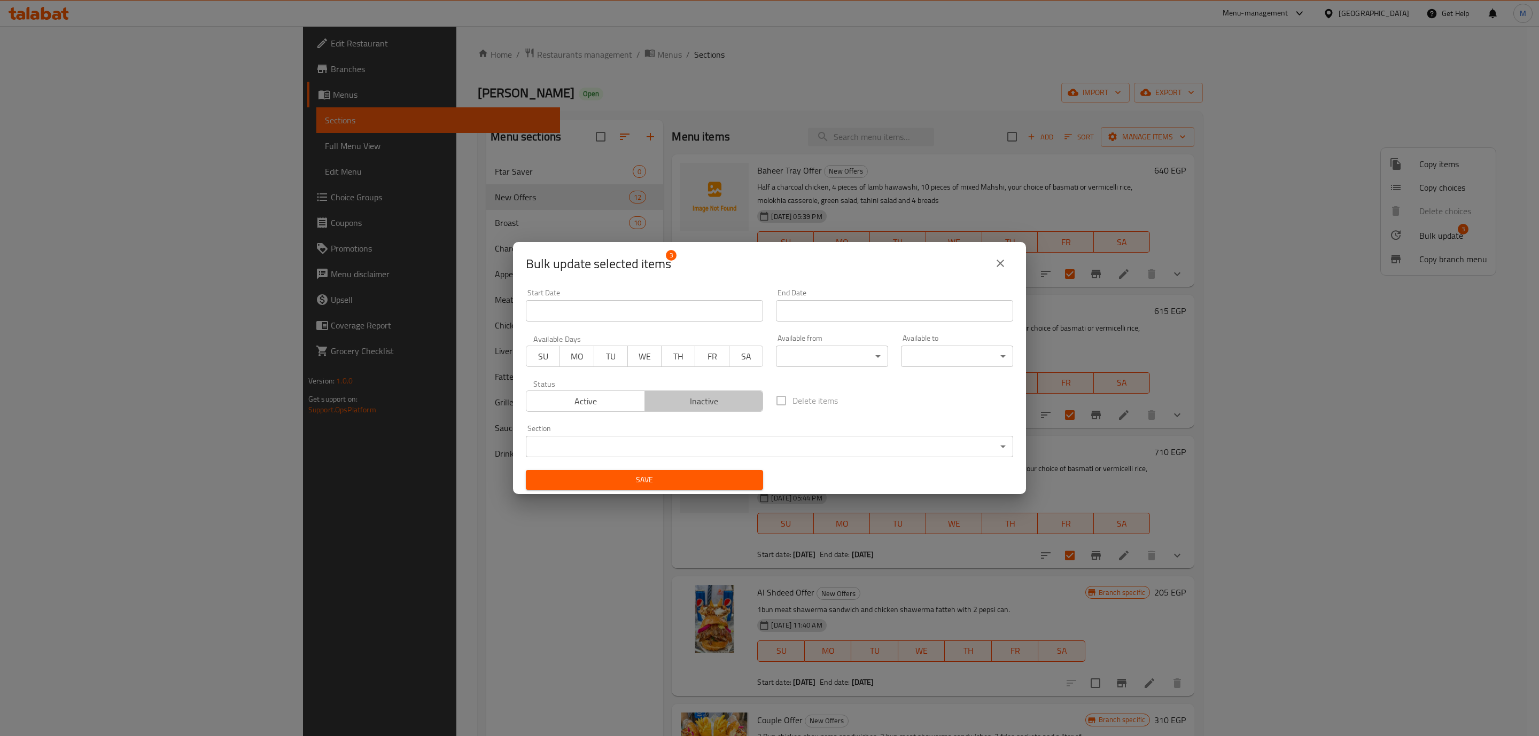
click at [717, 393] on button "Inactive" at bounding box center [703, 401] width 119 height 21
click at [693, 486] on span "Save" at bounding box center [644, 479] width 220 height 13
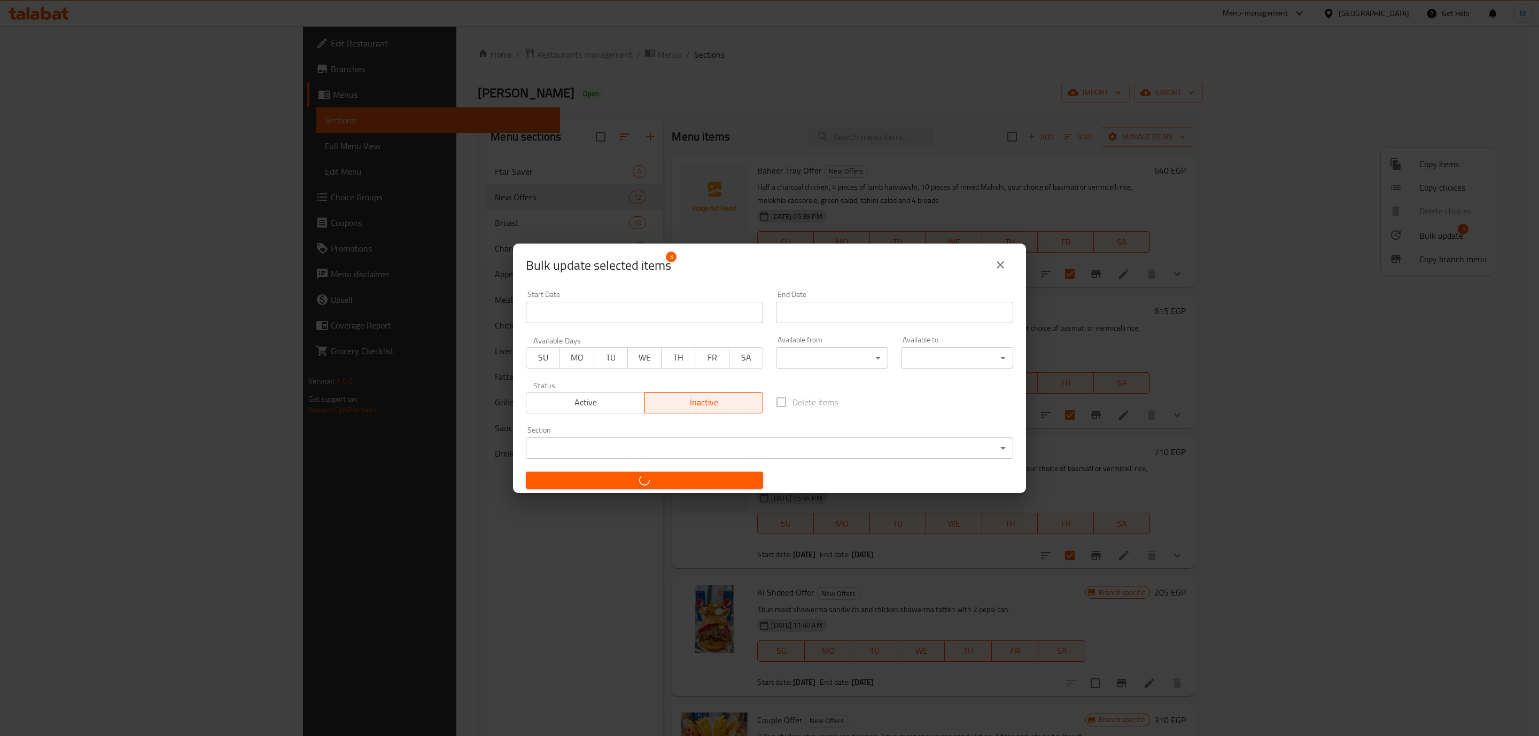
checkbox input "false"
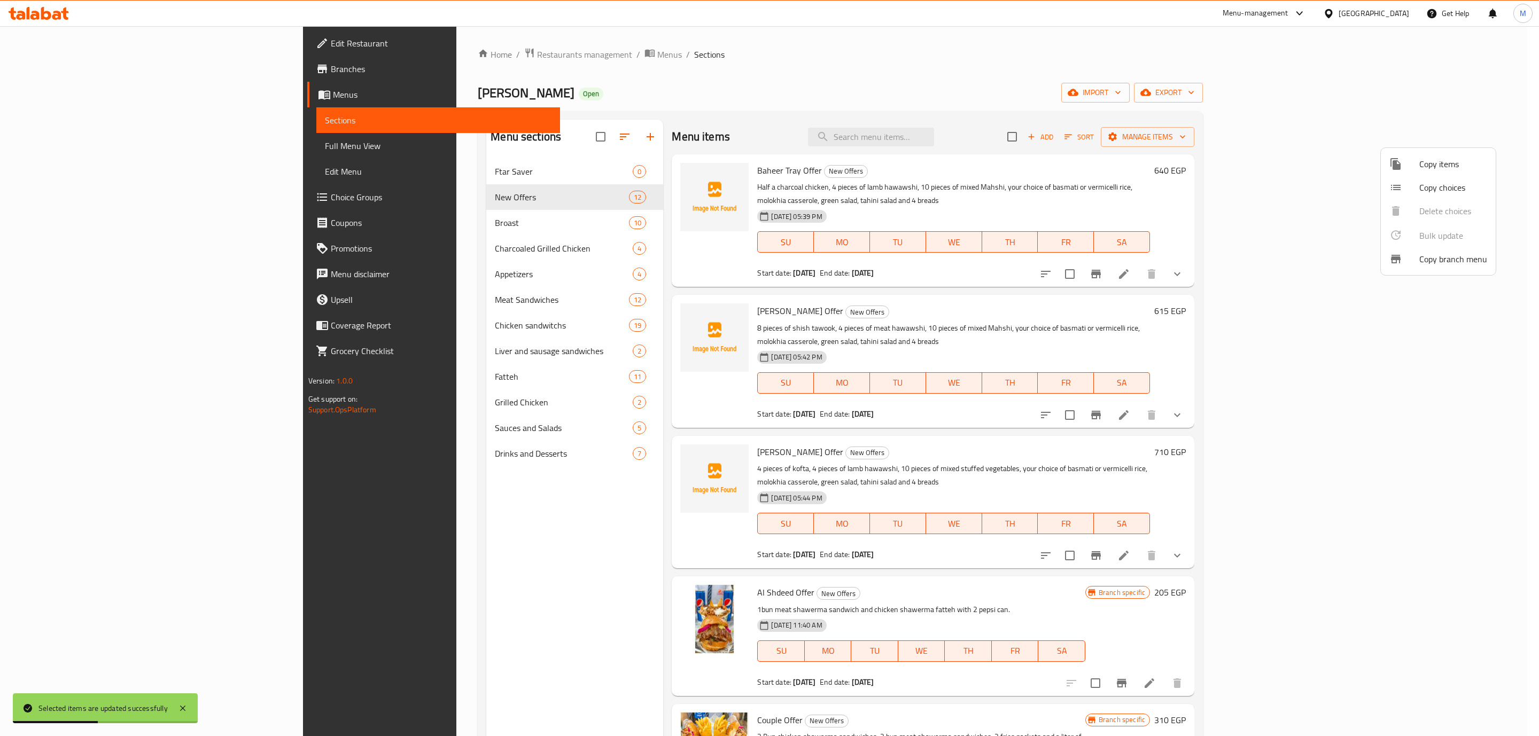
click at [757, 447] on div at bounding box center [769, 368] width 1539 height 736
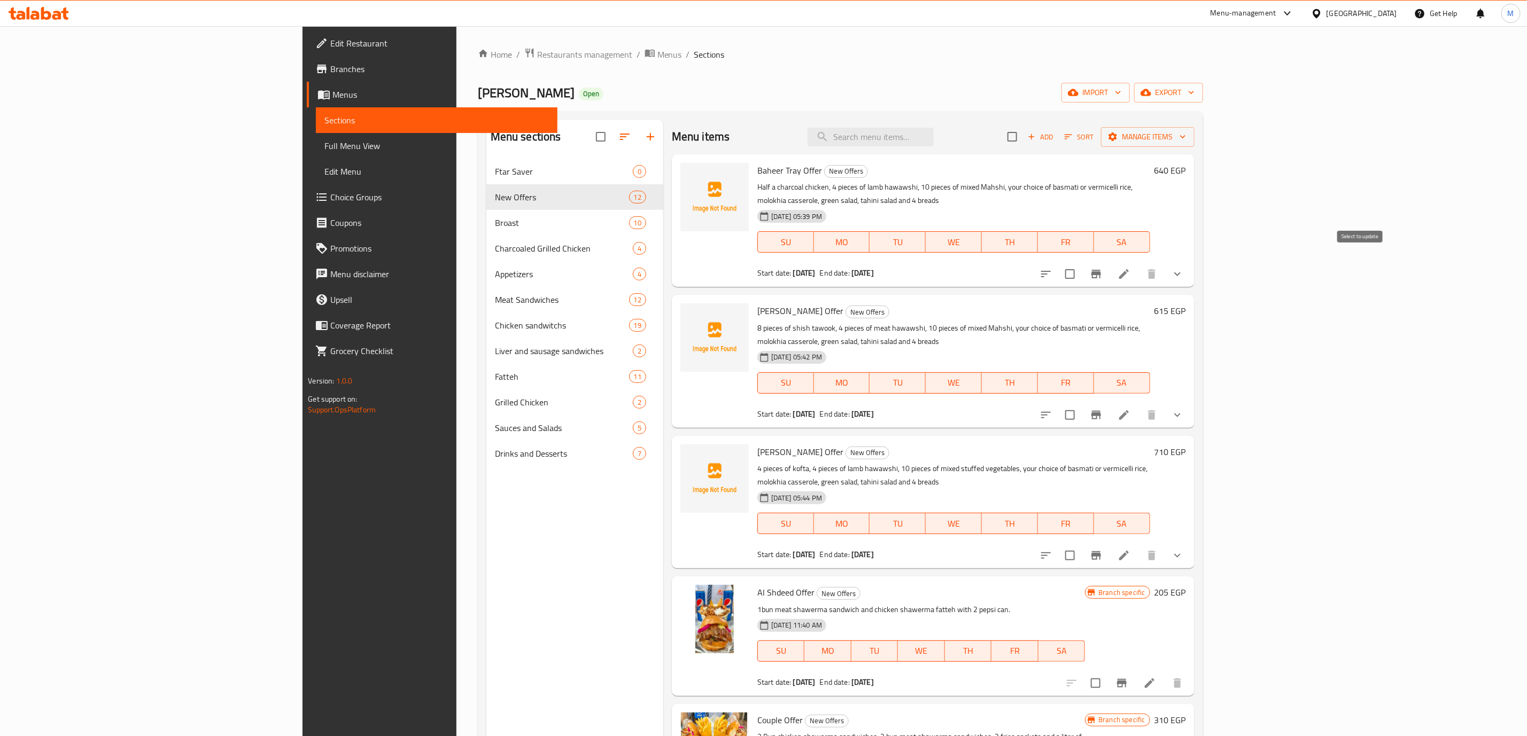
click at [757, 265] on input "checkbox" at bounding box center [1070, 274] width 22 height 22
checkbox input "true"
click at [757, 404] on input "checkbox" at bounding box center [1070, 415] width 22 height 22
checkbox input "true"
click at [757, 544] on input "checkbox" at bounding box center [1070, 555] width 22 height 22
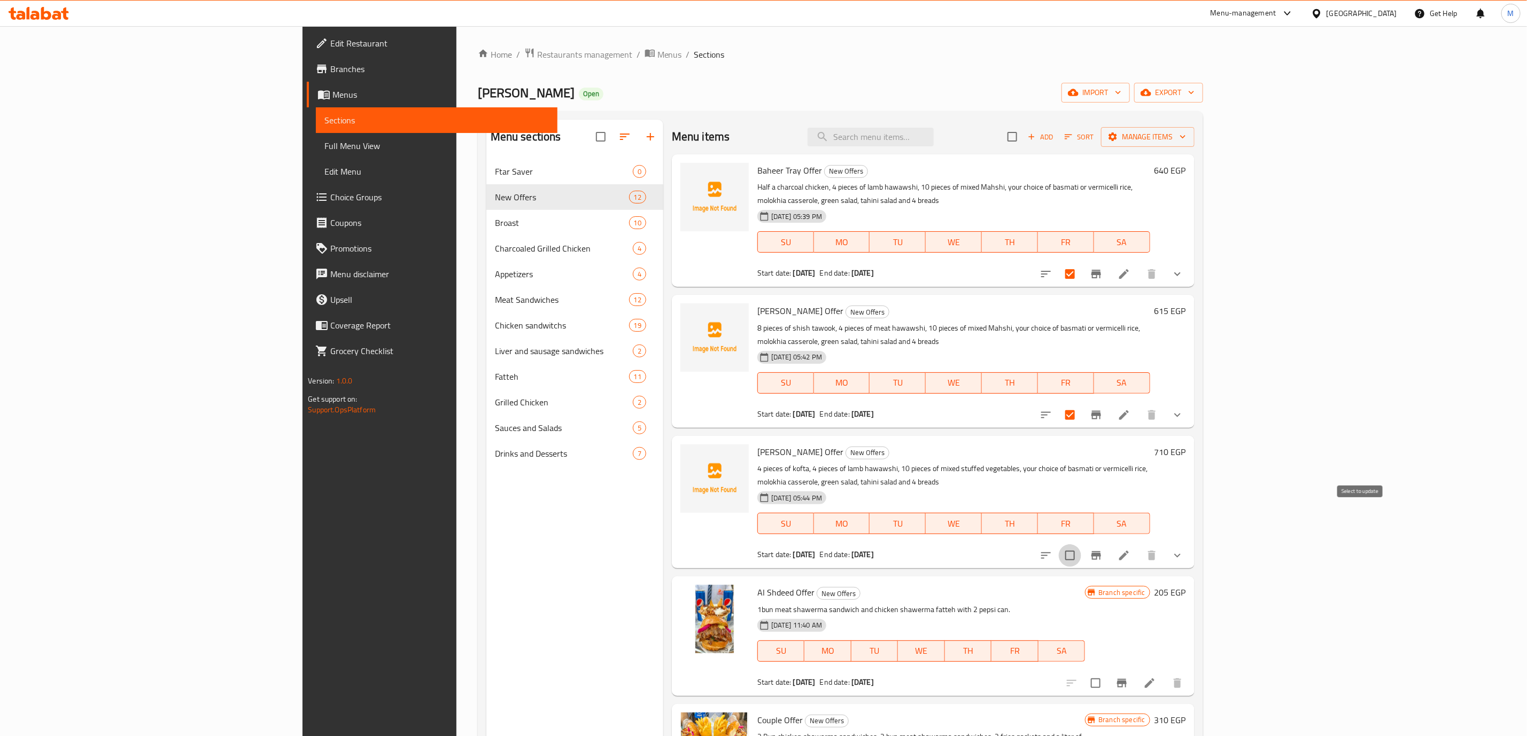
checkbox input "true"
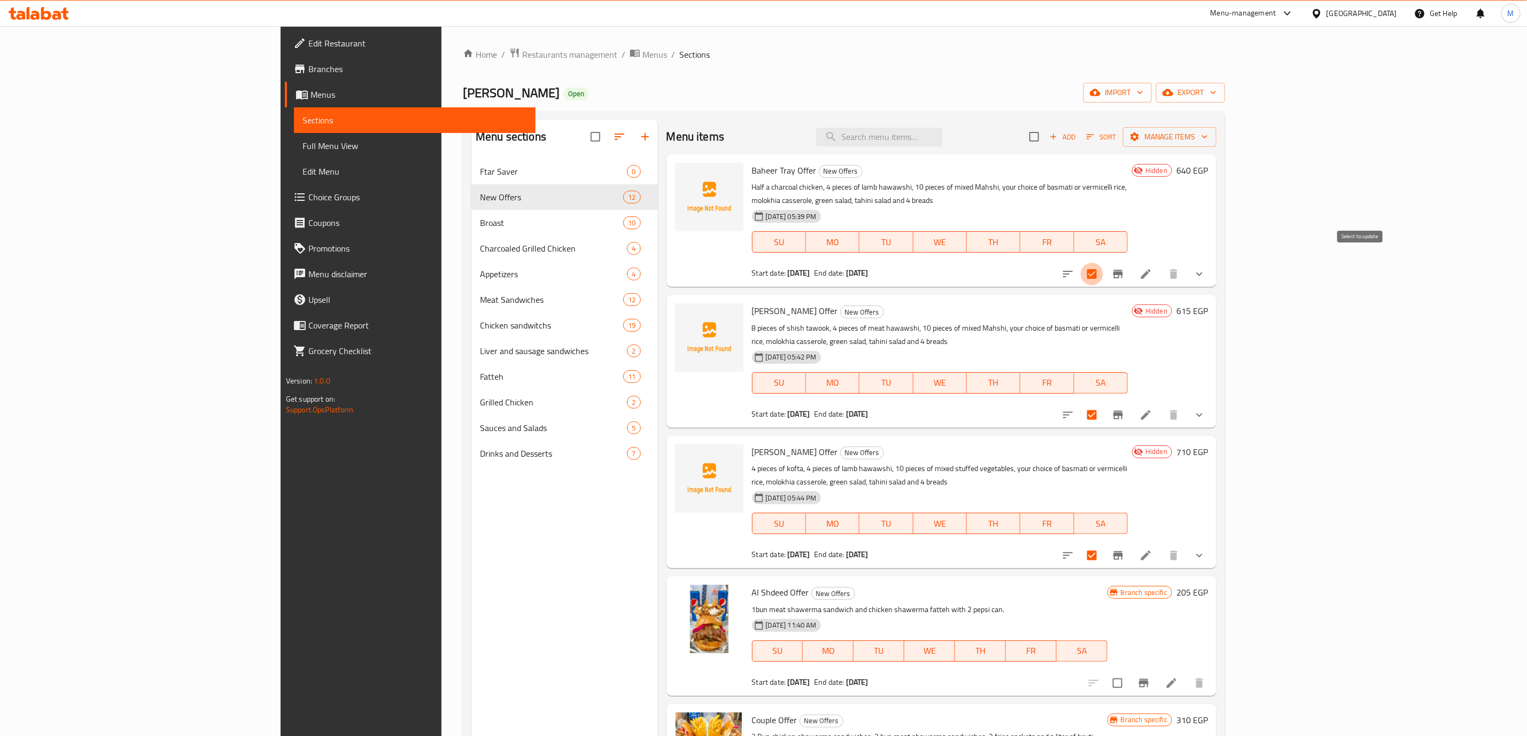
click at [757, 268] on input "checkbox" at bounding box center [1091, 274] width 22 height 22
checkbox input "false"
drag, startPoint x: 1360, startPoint y: 390, endPoint x: 1352, endPoint y: 432, distance: 42.4
click at [757, 404] on input "checkbox" at bounding box center [1091, 415] width 22 height 22
checkbox input "false"
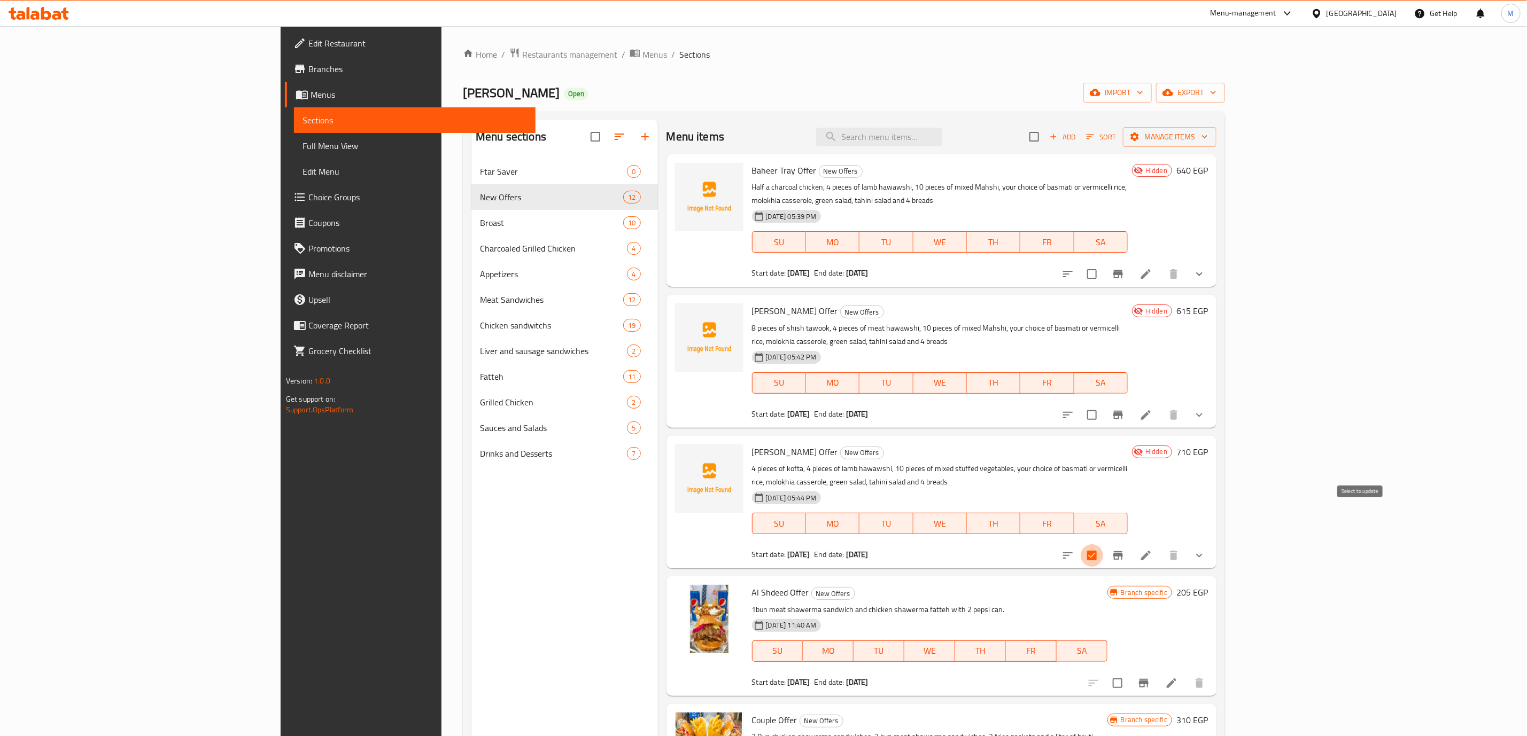
click at [757, 544] on input "checkbox" at bounding box center [1091, 555] width 22 height 22
checkbox input "false"
click at [522, 58] on span "Restaurants management" at bounding box center [569, 54] width 95 height 13
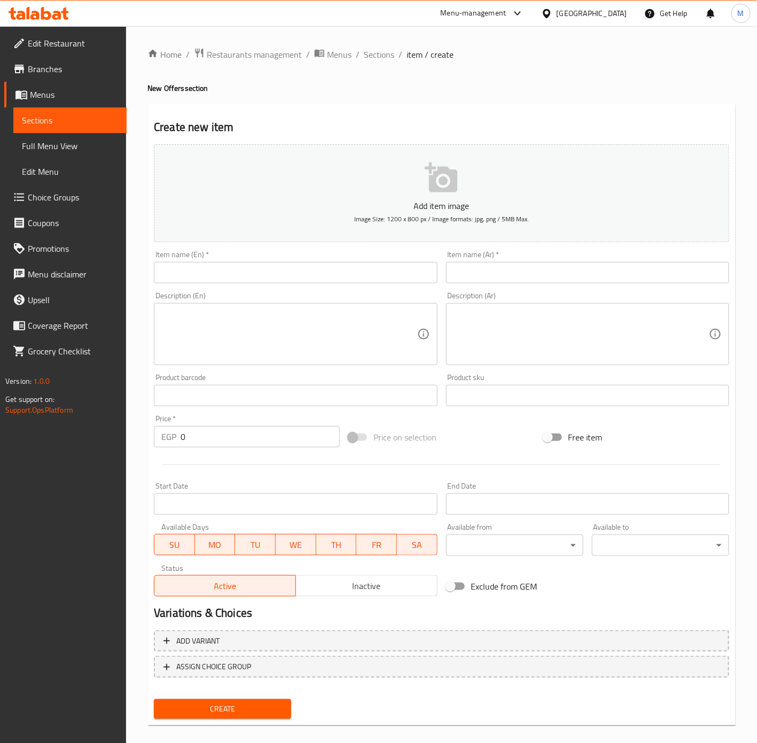
click at [53, 191] on span "Choice Groups" at bounding box center [73, 197] width 90 height 13
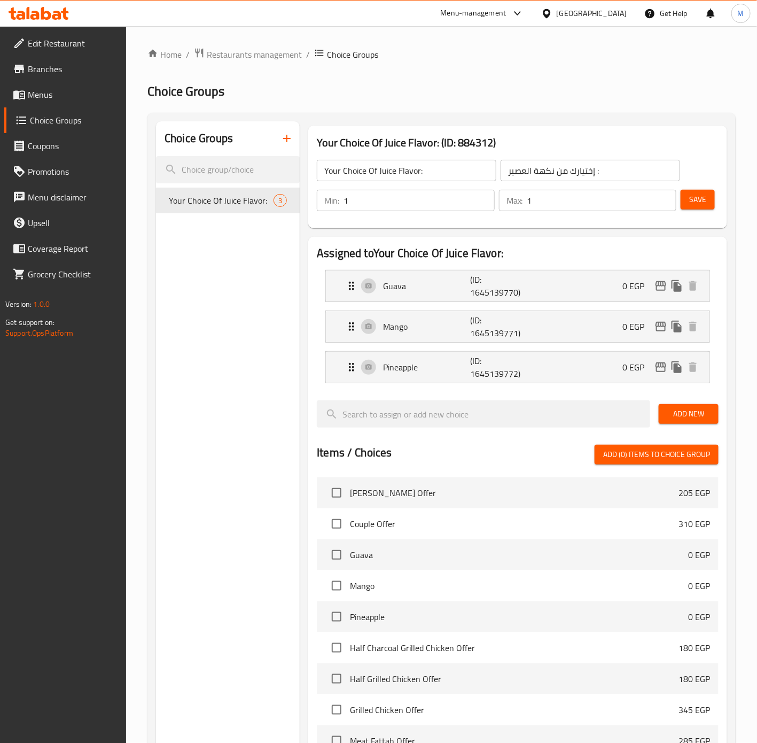
click at [287, 138] on icon "button" at bounding box center [286, 138] width 7 height 7
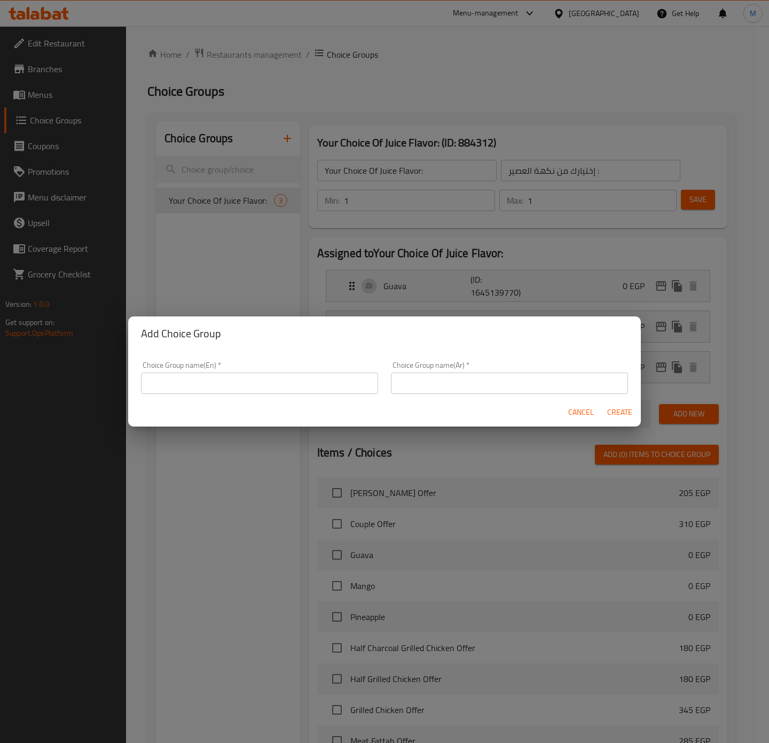
click at [227, 380] on input "text" at bounding box center [259, 382] width 237 height 21
type input "إ"
type input "Your Choice Of Rice:"
type input "إختيارك من الأرز:"
click at [617, 412] on span "Create" at bounding box center [620, 412] width 26 height 13
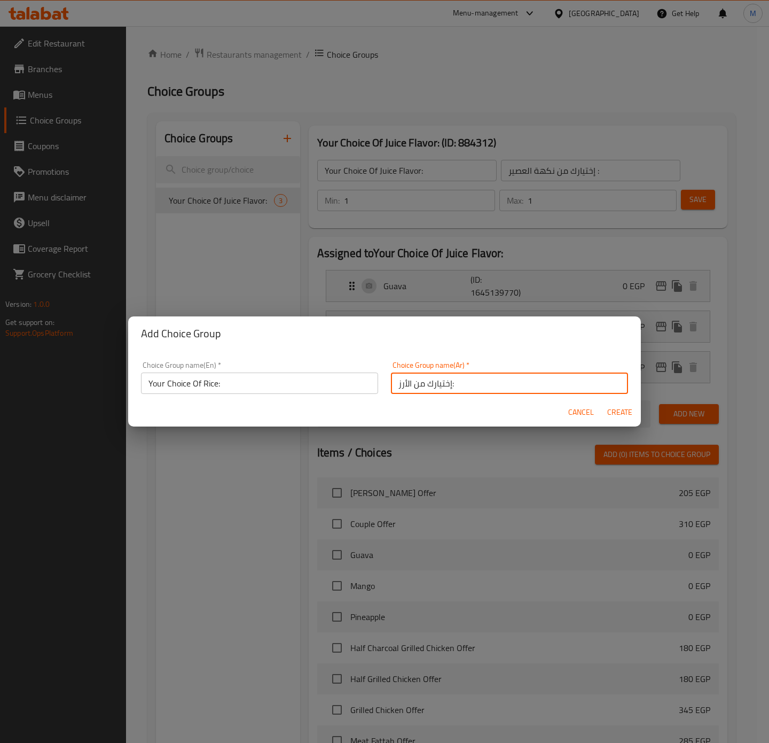
type input "Your Choice Of Rice:"
type input "إختيارك من الأرز:"
type input "0"
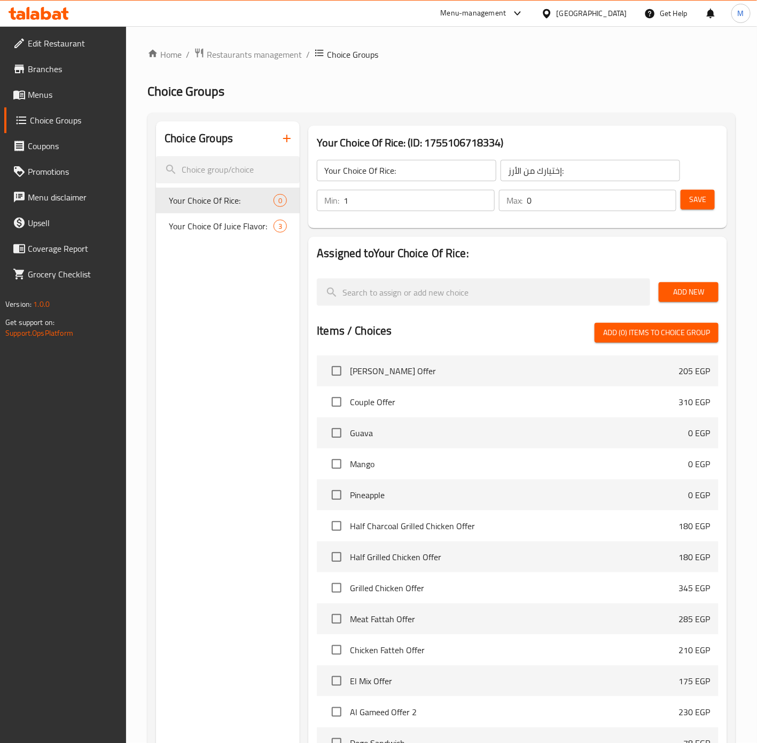
type input "1"
click at [484, 198] on input "1" at bounding box center [419, 200] width 151 height 21
type input "1"
click at [662, 196] on input "1" at bounding box center [601, 200] width 149 height 21
click at [466, 291] on input "search" at bounding box center [483, 291] width 333 height 27
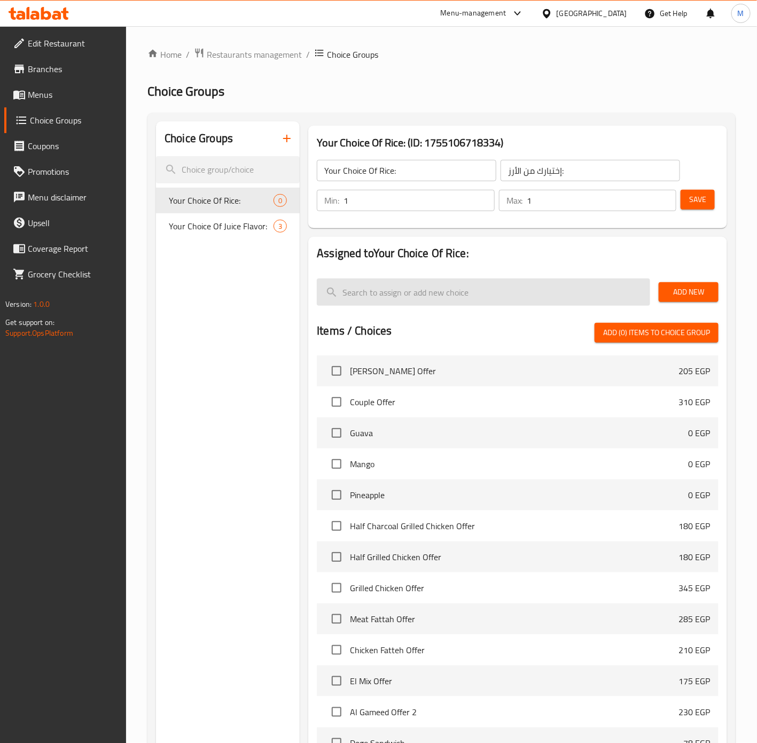
paste input "basmati"
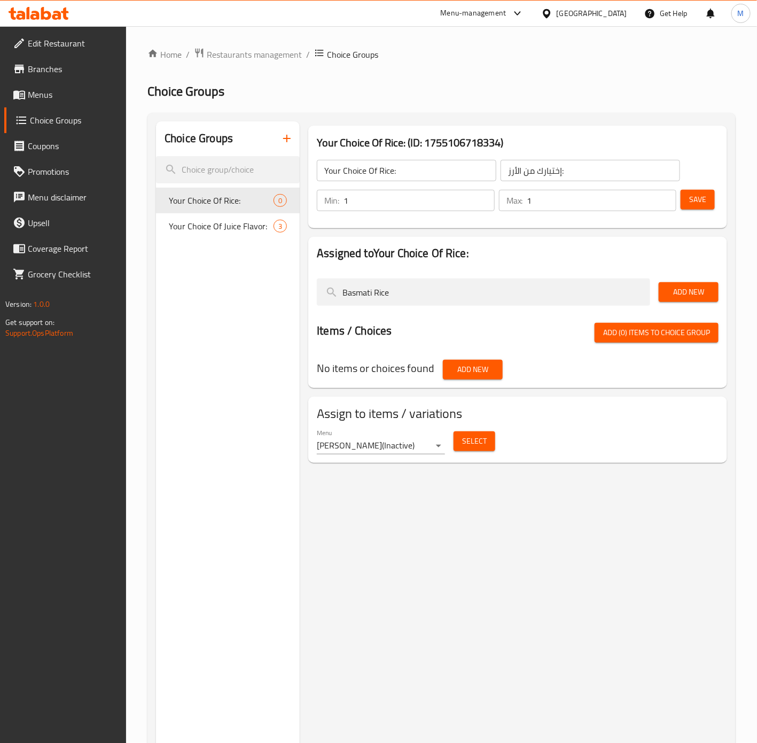
type input "Basmati Rice"
click at [683, 294] on span "Add New" at bounding box center [688, 291] width 43 height 13
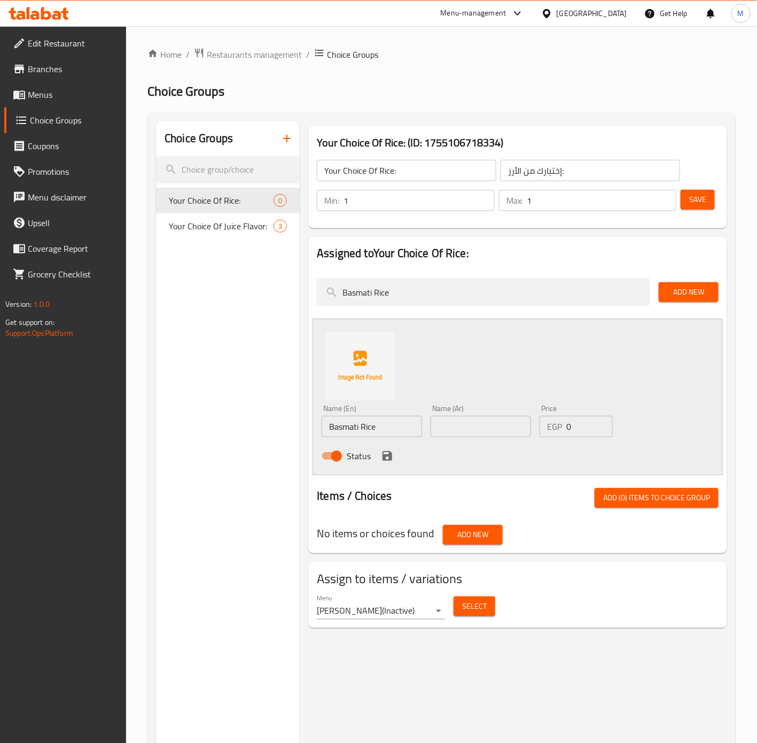
click at [502, 424] on input "text" at bounding box center [481, 426] width 100 height 21
type input "أرز بسمتي"
click at [390, 453] on icon "save" at bounding box center [388, 456] width 10 height 10
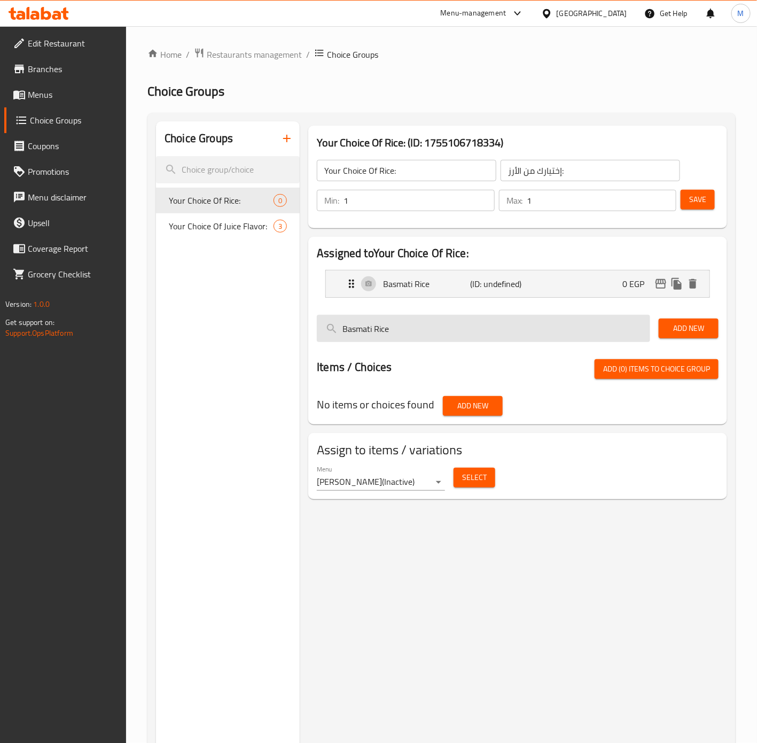
click at [410, 331] on input "Basmati Rice" at bounding box center [483, 328] width 333 height 27
paste input "vermicelli rice,"
type input "Vermicelli Rice"
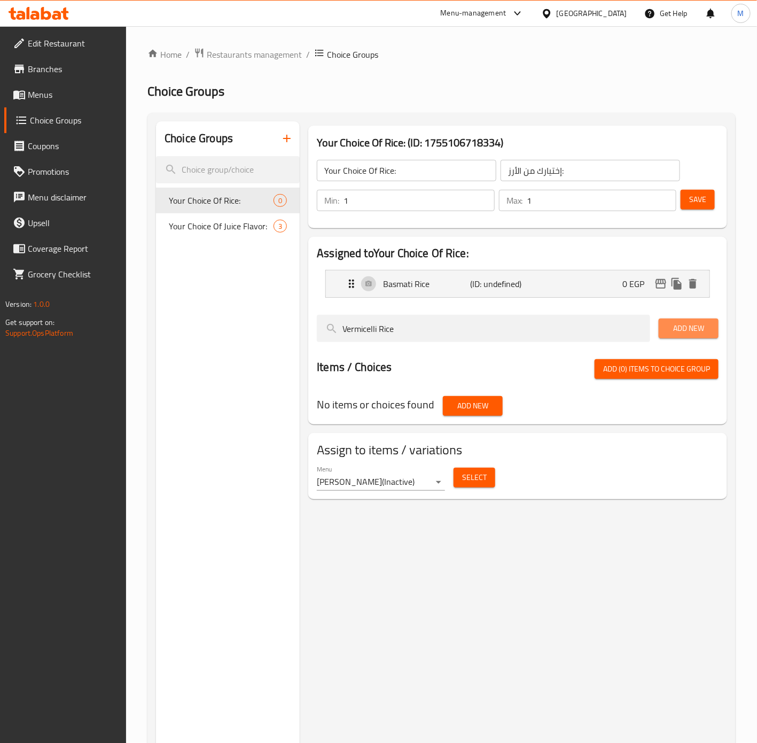
click at [680, 332] on span "Add New" at bounding box center [688, 328] width 43 height 13
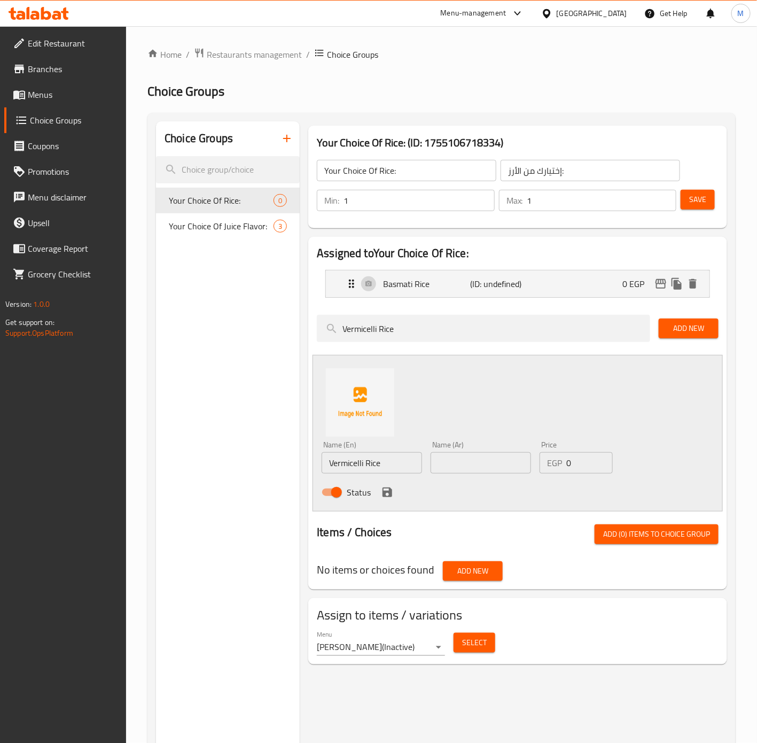
click at [510, 453] on input "text" at bounding box center [481, 462] width 100 height 21
type input "أرز بالشعيرية"
click at [390, 491] on icon "save" at bounding box center [388, 492] width 10 height 10
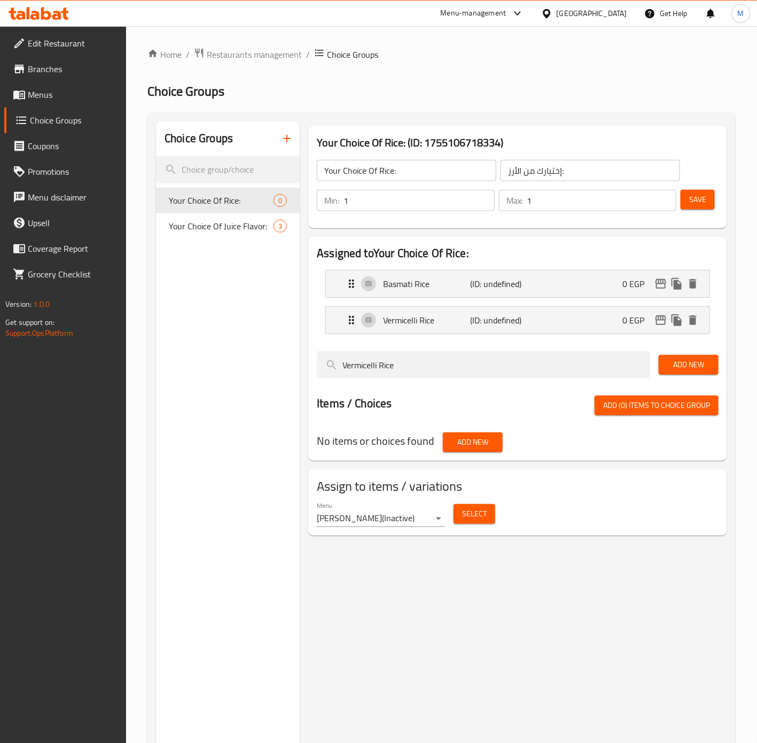
click at [701, 204] on span "Save" at bounding box center [697, 199] width 17 height 13
